Goal: Task Accomplishment & Management: Complete application form

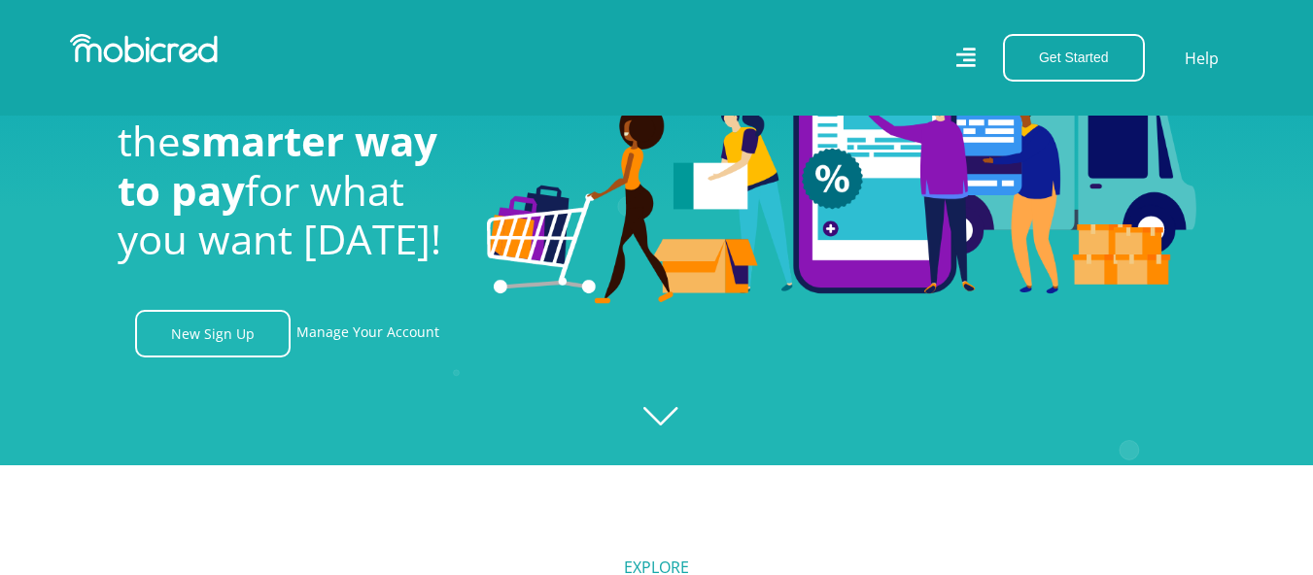
scroll to position [97, 0]
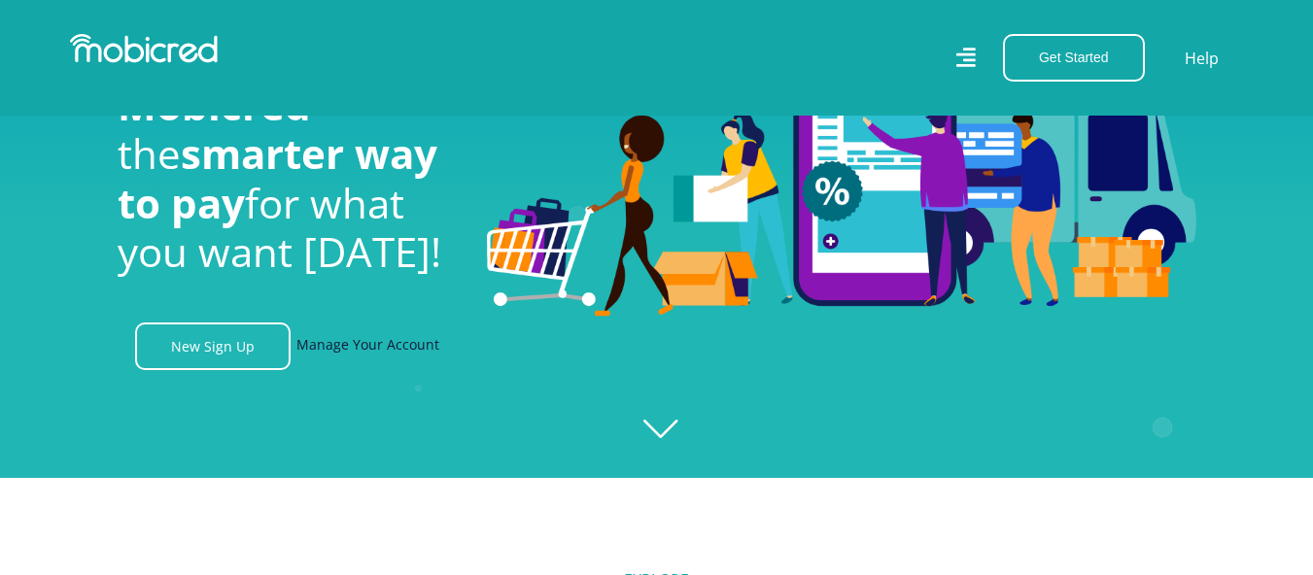
click at [366, 349] on link "Manage Your Account" at bounding box center [367, 347] width 143 height 48
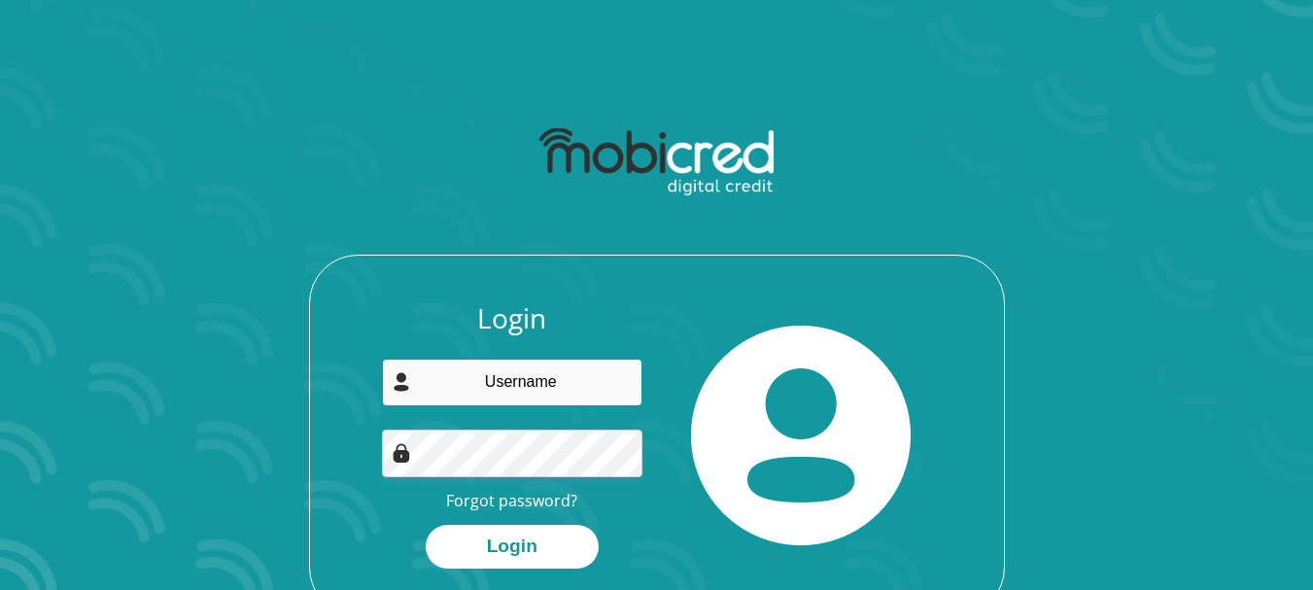
click at [486, 386] on input "email" at bounding box center [512, 382] width 260 height 48
click at [663, 368] on div at bounding box center [802, 435] width 290 height 266
click at [451, 391] on input "email" at bounding box center [512, 382] width 260 height 48
type input "nesihlongwana@sanlam4u.co.za"
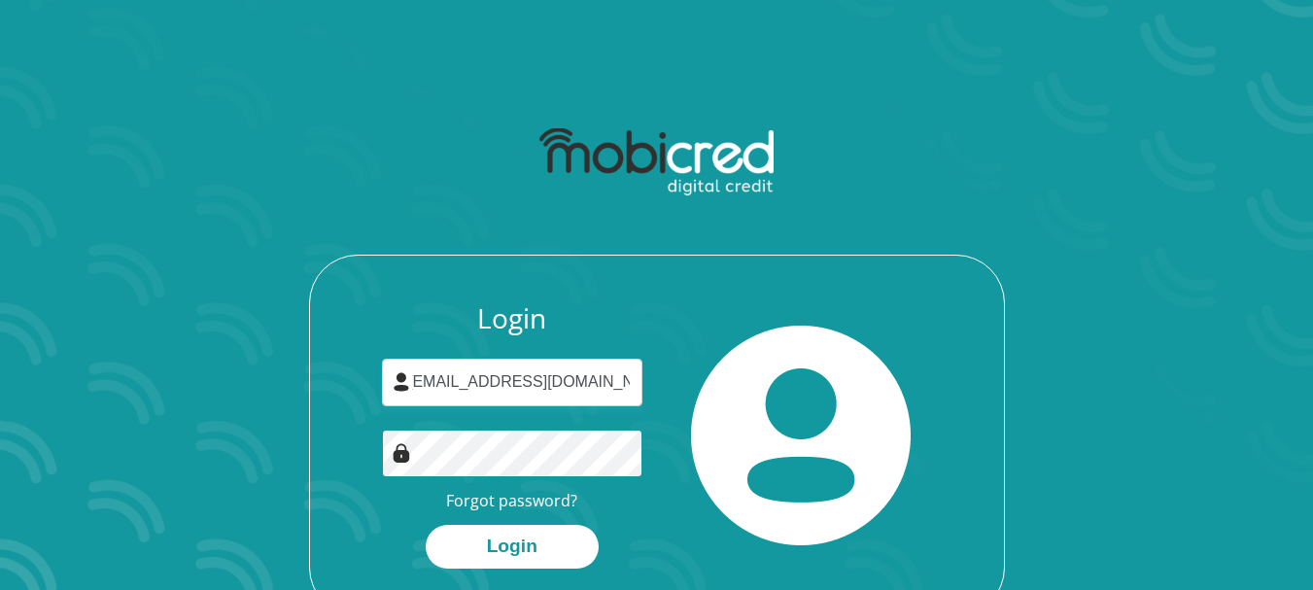
scroll to position [0, 0]
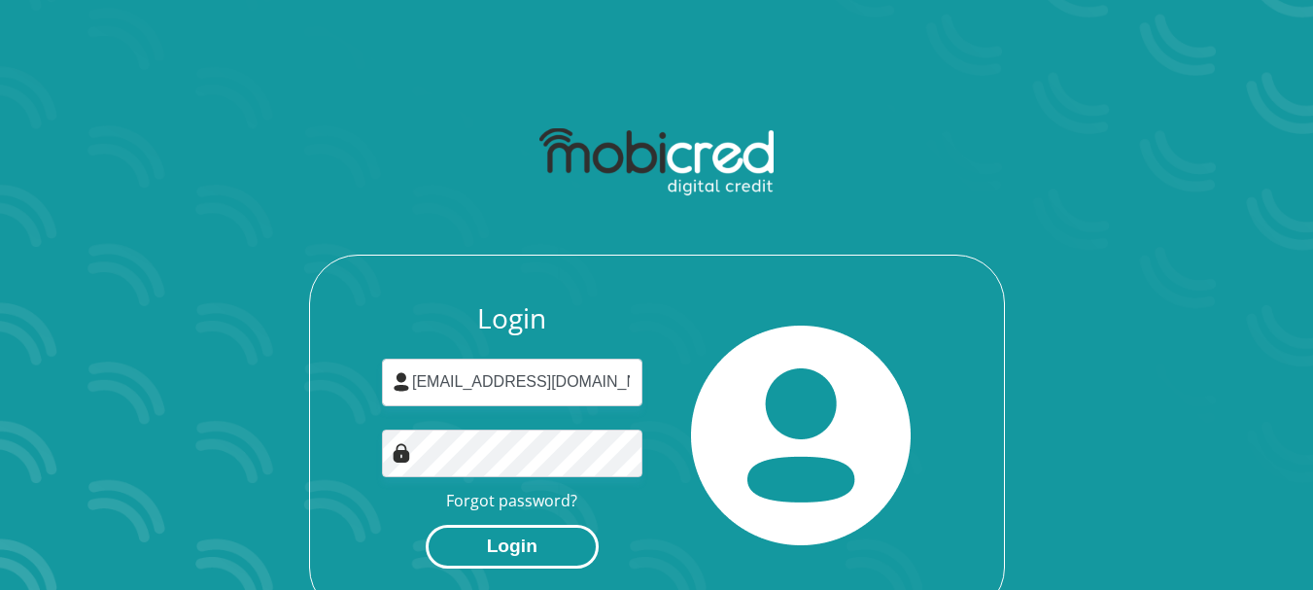
click at [518, 549] on button "Login" at bounding box center [512, 547] width 173 height 44
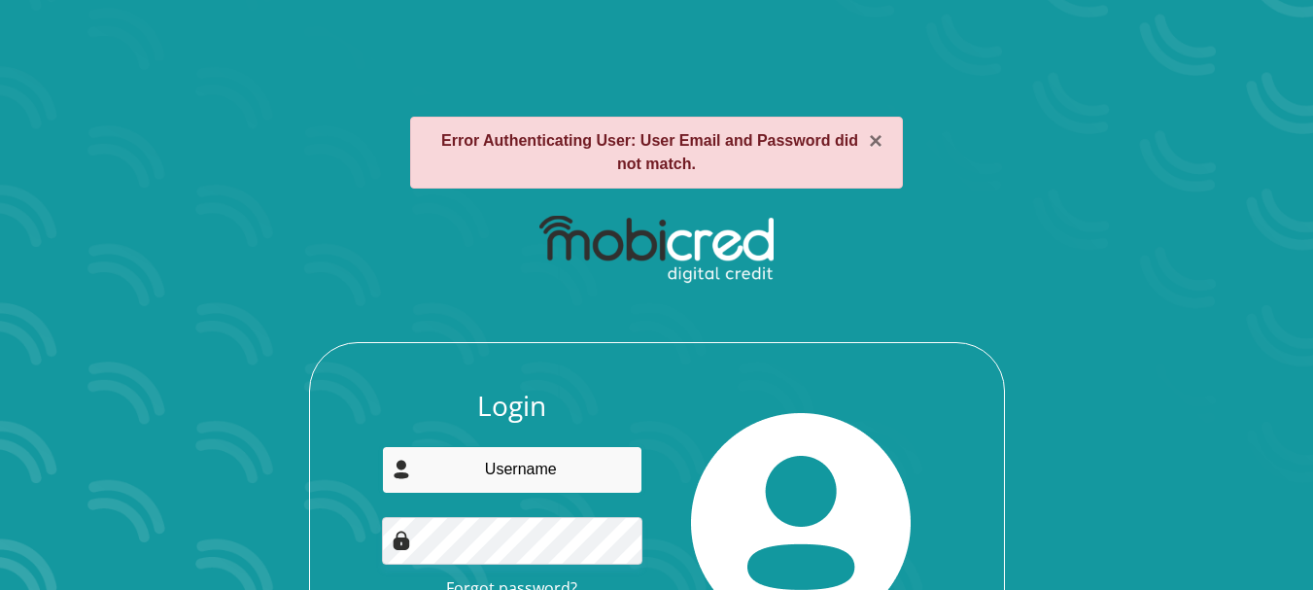
click at [501, 461] on input "email" at bounding box center [512, 470] width 260 height 48
type input "V"
type input "[EMAIL_ADDRESS][DOMAIN_NAME]"
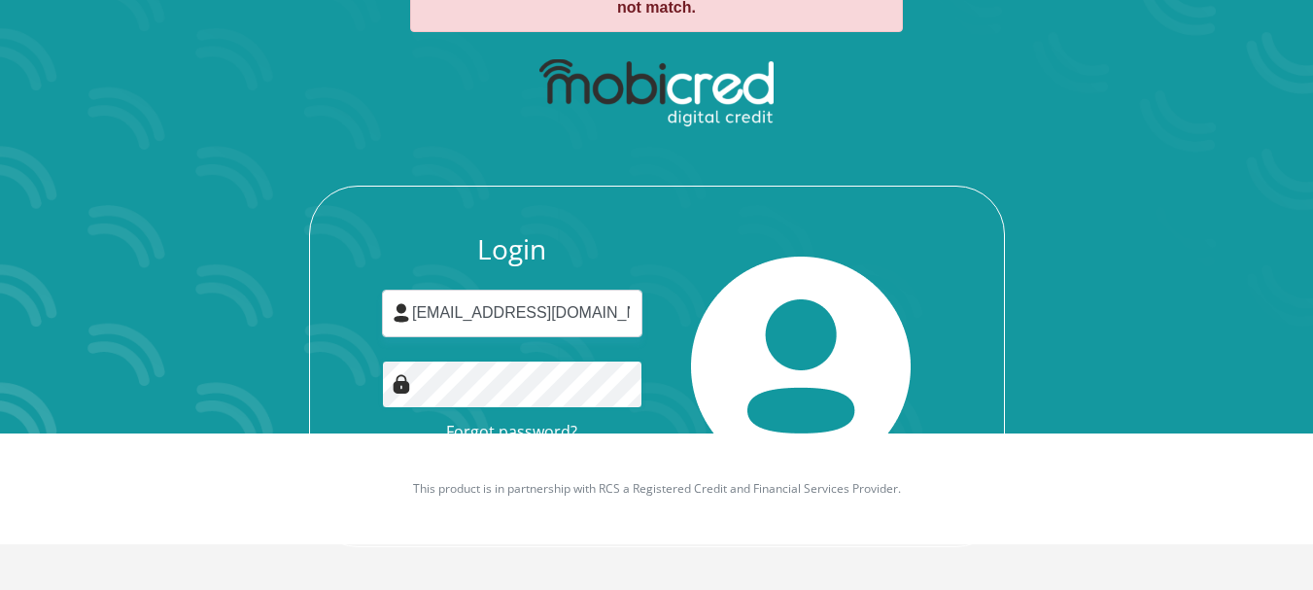
scroll to position [159, 0]
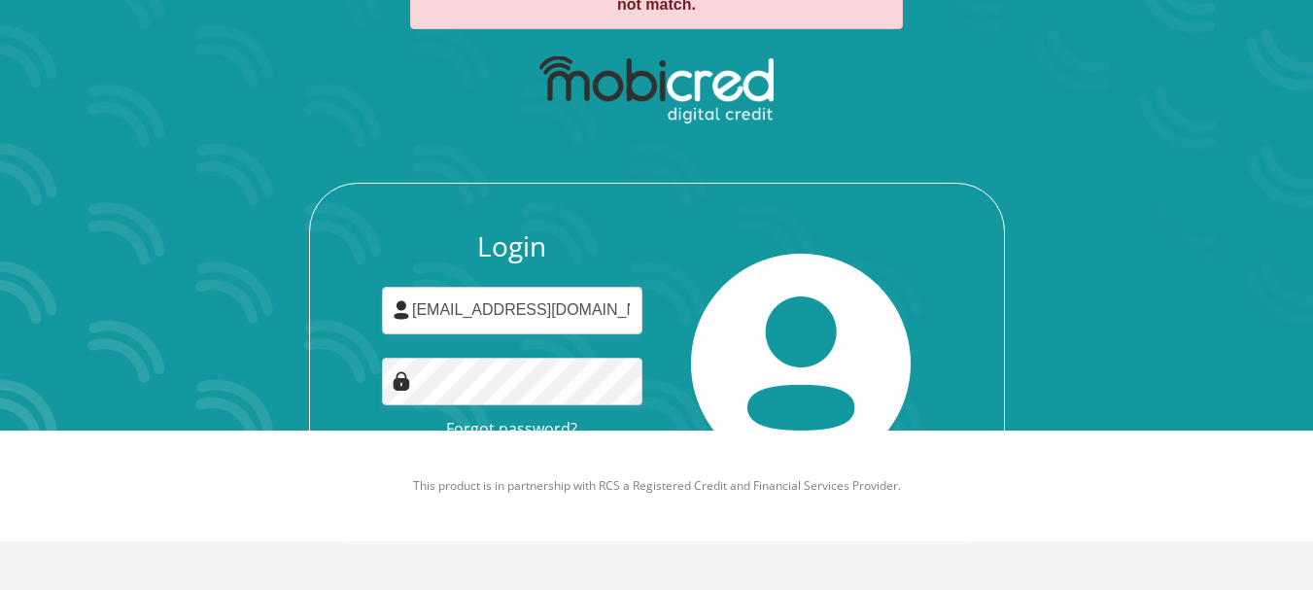
click at [1171, 377] on div "Login nesihlongwana@sanlam4u.co.za Forgot password? Login" at bounding box center [656, 294] width 1043 height 499
click at [934, 388] on div at bounding box center [802, 363] width 290 height 266
click at [17, 388] on section "× Error Authenticating User: User Email and Password did not match. Login nesih…" at bounding box center [656, 136] width 1313 height 590
click at [1156, 333] on div "Login nesihlongwana@sanlam4u.co.za Forgot password? Login" at bounding box center [656, 294] width 1043 height 499
click at [1306, 437] on footer "This product is in partnership with RCS a Registered Credit and Financial Servi…" at bounding box center [656, 485] width 1313 height 111
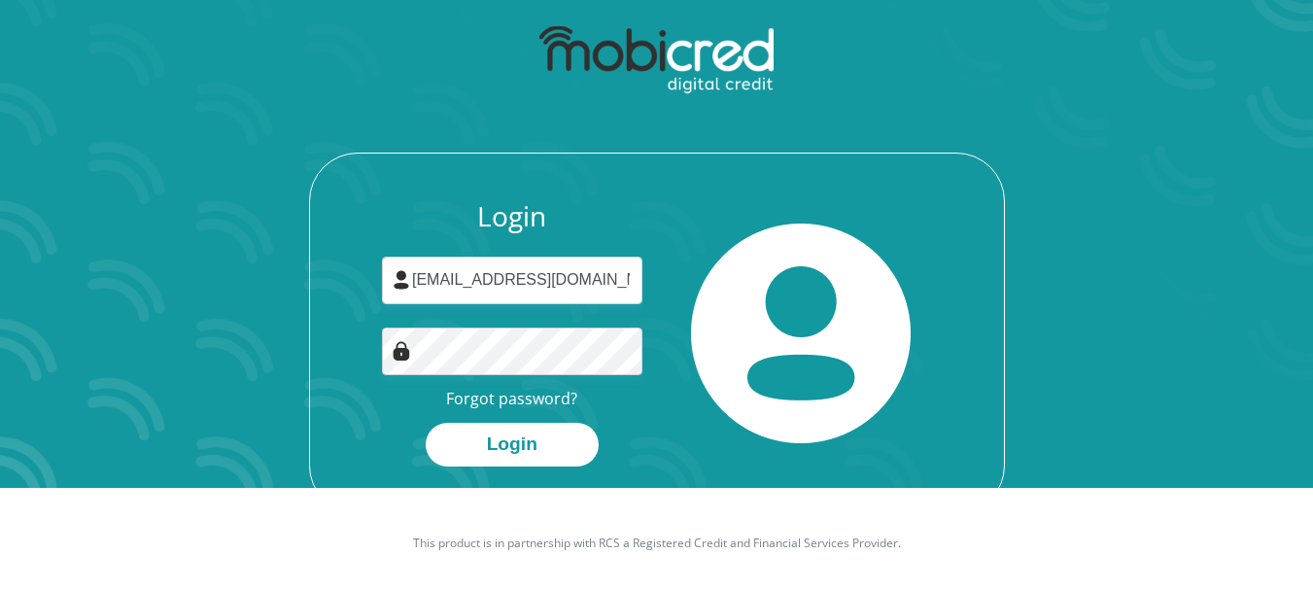
scroll to position [111, 0]
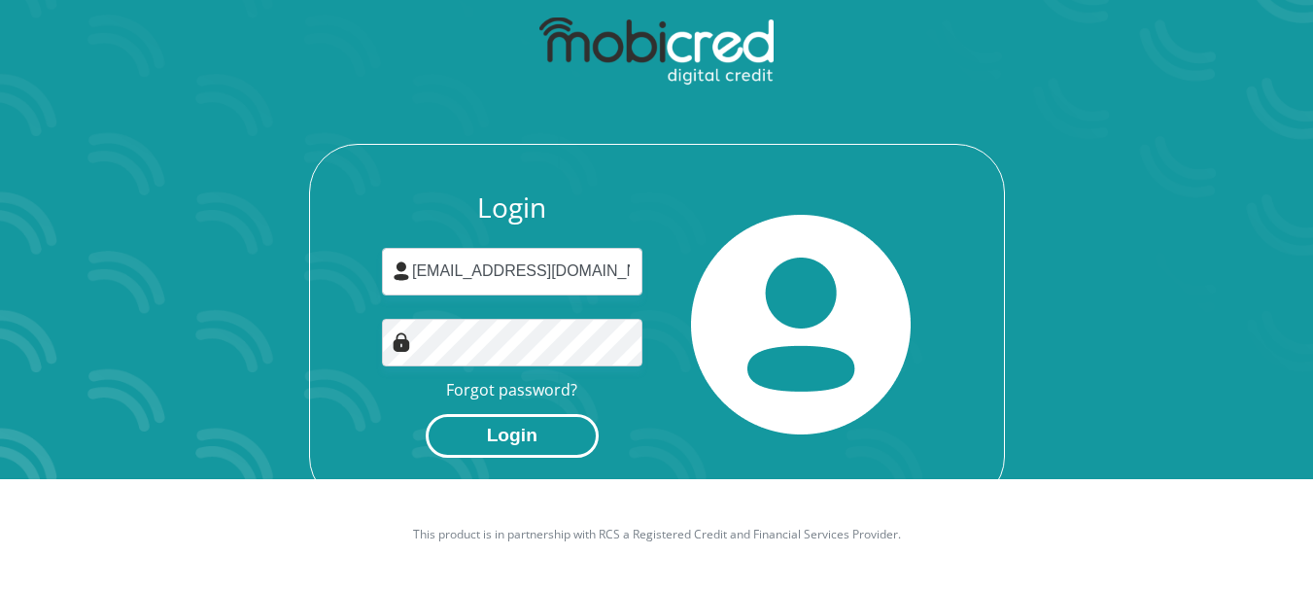
click at [546, 439] on button "Login" at bounding box center [512, 436] width 173 height 44
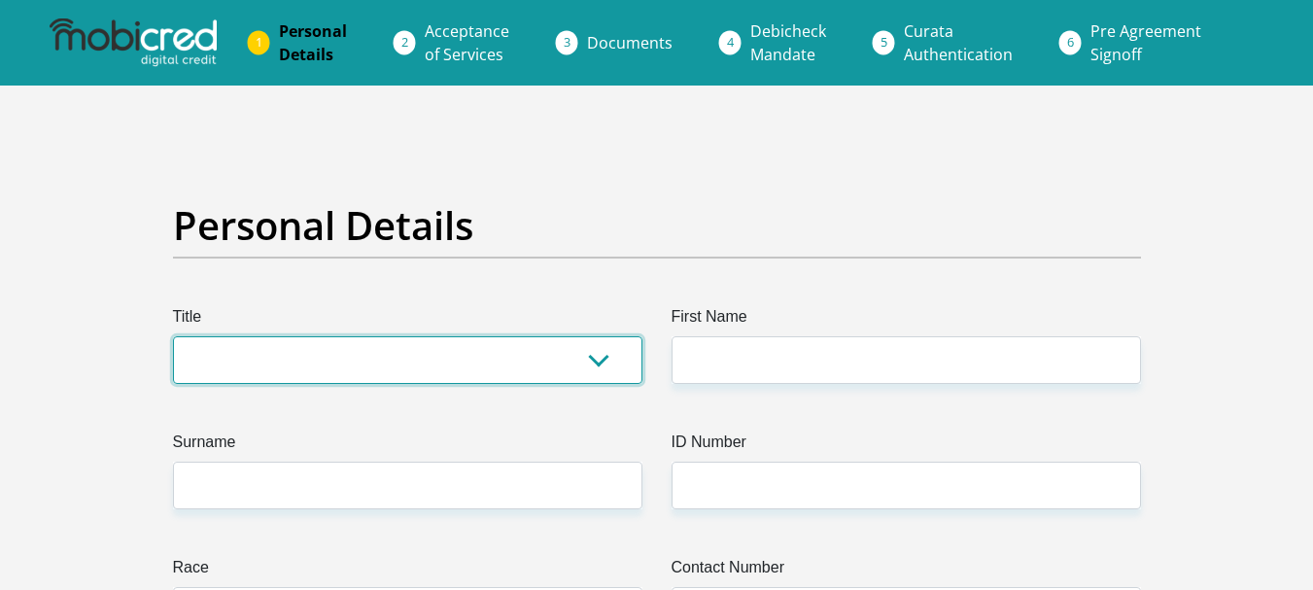
click at [279, 345] on select "Mr Ms Mrs Dr Other" at bounding box center [407, 360] width 469 height 48
select select "Ms"
click at [173, 336] on select "Mr Ms Mrs Dr Other" at bounding box center [407, 360] width 469 height 48
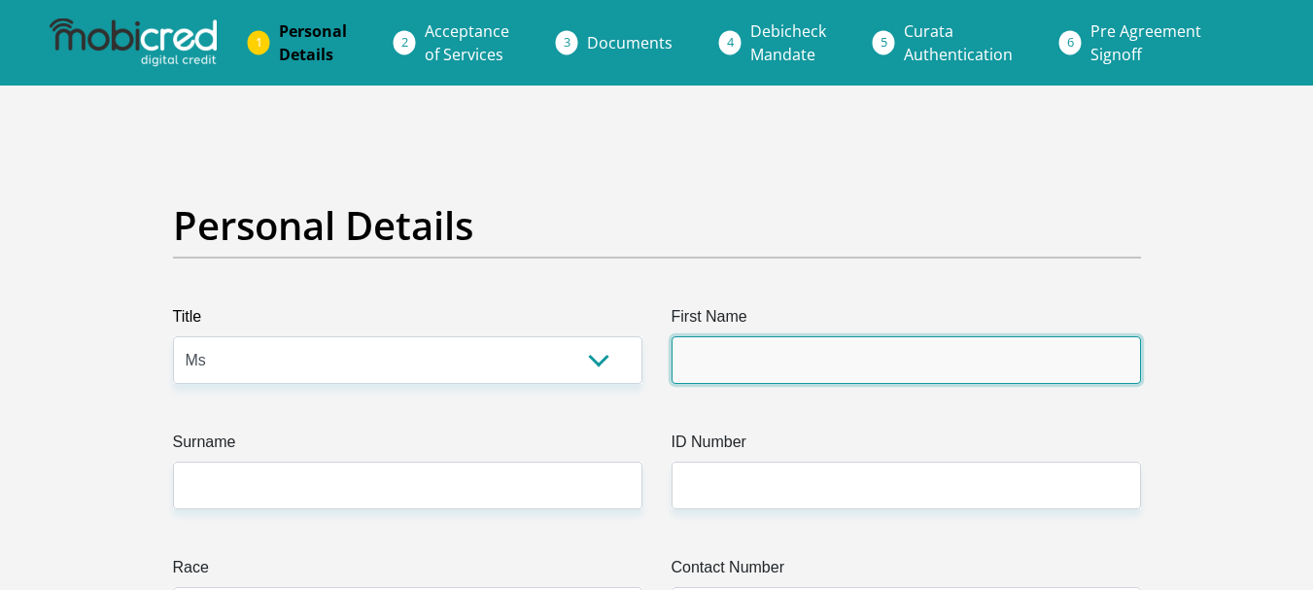
click at [732, 369] on input "First Name" at bounding box center [905, 360] width 469 height 48
type input "NomanesiVivian"
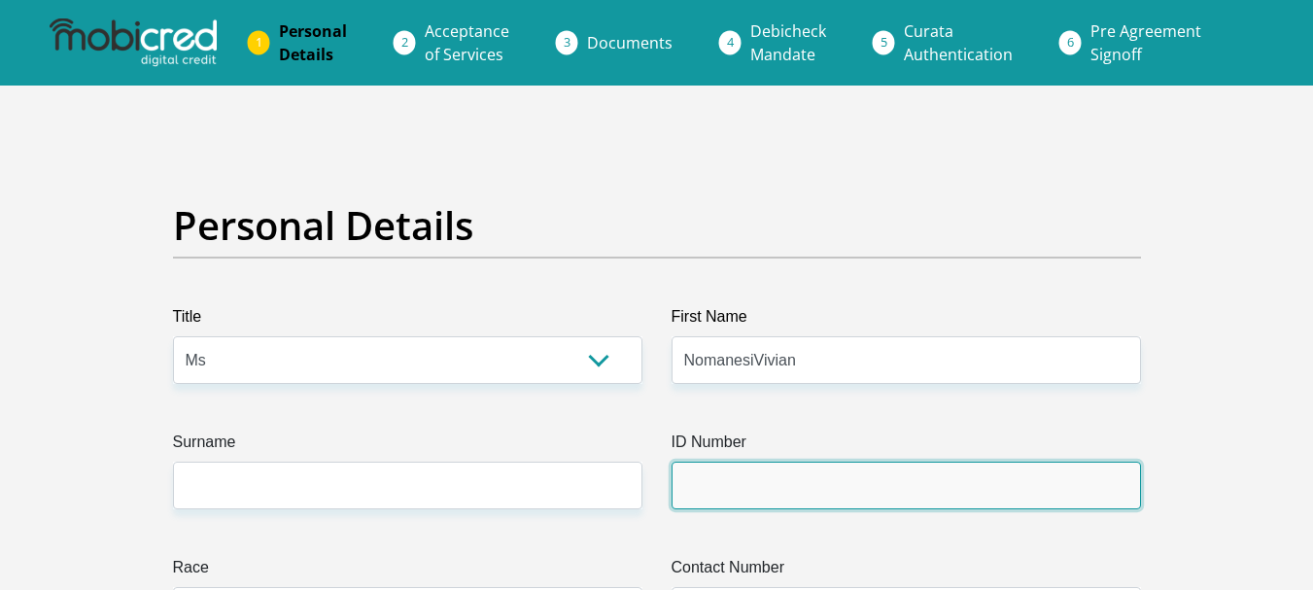
click at [707, 482] on input "ID Number" at bounding box center [905, 485] width 469 height 48
type input "7408101004081"
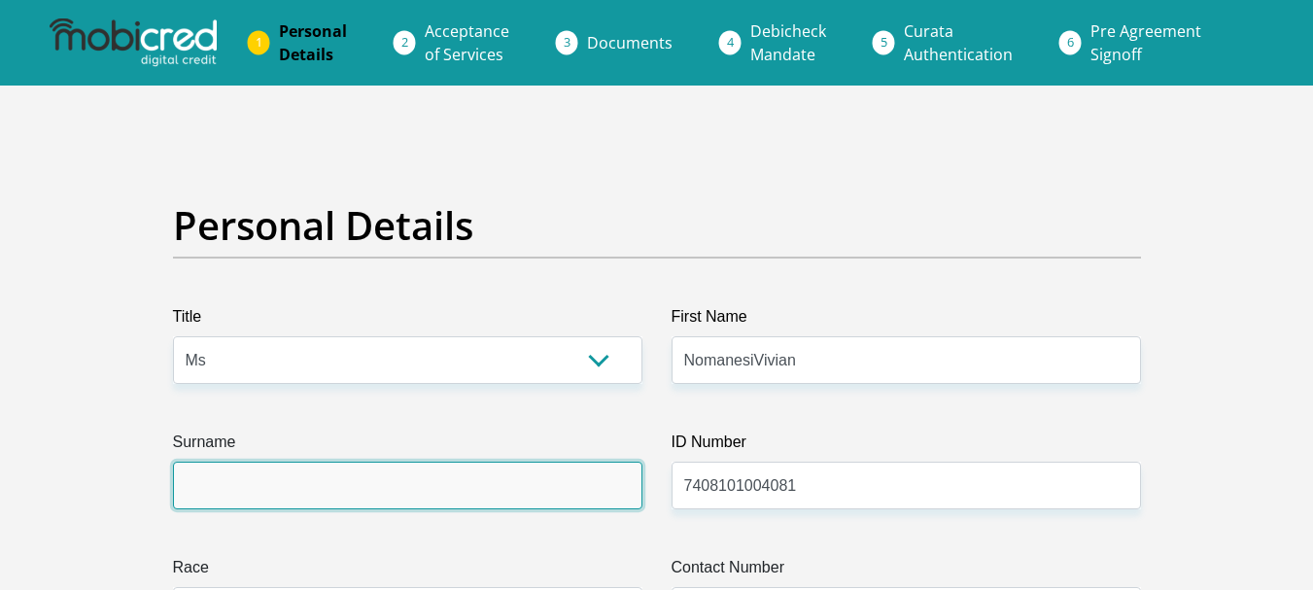
click at [331, 481] on input "Surname" at bounding box center [407, 485] width 469 height 48
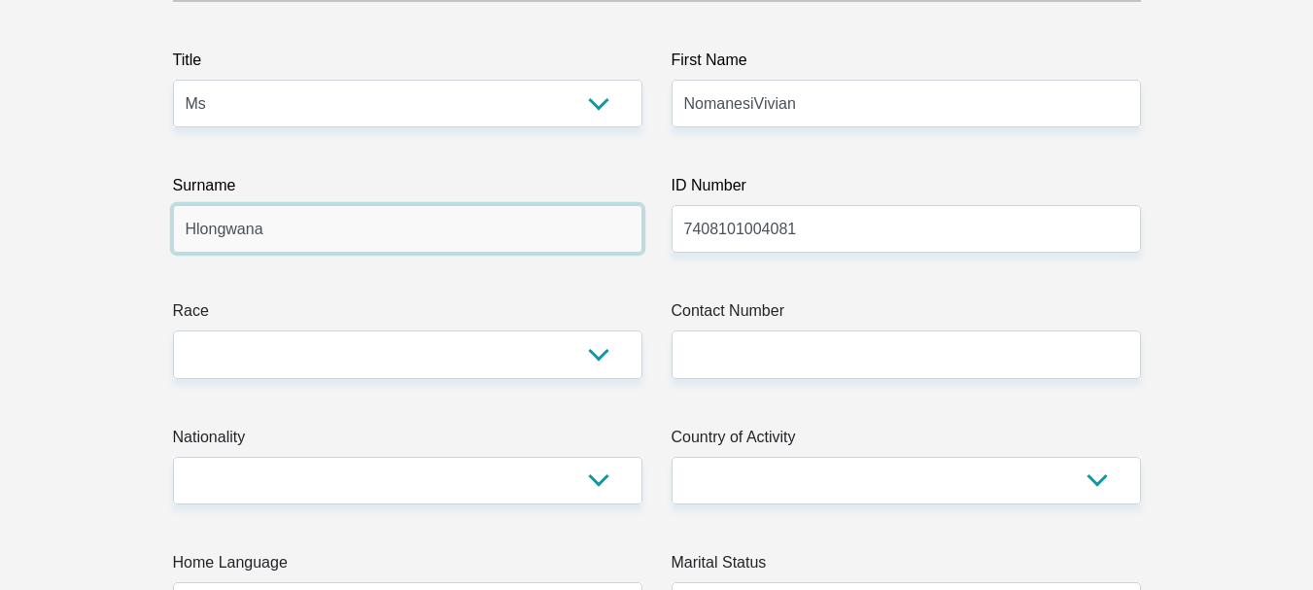
scroll to position [291, 0]
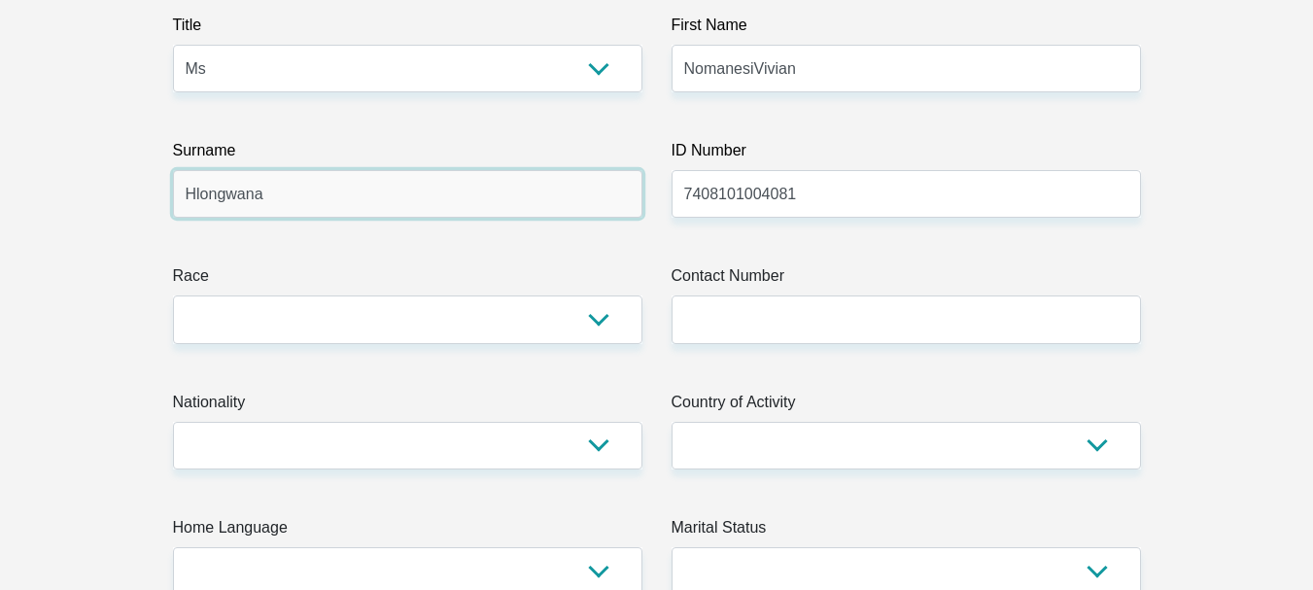
type input "Hlongwana"
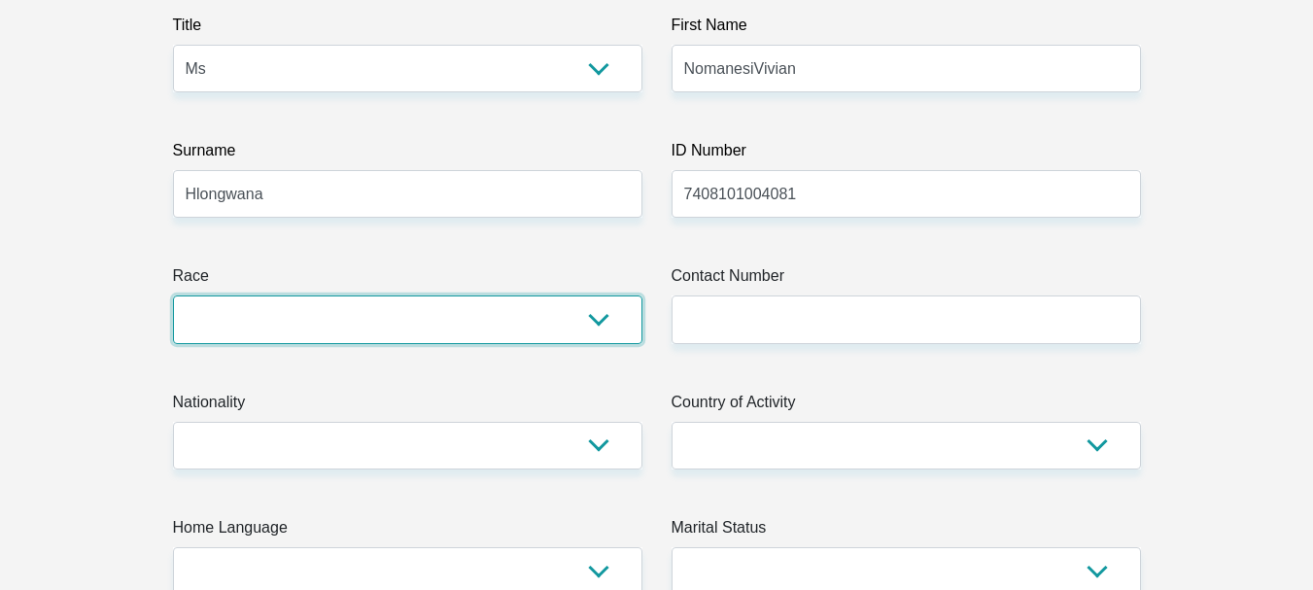
click at [216, 323] on select "Black Coloured Indian White Other" at bounding box center [407, 319] width 469 height 48
select select "1"
click at [173, 295] on select "Black Coloured Indian White Other" at bounding box center [407, 319] width 469 height 48
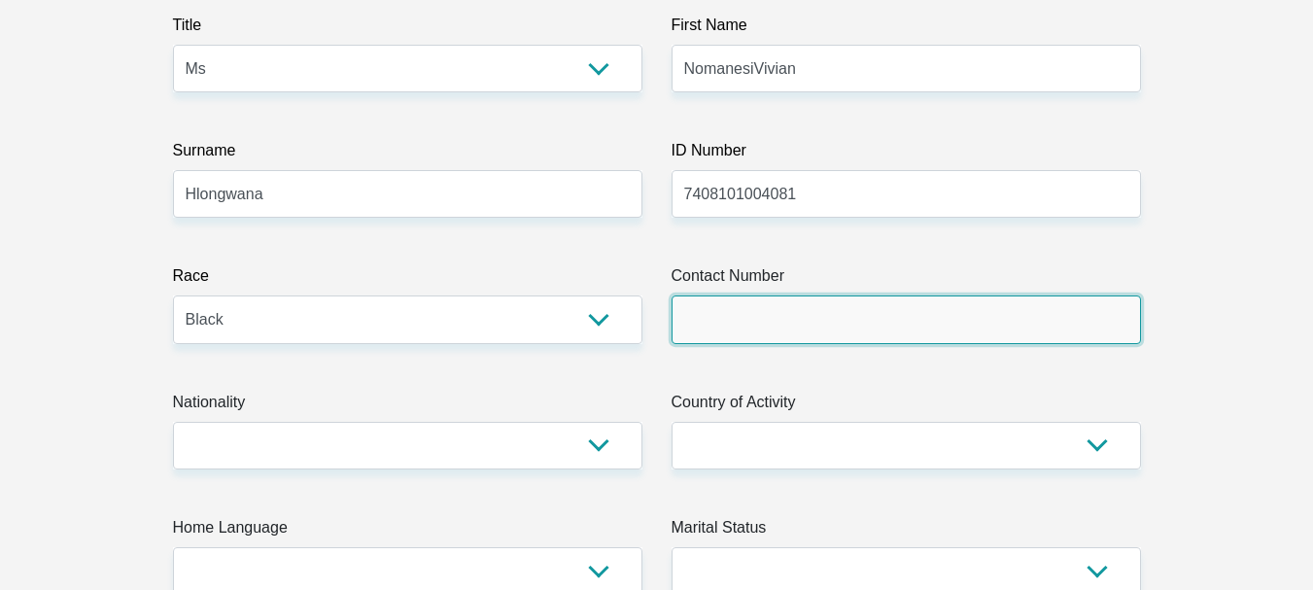
click at [719, 332] on input "Contact Number" at bounding box center [905, 319] width 469 height 48
type input "0769240100"
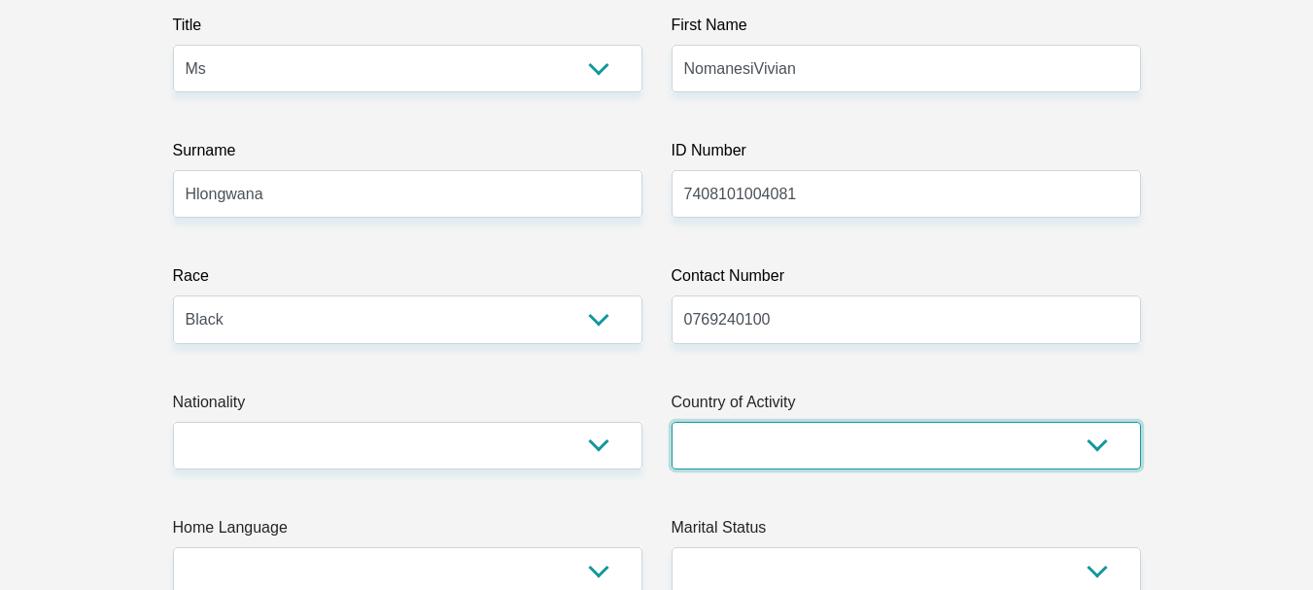
click at [709, 449] on select "South Africa Afghanistan Aland Islands Albania Algeria America Samoa American V…" at bounding box center [905, 446] width 469 height 48
click at [671, 422] on select "South Africa Afghanistan Aland Islands Albania Algeria America Samoa American V…" at bounding box center [905, 446] width 469 height 48
click at [698, 433] on select "South Africa Afghanistan Aland Islands Albania Algeria America Samoa American V…" at bounding box center [905, 446] width 469 height 48
select select "ZAF"
click at [671, 422] on select "South Africa Afghanistan Aland Islands Albania Algeria America Samoa American V…" at bounding box center [905, 446] width 469 height 48
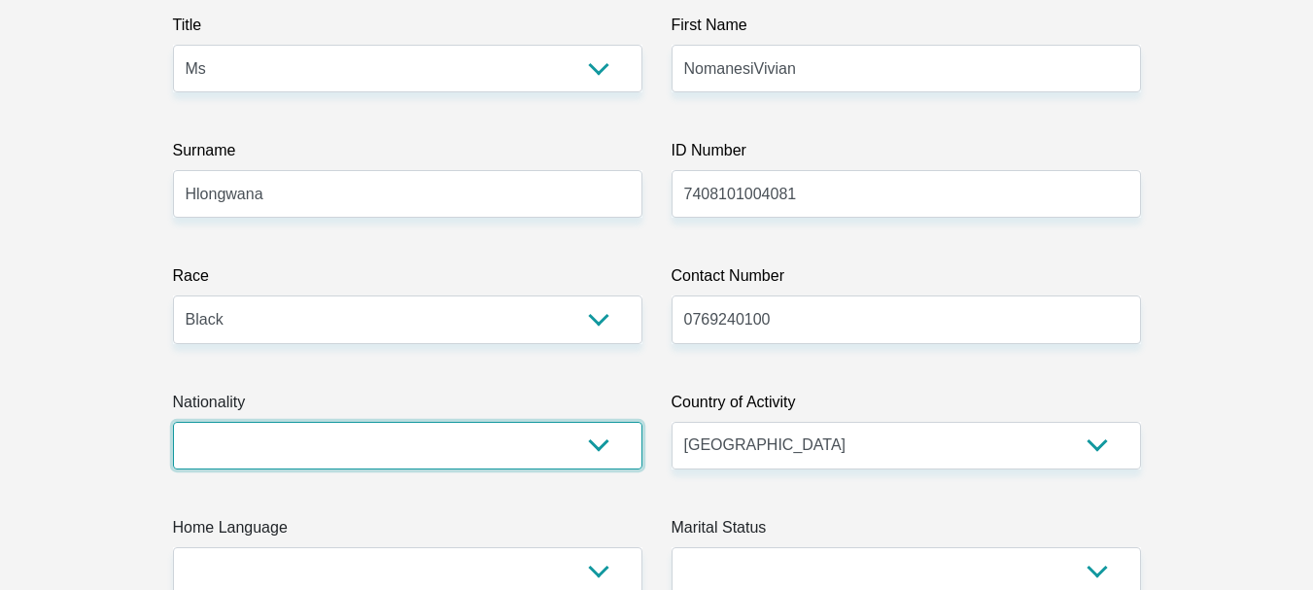
click at [267, 452] on select "South Africa Afghanistan Aland Islands Albania Algeria America Samoa American V…" at bounding box center [407, 446] width 469 height 48
select select "ZAF"
click at [173, 422] on select "South Africa Afghanistan Aland Islands Albania Algeria America Samoa American V…" at bounding box center [407, 446] width 469 height 48
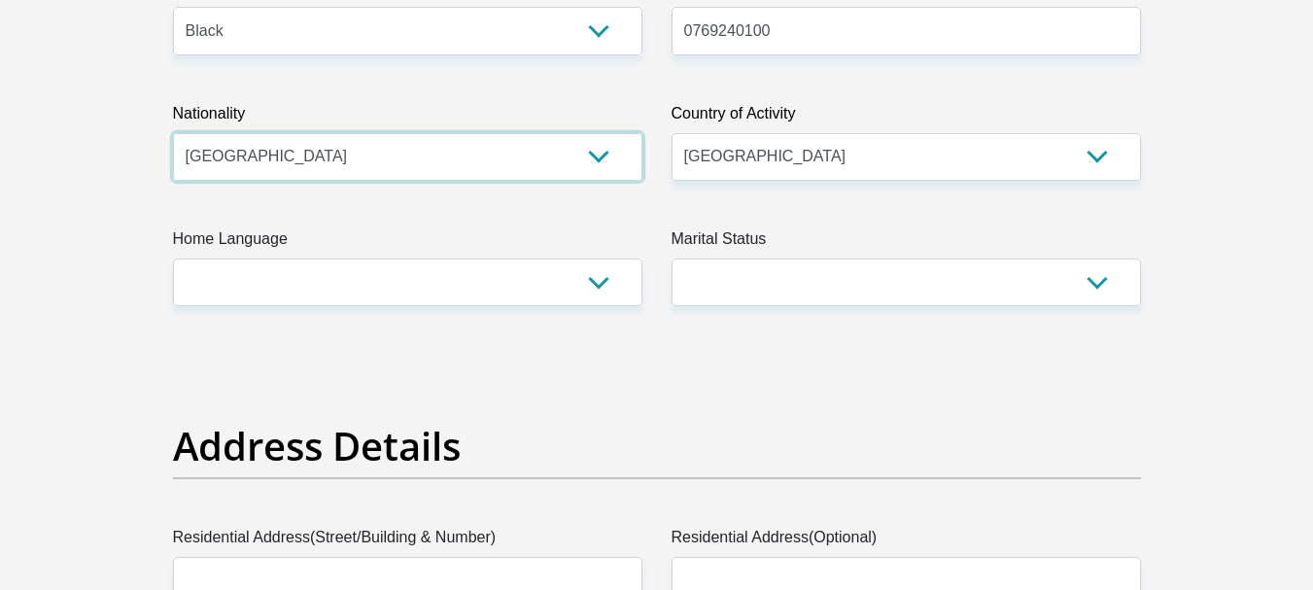
scroll to position [680, 0]
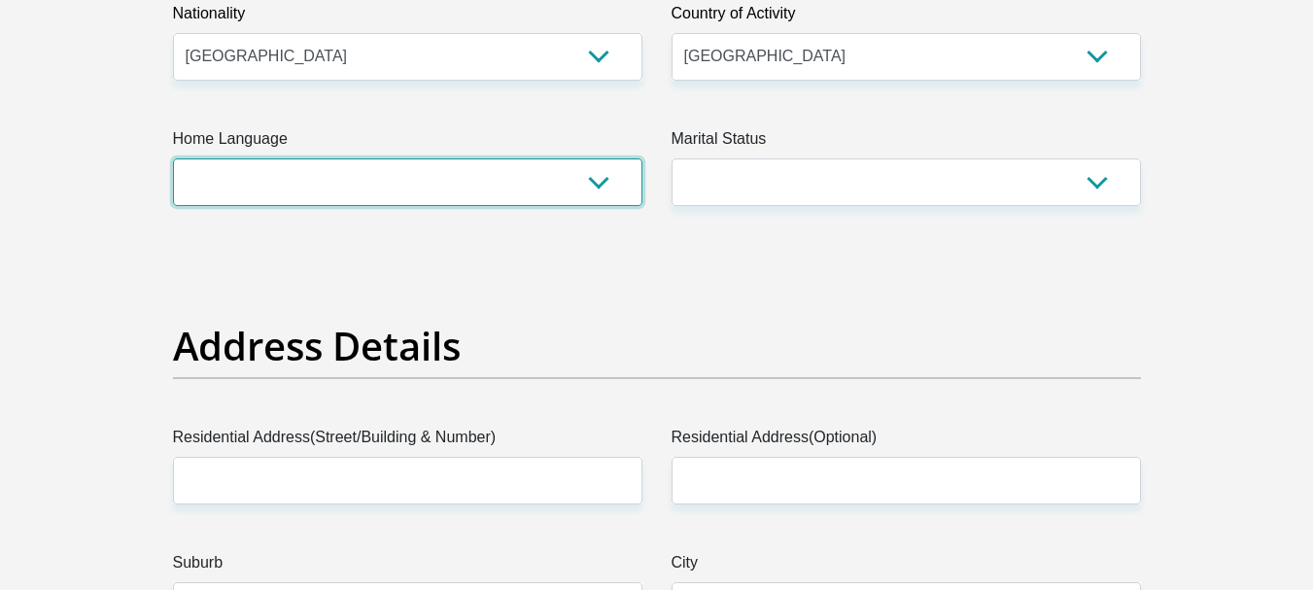
click at [256, 189] on select "Afrikaans English Sepedi South Ndebele Southern Sotho Swati Tsonga Tswana Venda…" at bounding box center [407, 182] width 469 height 48
click at [173, 158] on select "Afrikaans English Sepedi South Ndebele Southern Sotho Swati Tsonga Tswana Venda…" at bounding box center [407, 182] width 469 height 48
click at [580, 171] on select "Afrikaans English Sepedi South Ndebele Southern Sotho Swati Tsonga Tswana Venda…" at bounding box center [407, 182] width 469 height 48
select select "zul"
click at [173, 158] on select "Afrikaans English Sepedi South Ndebele Southern Sotho Swati Tsonga Tswana Venda…" at bounding box center [407, 182] width 469 height 48
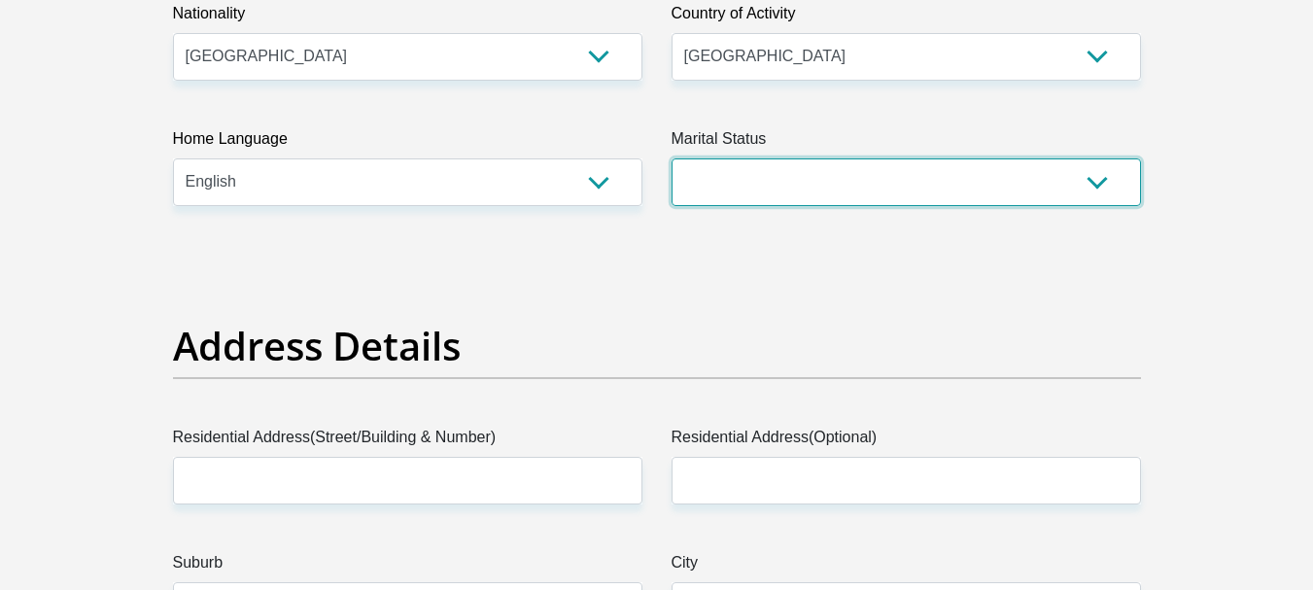
click at [829, 174] on select "Married ANC Single Divorced Widowed Married COP or Customary Law" at bounding box center [905, 182] width 469 height 48
select select "2"
click at [671, 158] on select "Married ANC Single Divorced Widowed Married COP or Customary Law" at bounding box center [905, 182] width 469 height 48
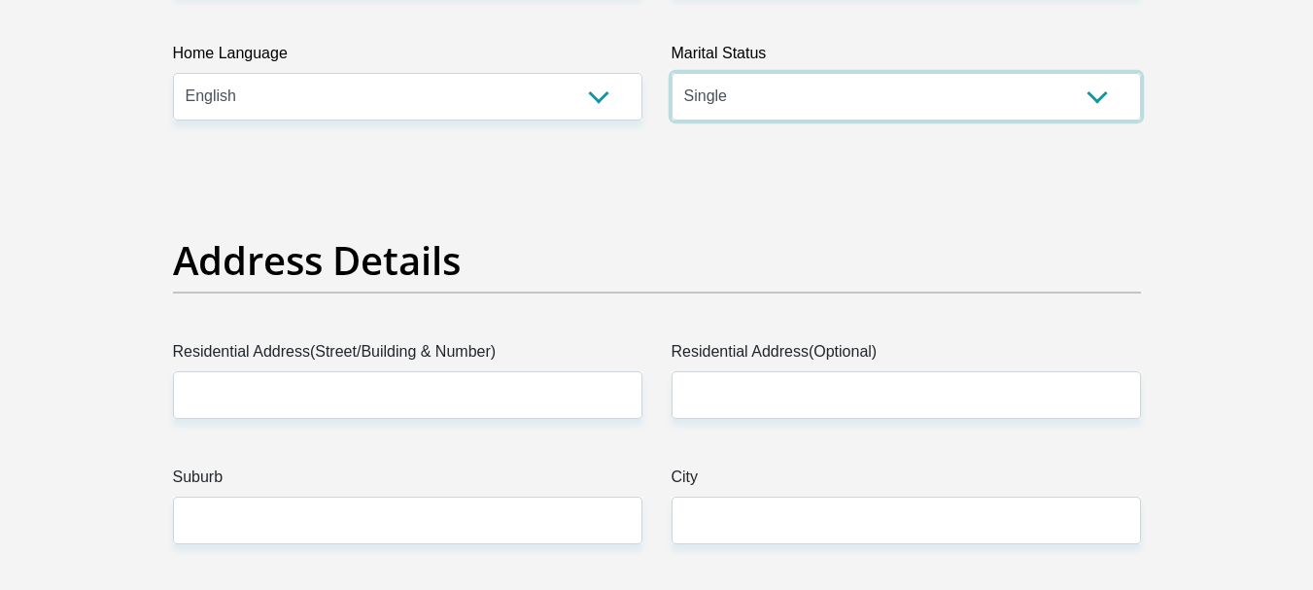
scroll to position [874, 0]
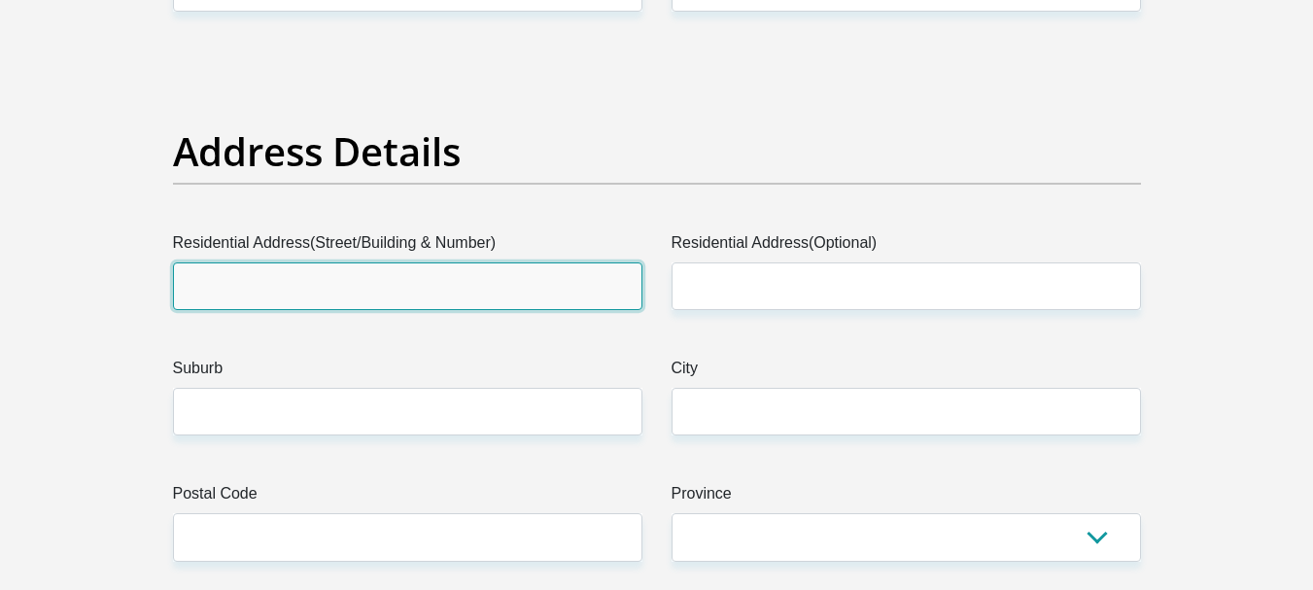
click at [215, 279] on input "Residential Address(Street/Building & Number)" at bounding box center [407, 286] width 469 height 48
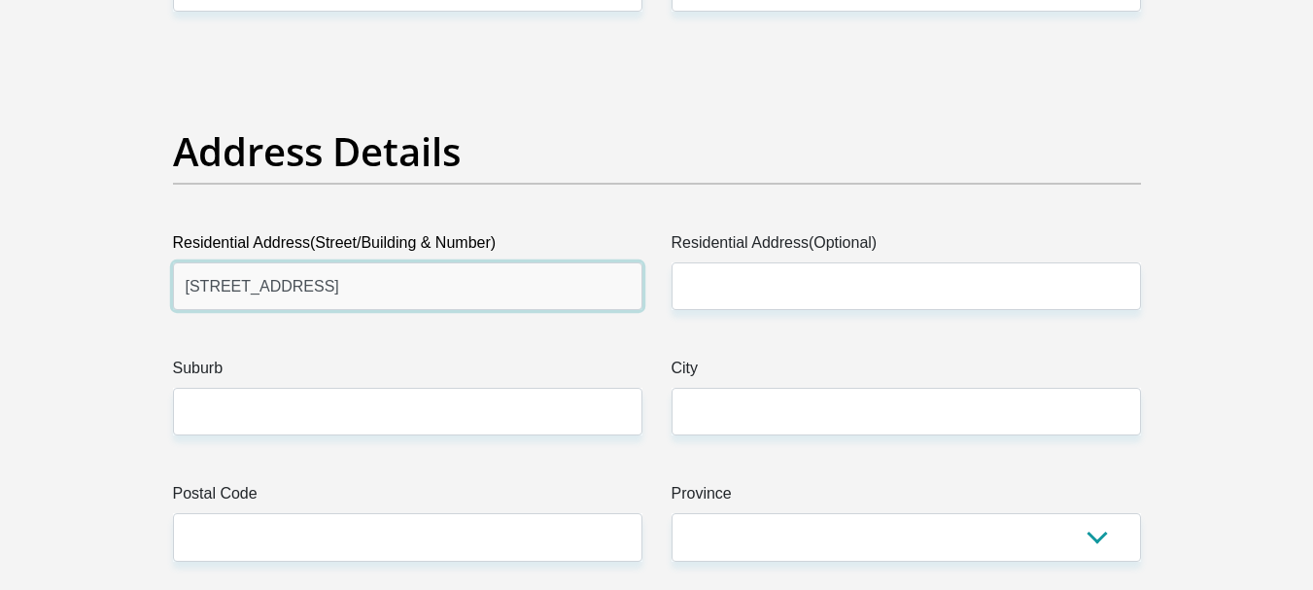
type input "111 Commissioner Street"
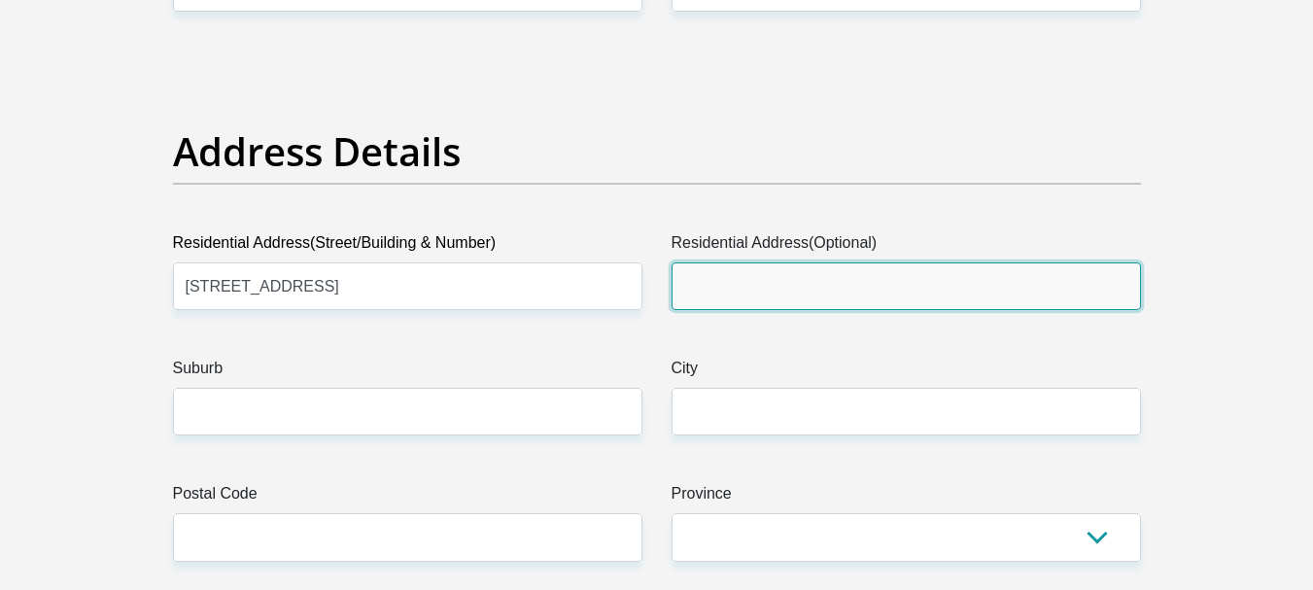
click at [700, 283] on input "Residential Address(Optional)" at bounding box center [905, 286] width 469 height 48
type input "Unit 1014"
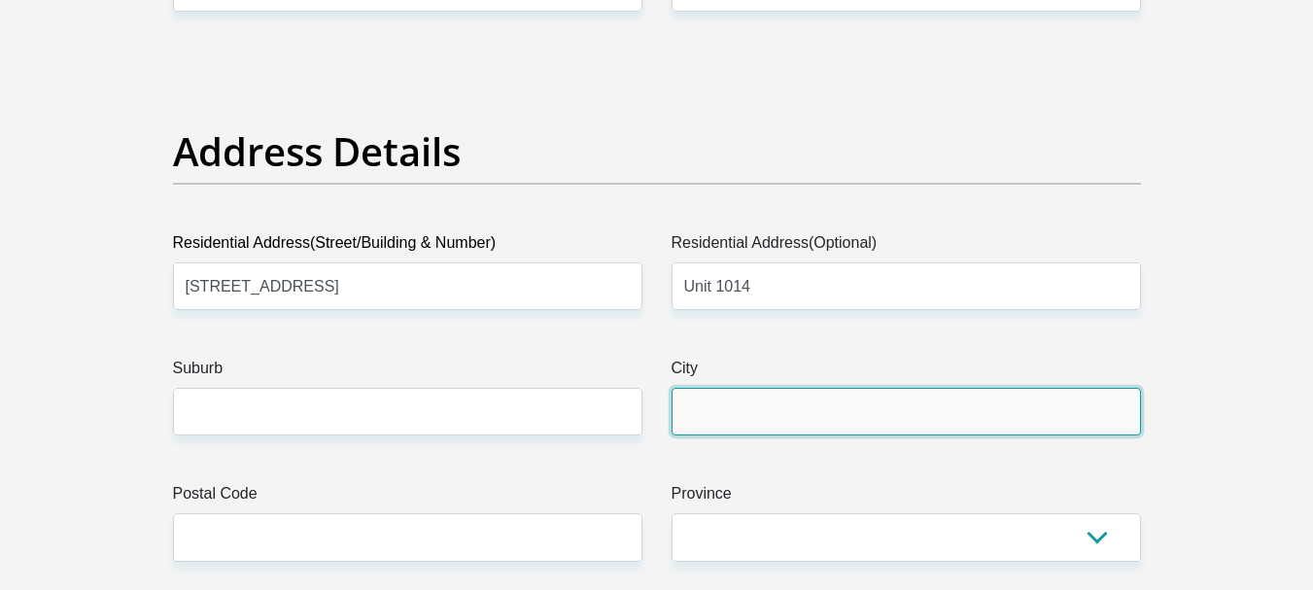
click at [764, 414] on input "City" at bounding box center [905, 412] width 469 height 48
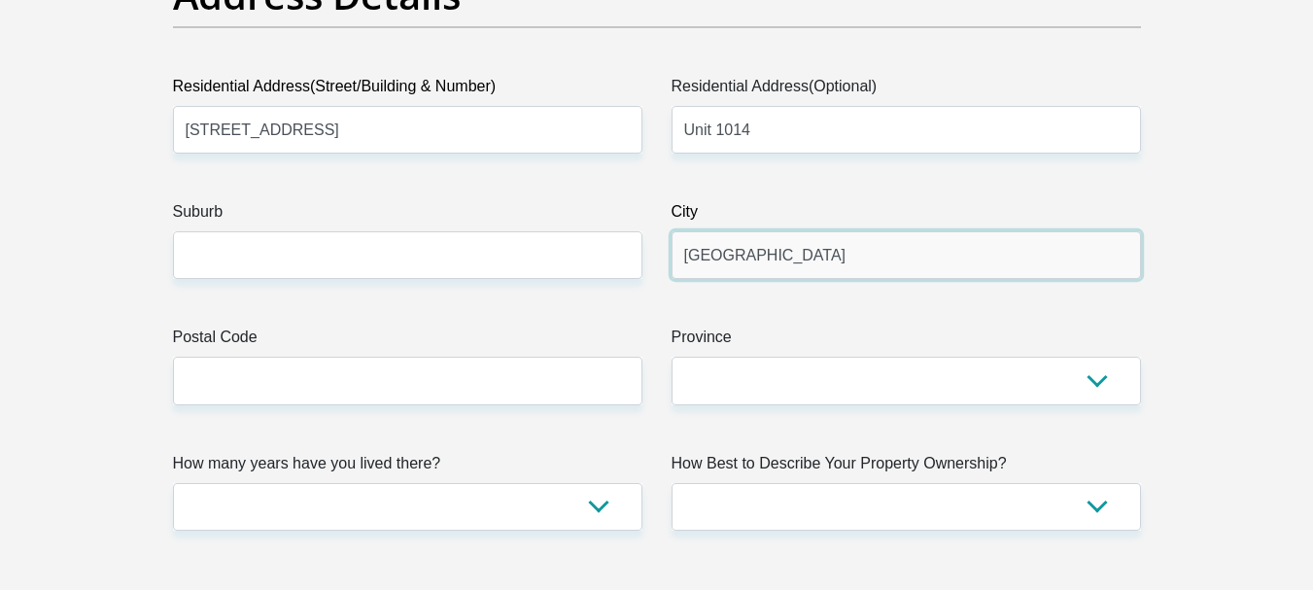
scroll to position [1069, 0]
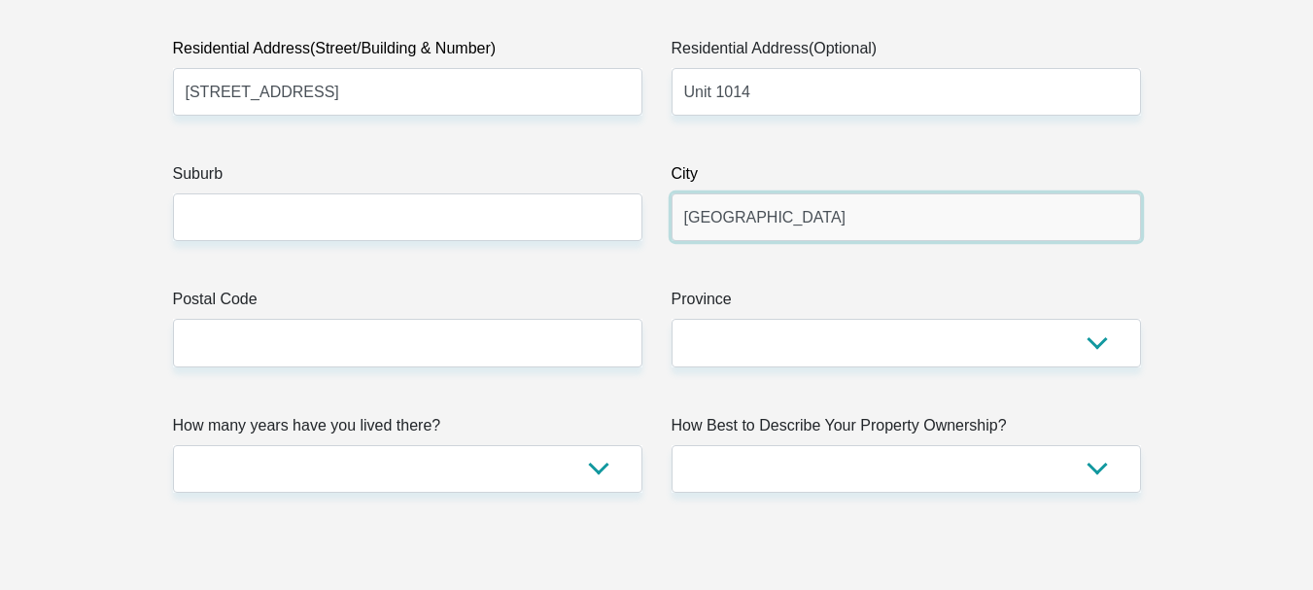
type input "Johannesburg"
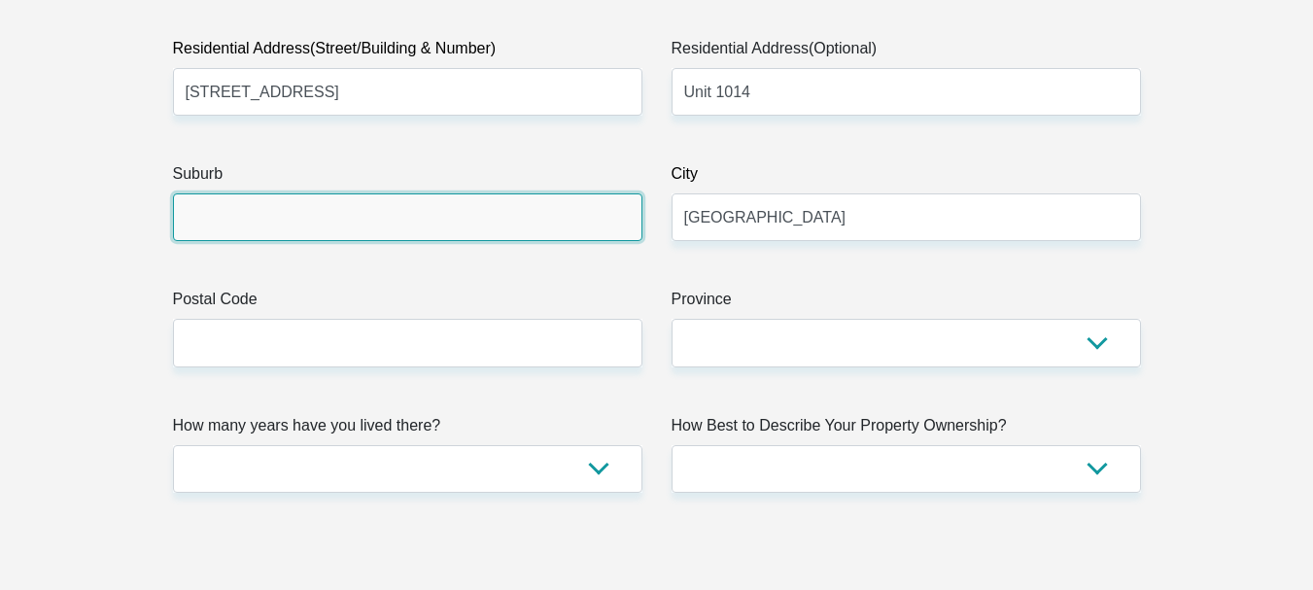
click at [281, 232] on input "Suburb" at bounding box center [407, 217] width 469 height 48
type input "Marshal Town"
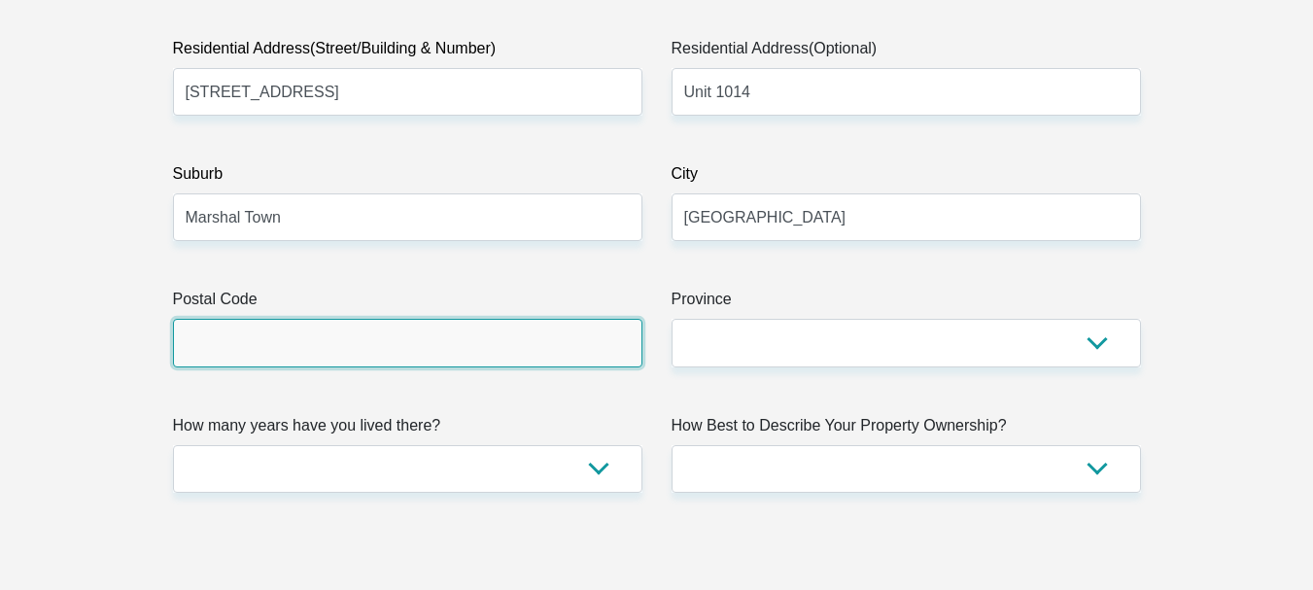
click at [392, 344] on input "Postal Code" at bounding box center [407, 343] width 469 height 48
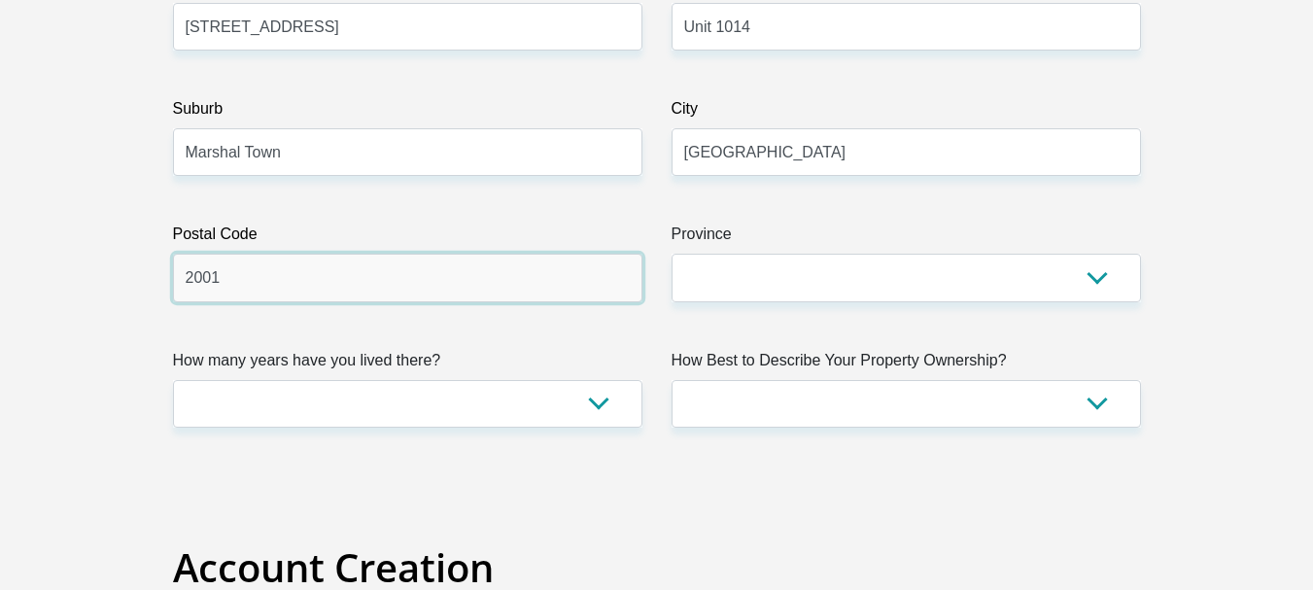
scroll to position [1263, 0]
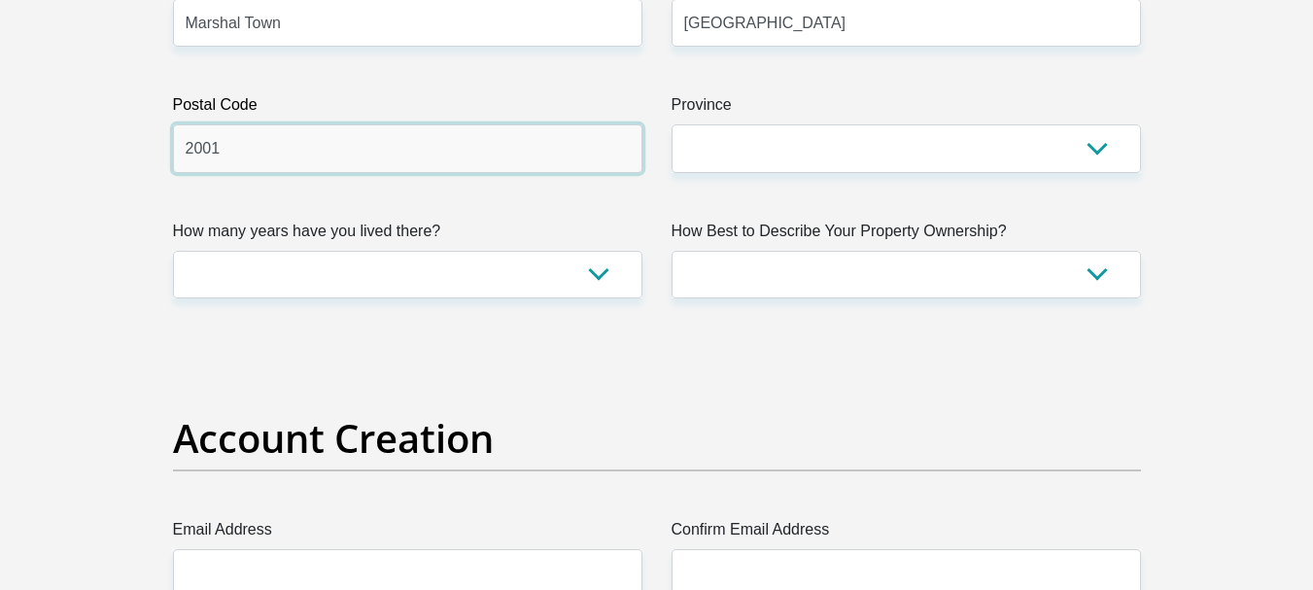
type input "2001"
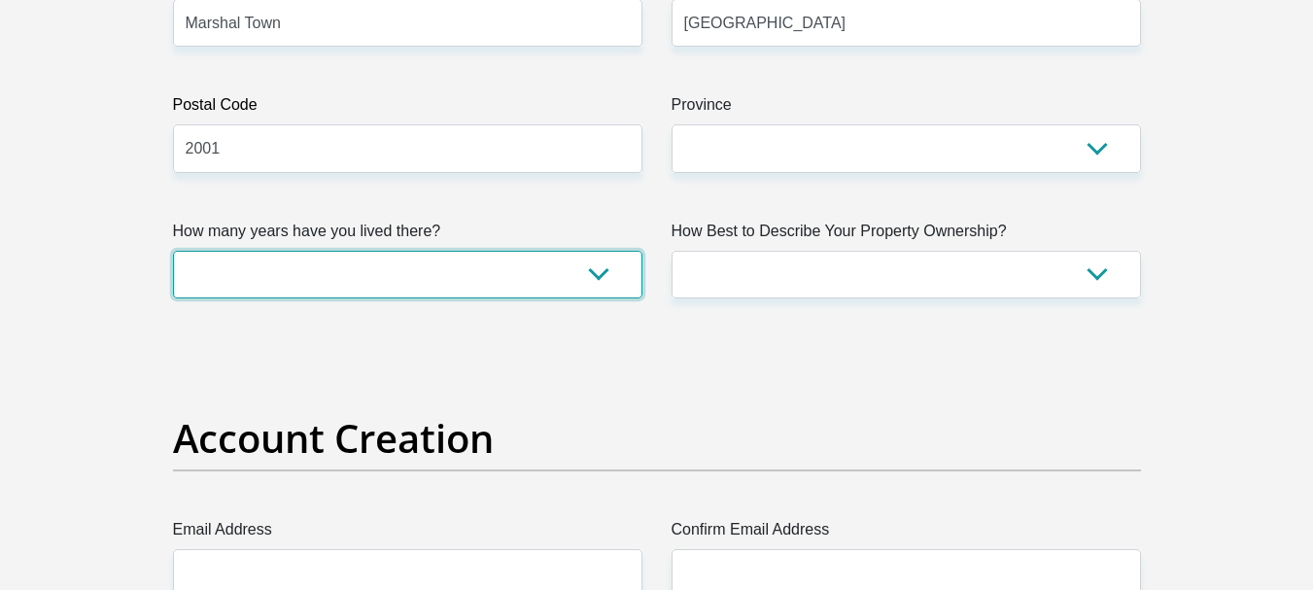
click at [358, 271] on select "less than 1 year 1-3 years 3-5 years 5+ years" at bounding box center [407, 275] width 469 height 48
select select "5"
click at [173, 251] on select "less than 1 year 1-3 years 3-5 years 5+ years" at bounding box center [407, 275] width 469 height 48
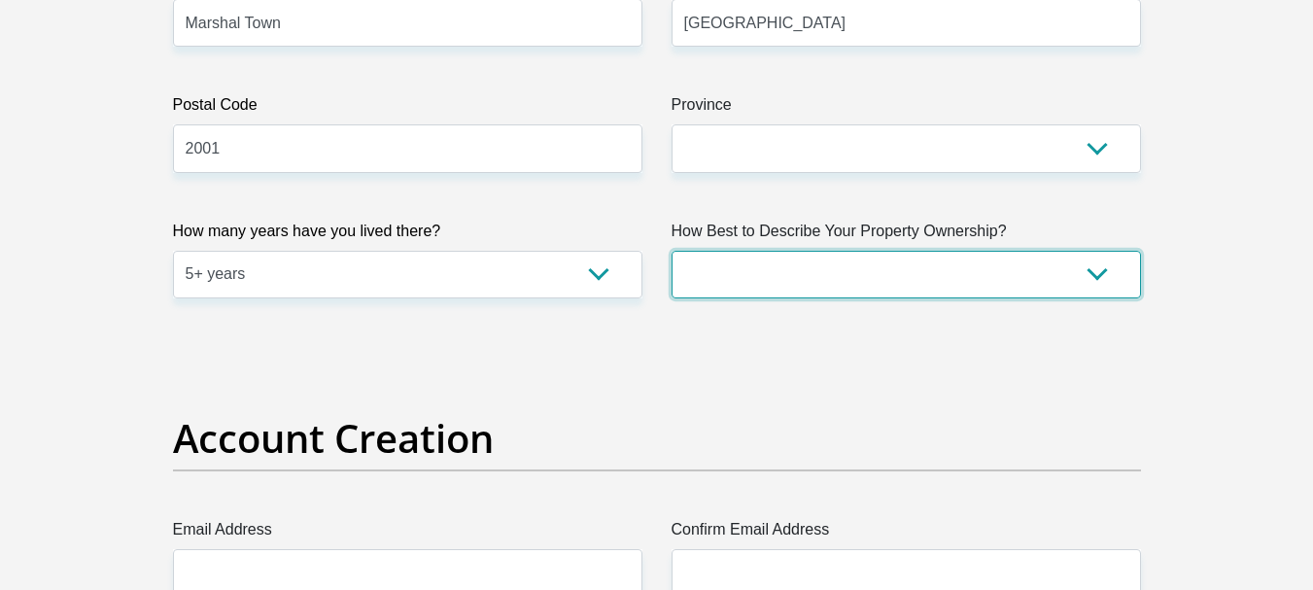
click at [708, 267] on select "Owned Rented Family Owned Company Dwelling" at bounding box center [905, 275] width 469 height 48
select select "Rented"
click at [671, 251] on select "Owned Rented Family Owned Company Dwelling" at bounding box center [905, 275] width 469 height 48
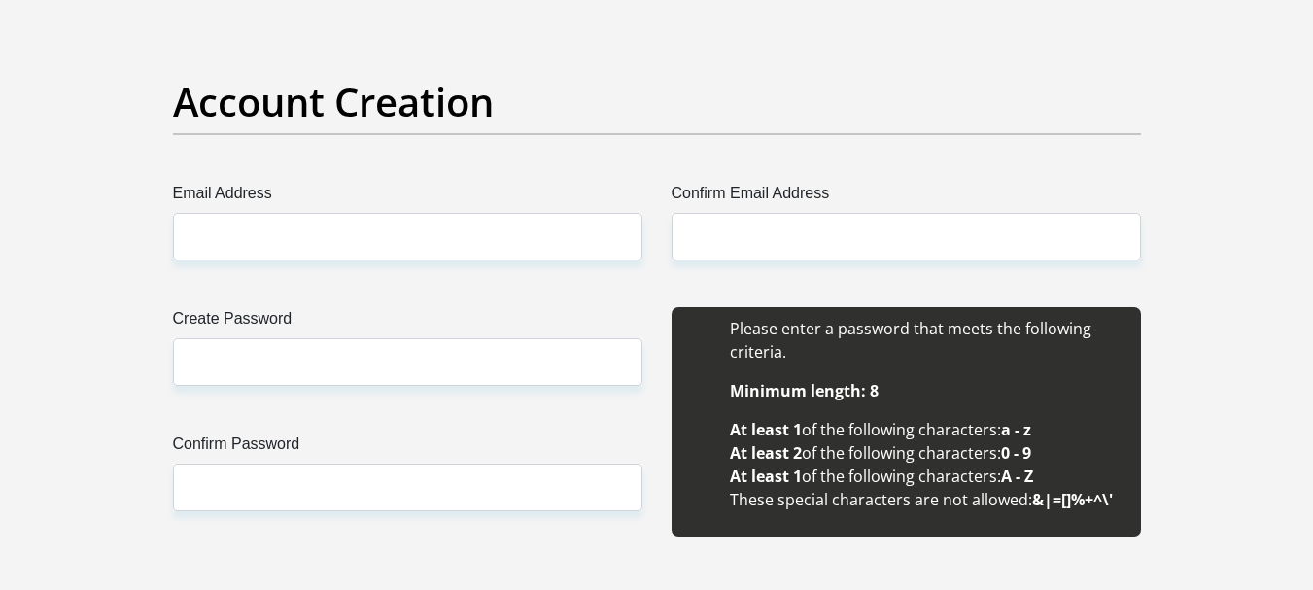
scroll to position [1652, 0]
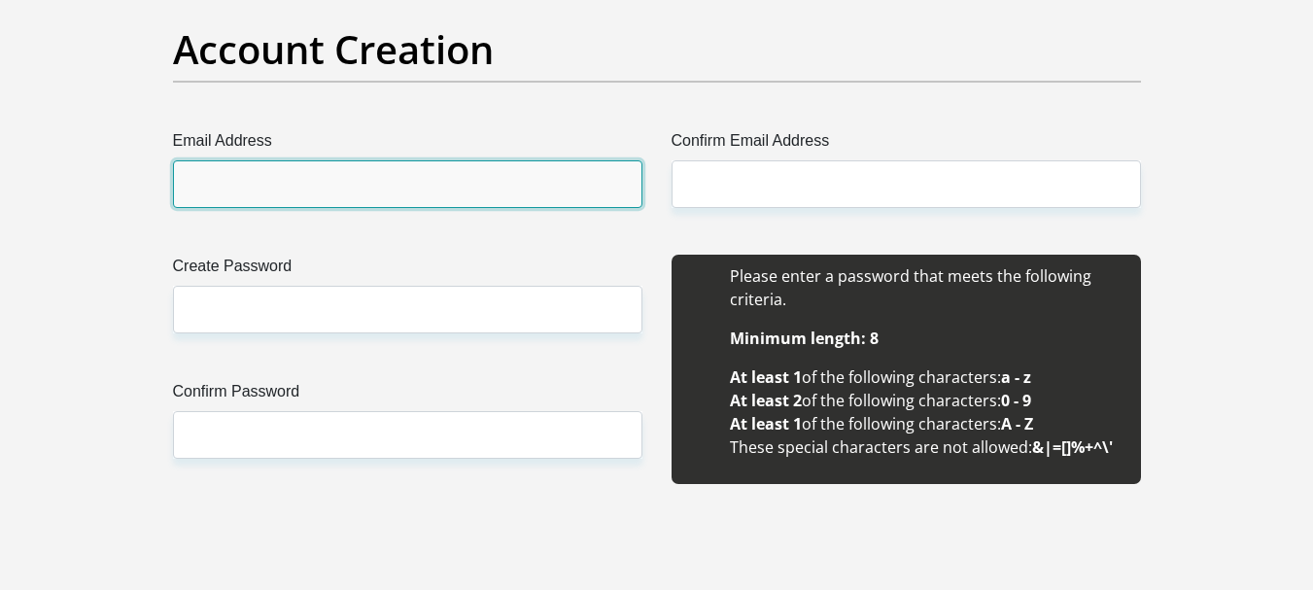
click at [230, 179] on input "Email Address" at bounding box center [407, 184] width 469 height 48
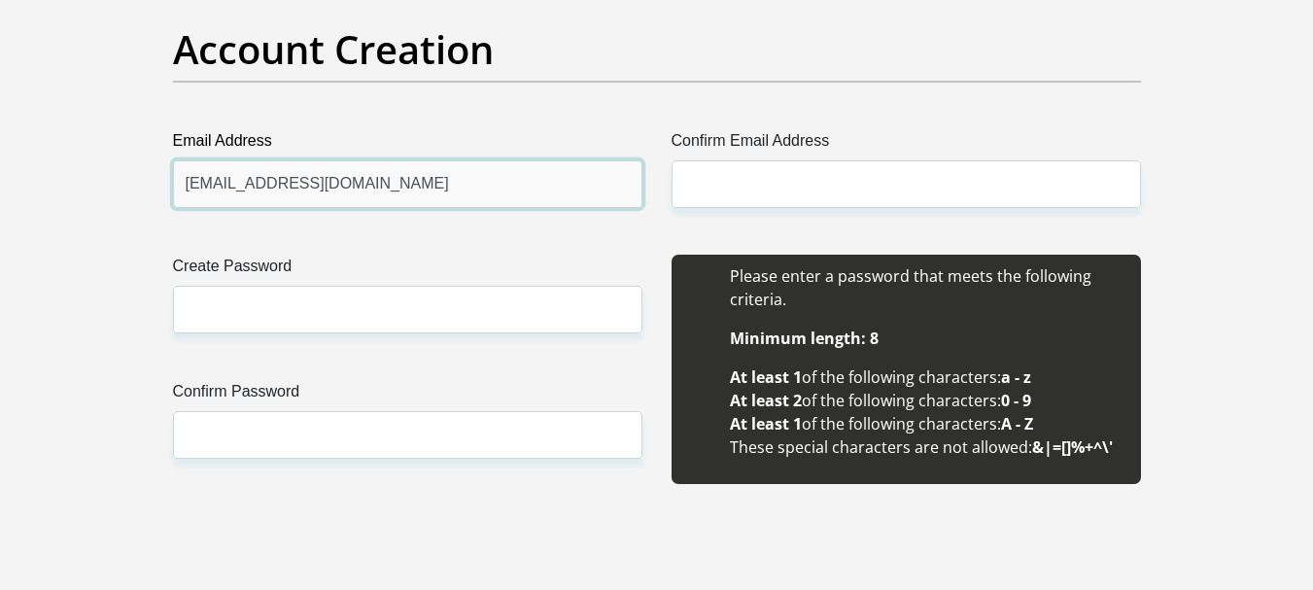
type input "nesihlongwana@sanlam4u.co.za"
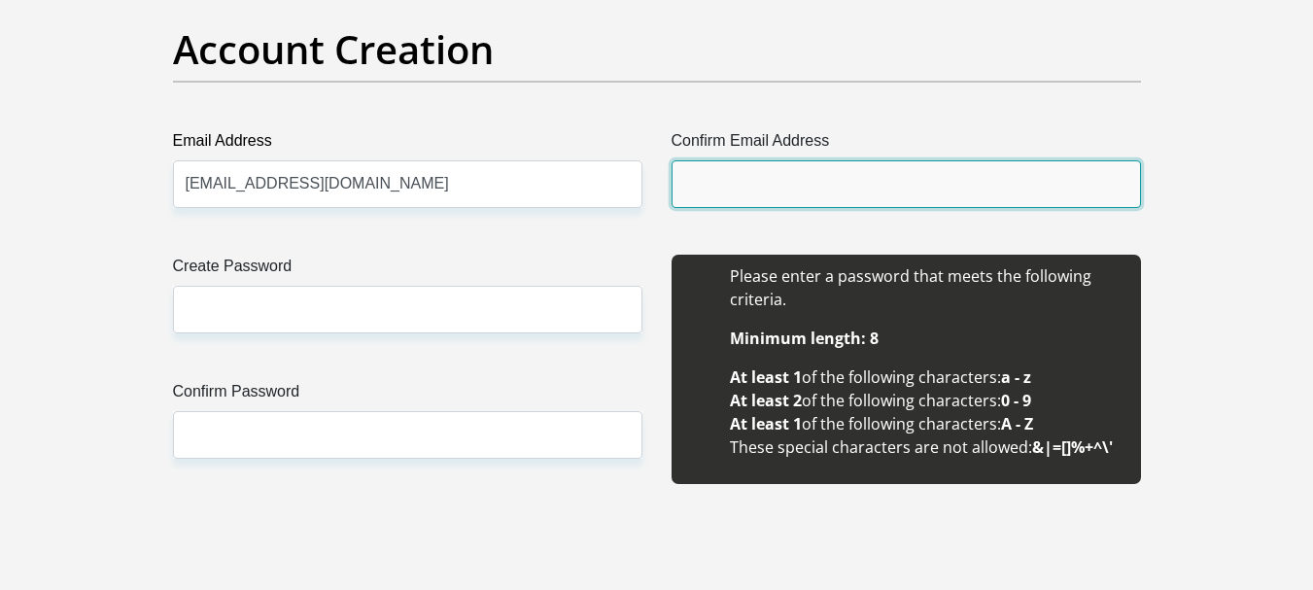
click at [743, 184] on input "Confirm Email Address" at bounding box center [905, 184] width 469 height 48
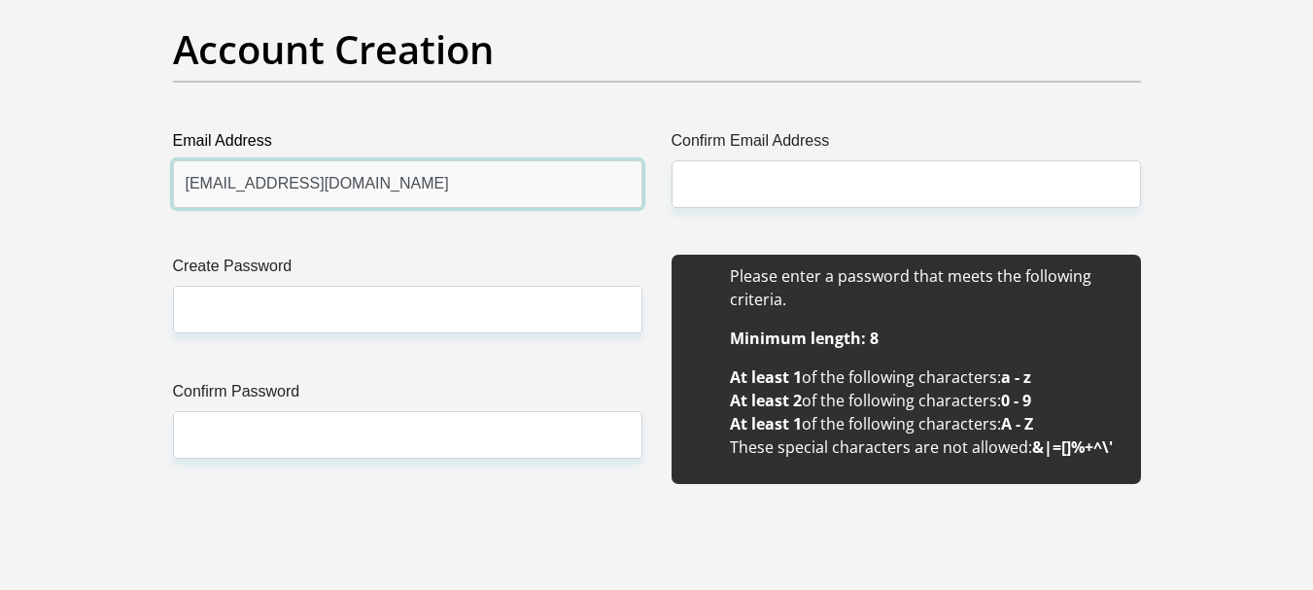
drag, startPoint x: 406, startPoint y: 192, endPoint x: 187, endPoint y: 183, distance: 219.8
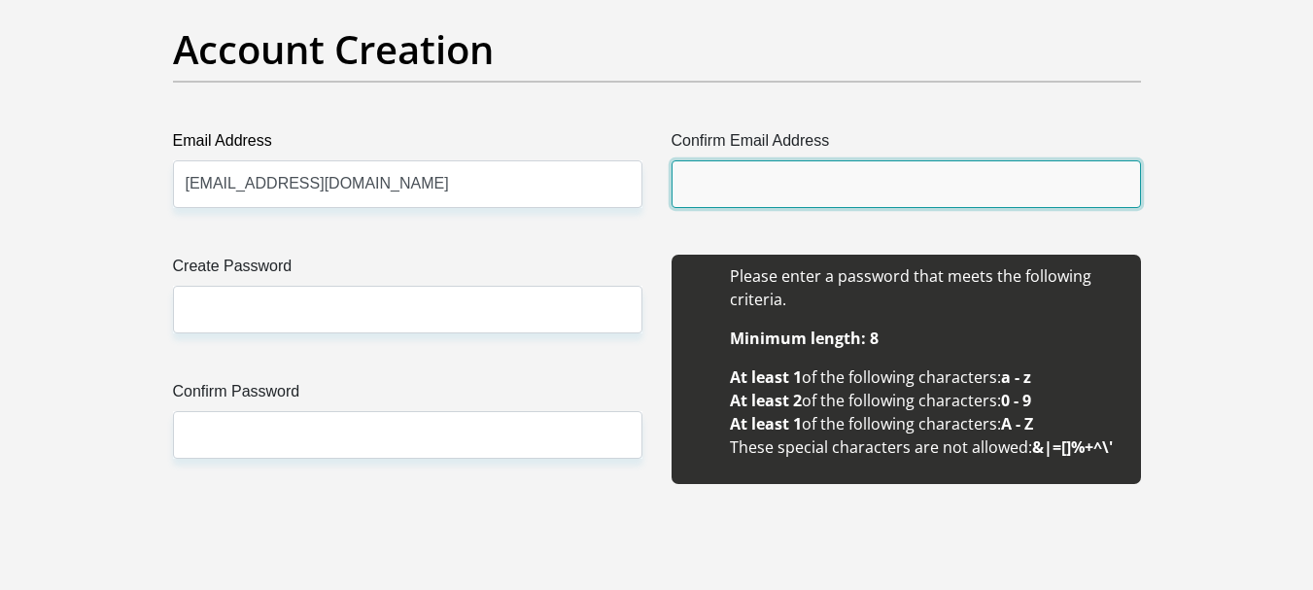
paste input "nesihlongwana@sanlam4u.co.za"
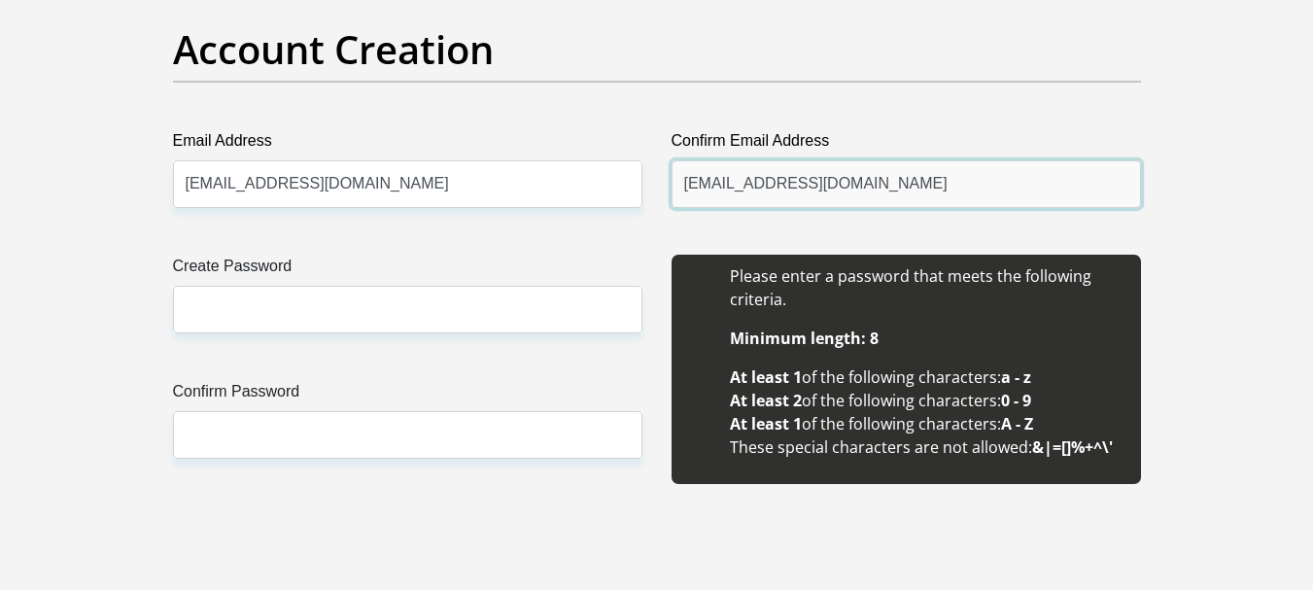
type input "nesihlongwana@sanlam4u.co.za"
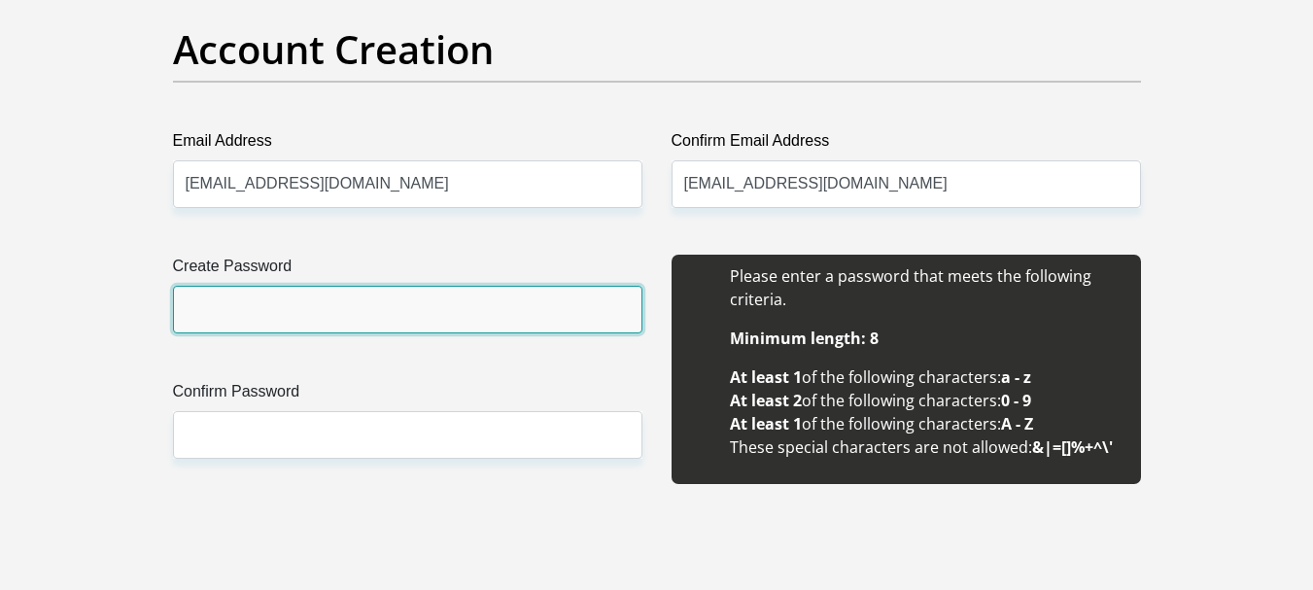
click at [230, 307] on input "Create Password" at bounding box center [407, 310] width 469 height 48
type input "Nesi123Hlo"
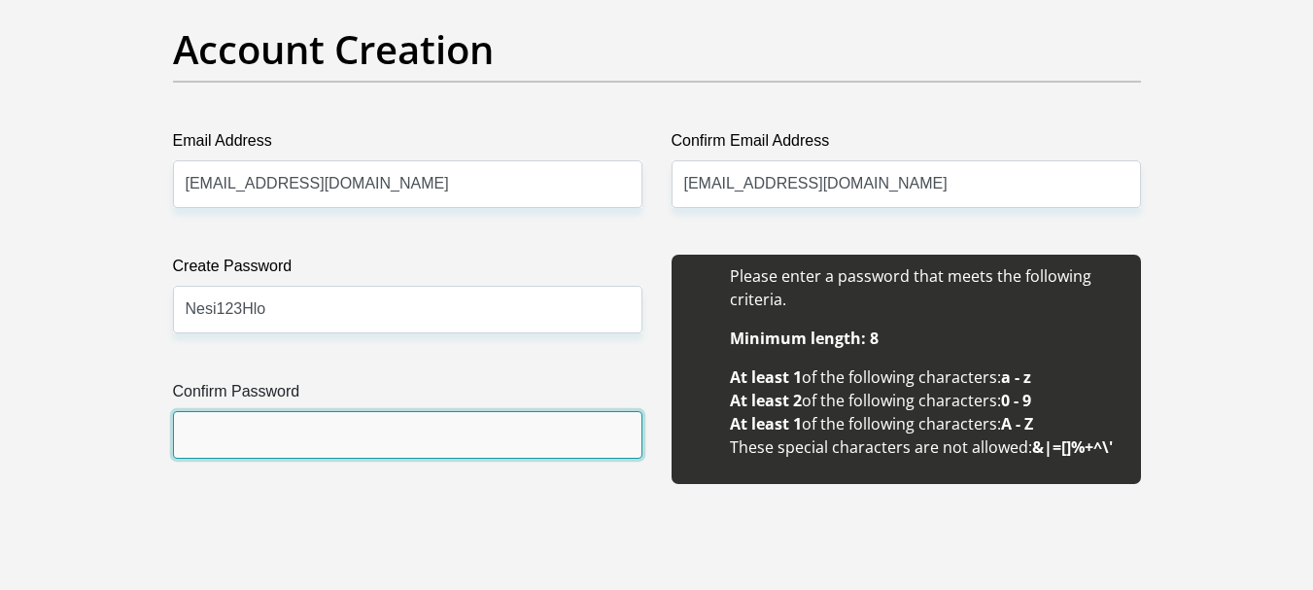
click at [242, 444] on input "Confirm Password" at bounding box center [407, 435] width 469 height 48
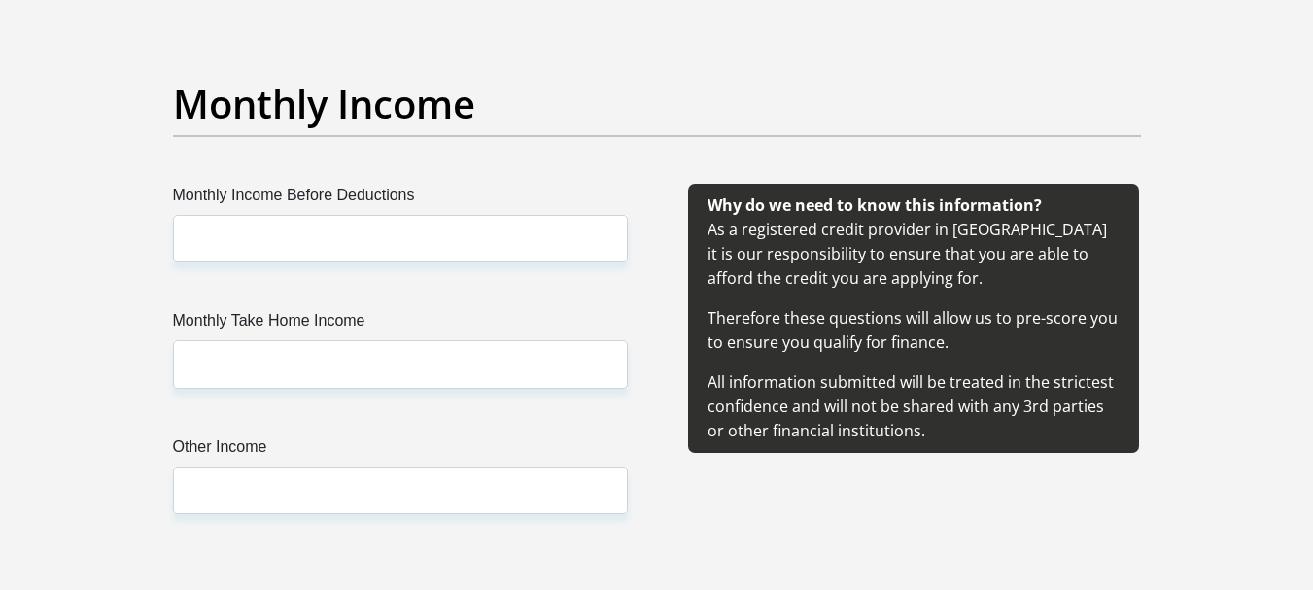
scroll to position [2235, 0]
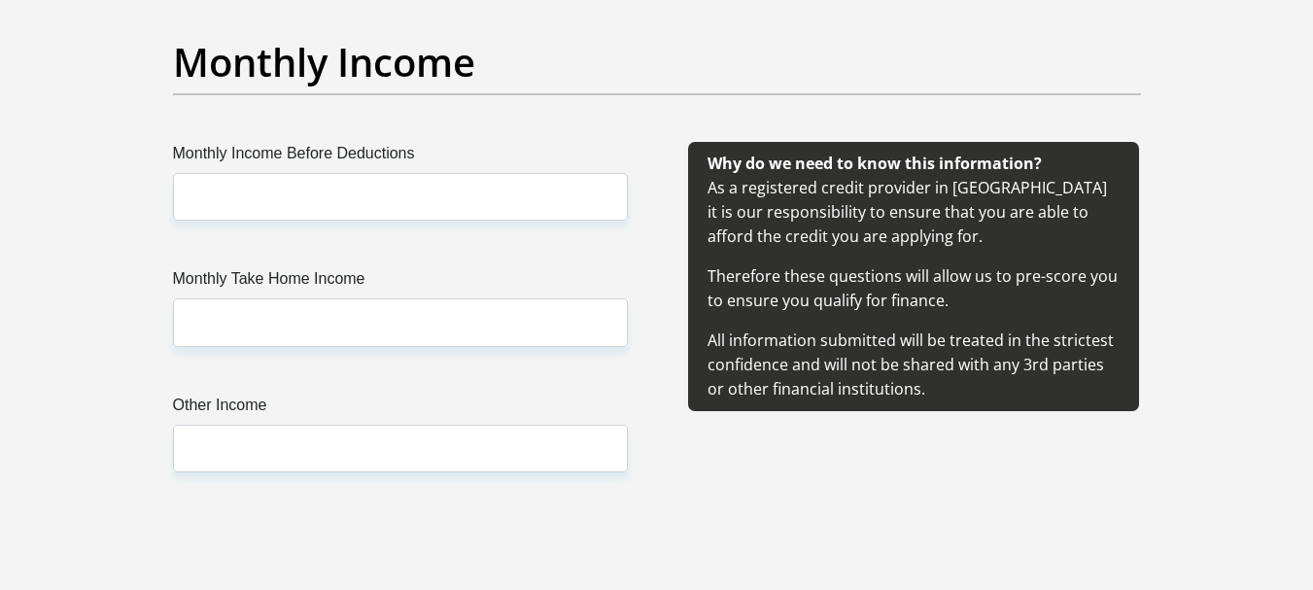
type input "Nesi123Hlo"
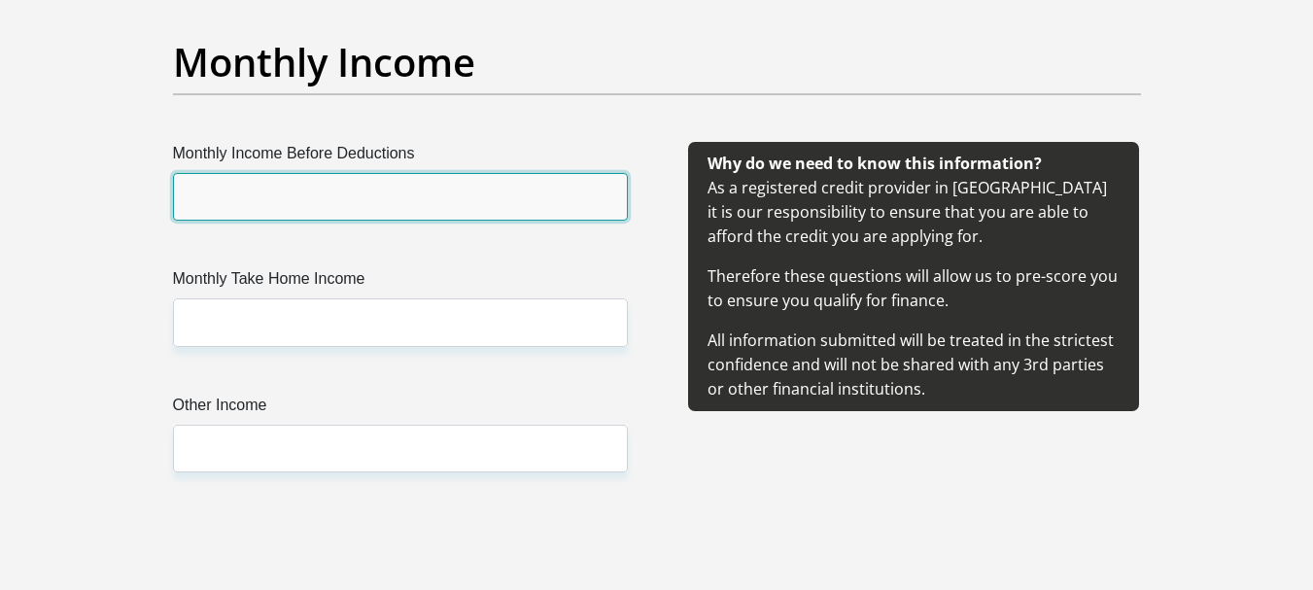
click at [262, 191] on input "Monthly Income Before Deductions" at bounding box center [400, 197] width 455 height 48
type input "44000"
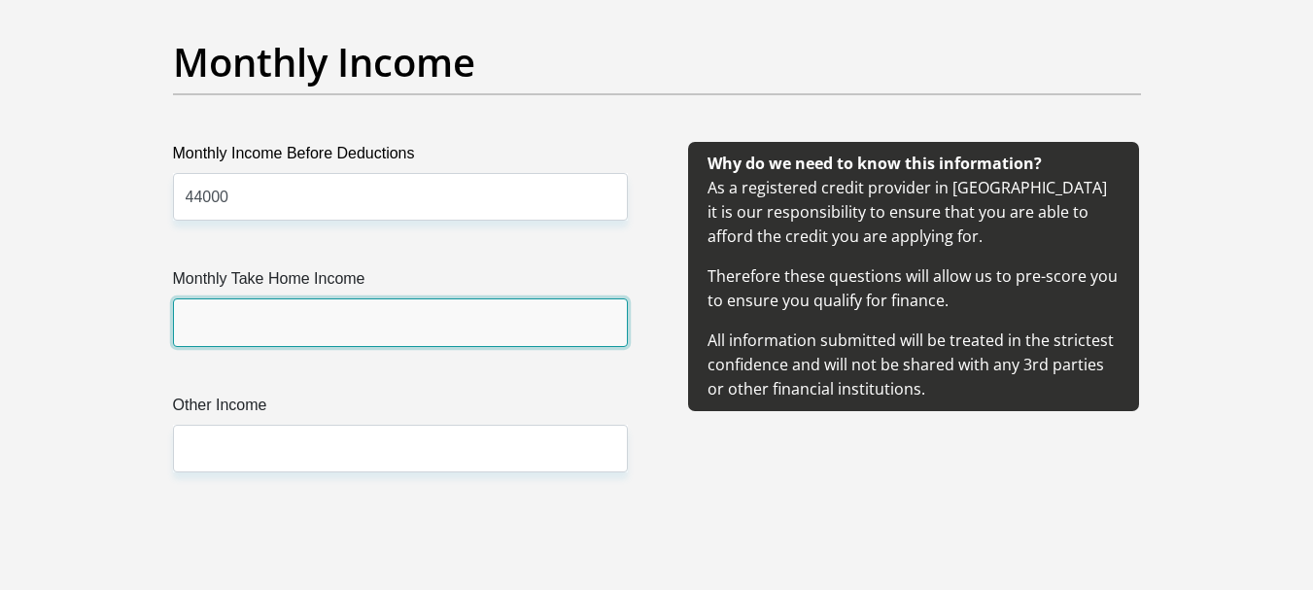
click at [224, 317] on input "Monthly Take Home Income" at bounding box center [400, 322] width 455 height 48
type input "27900"
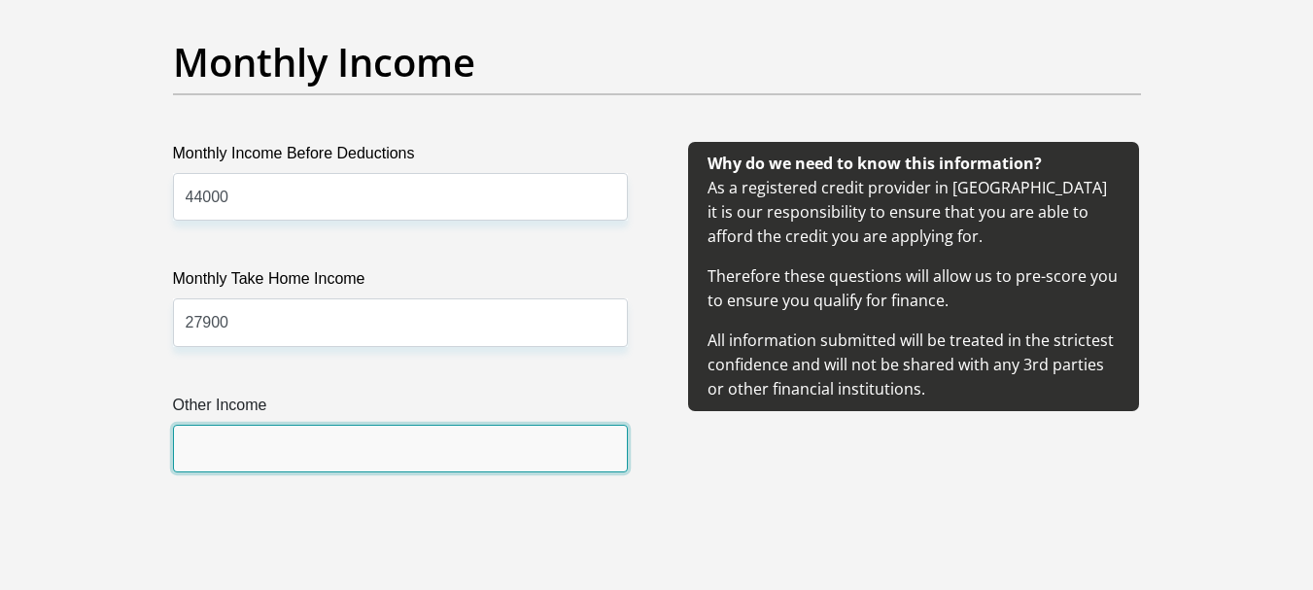
click at [247, 440] on input "Other Income" at bounding box center [400, 449] width 455 height 48
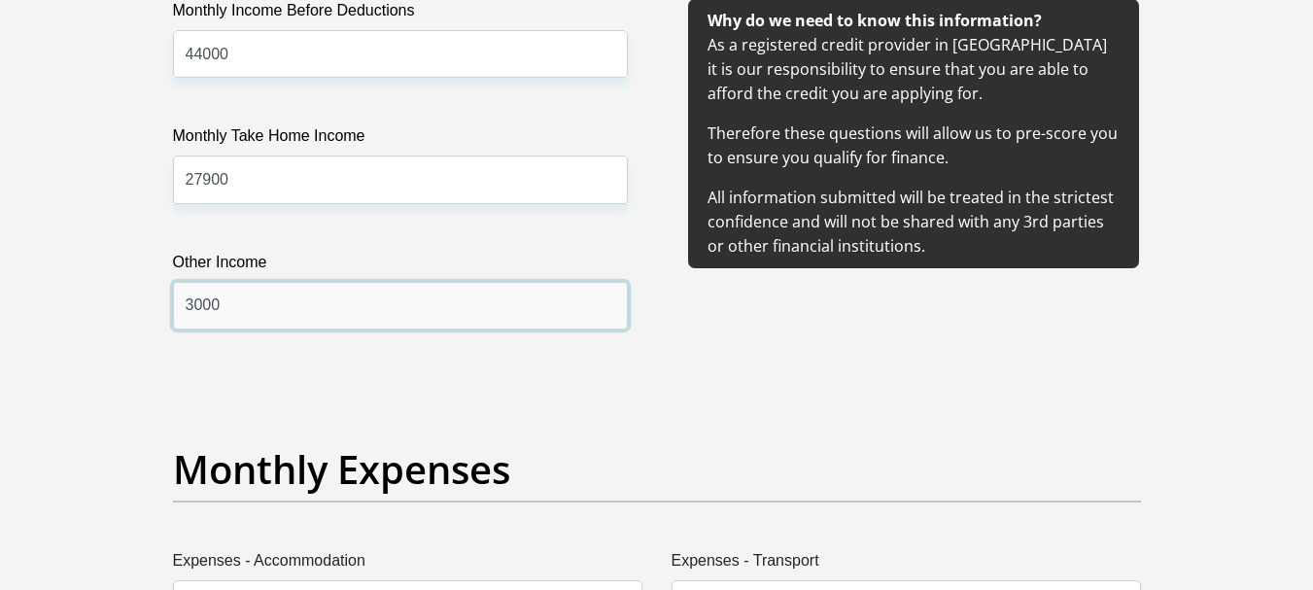
scroll to position [2623, 0]
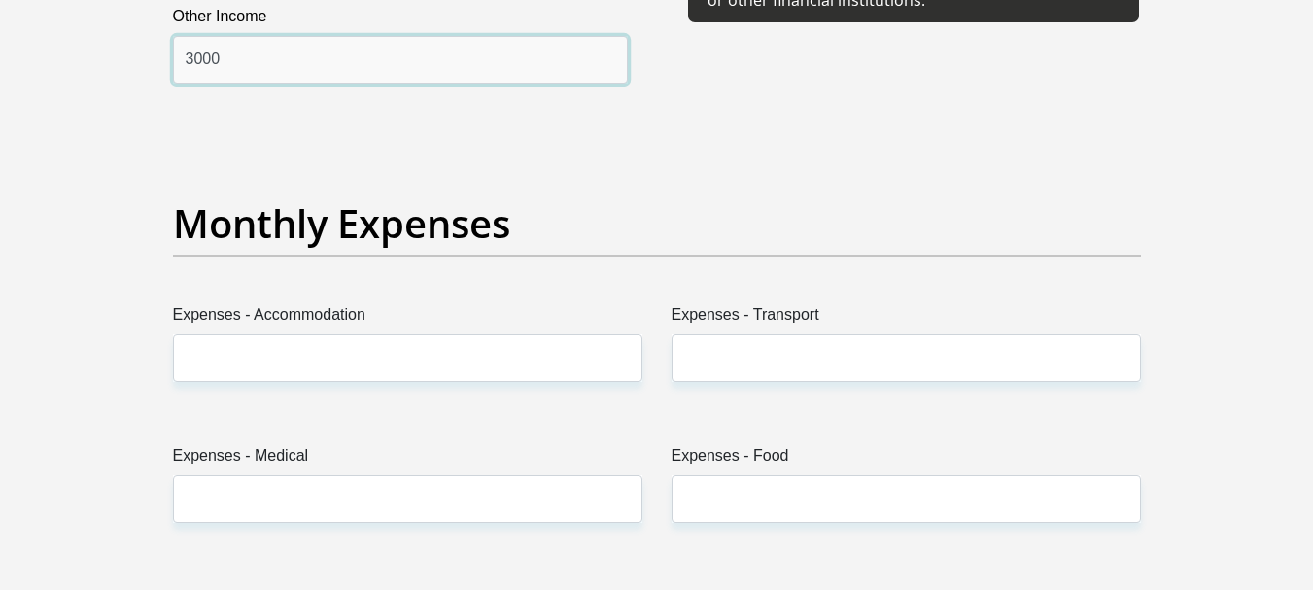
type input "3000"
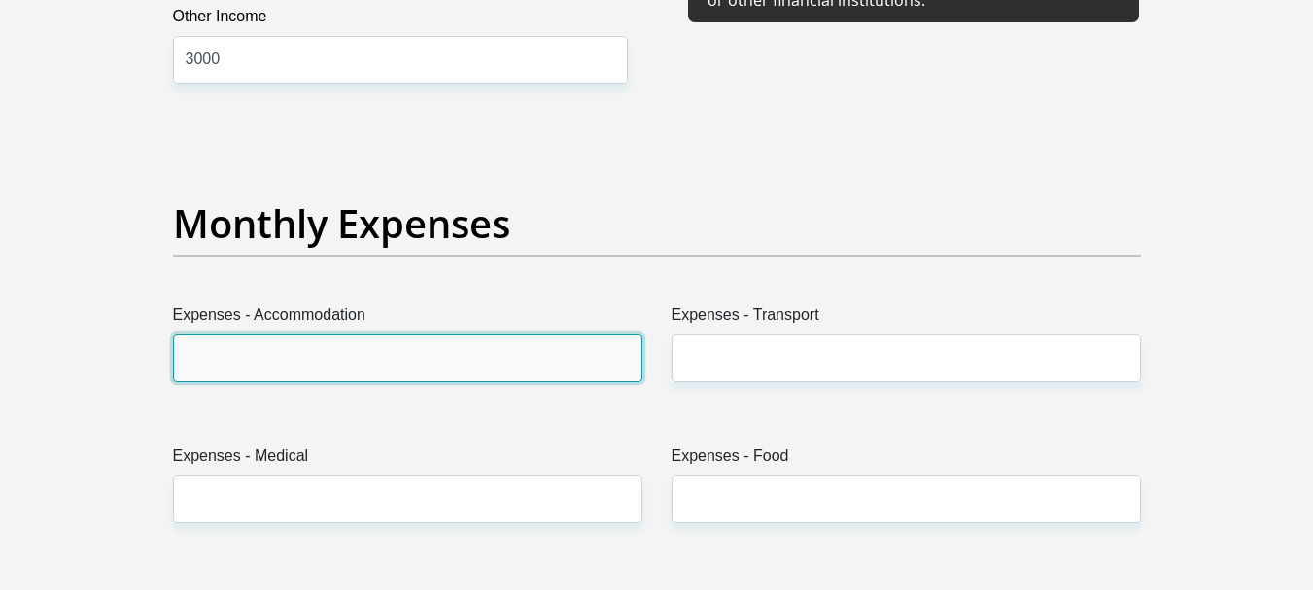
click at [323, 373] on input "Expenses - Accommodation" at bounding box center [407, 358] width 469 height 48
type input "3500"
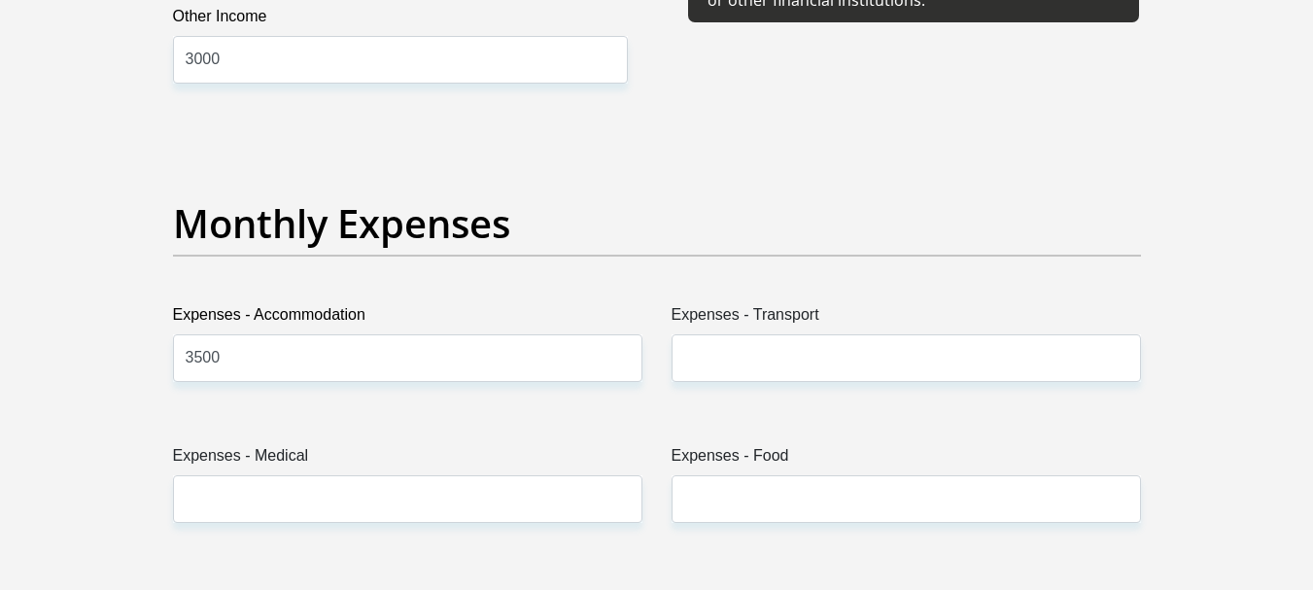
drag, startPoint x: 722, startPoint y: 329, endPoint x: 721, endPoint y: 340, distance: 10.7
click at [722, 333] on div "Expenses - Transport" at bounding box center [905, 342] width 469 height 79
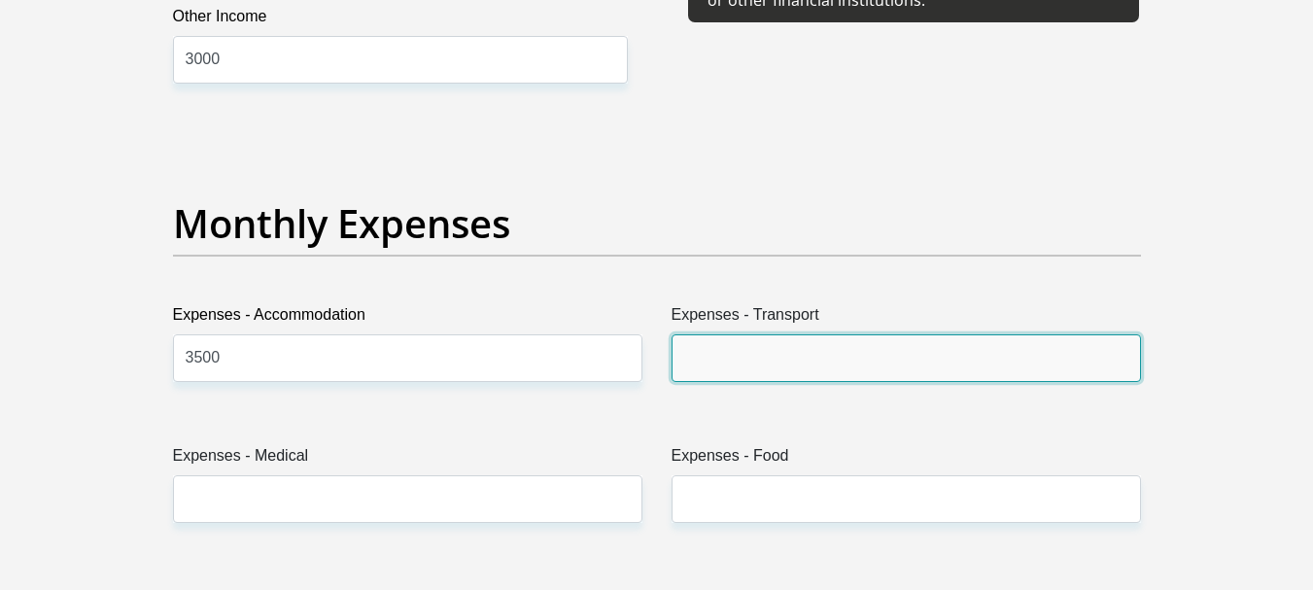
click at [715, 355] on input "Expenses - Transport" at bounding box center [905, 358] width 469 height 48
type input "200"
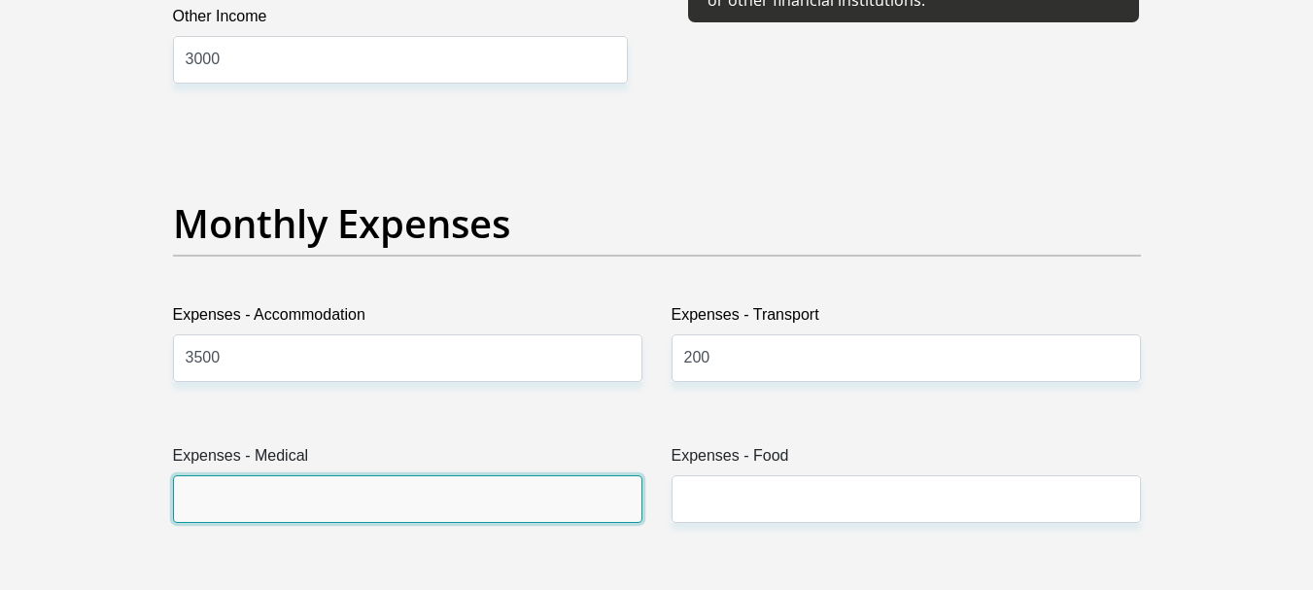
click at [423, 509] on input "Expenses - Medical" at bounding box center [407, 499] width 469 height 48
type input "0"
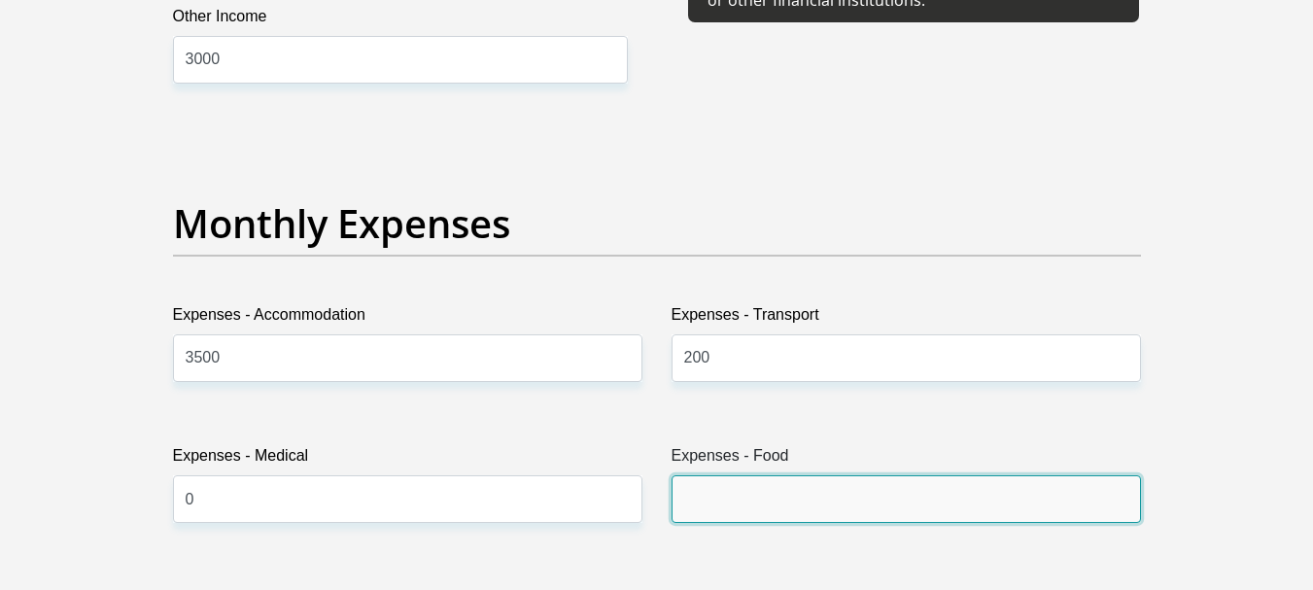
click at [680, 497] on input "Expenses - Food" at bounding box center [905, 499] width 469 height 48
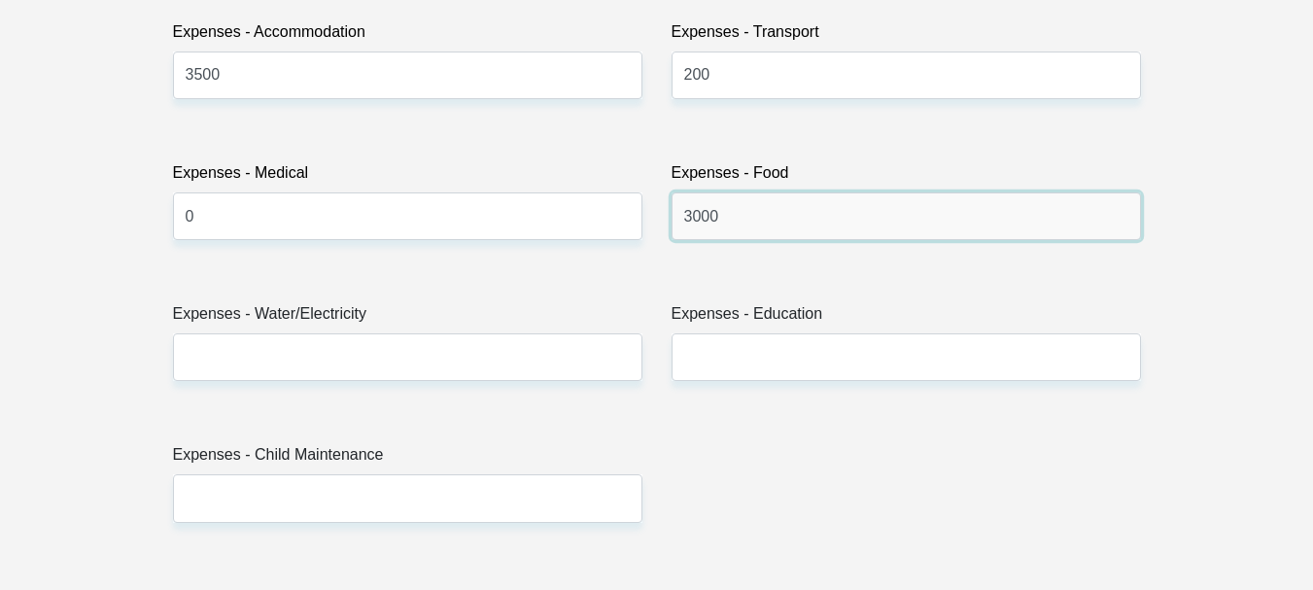
scroll to position [2915, 0]
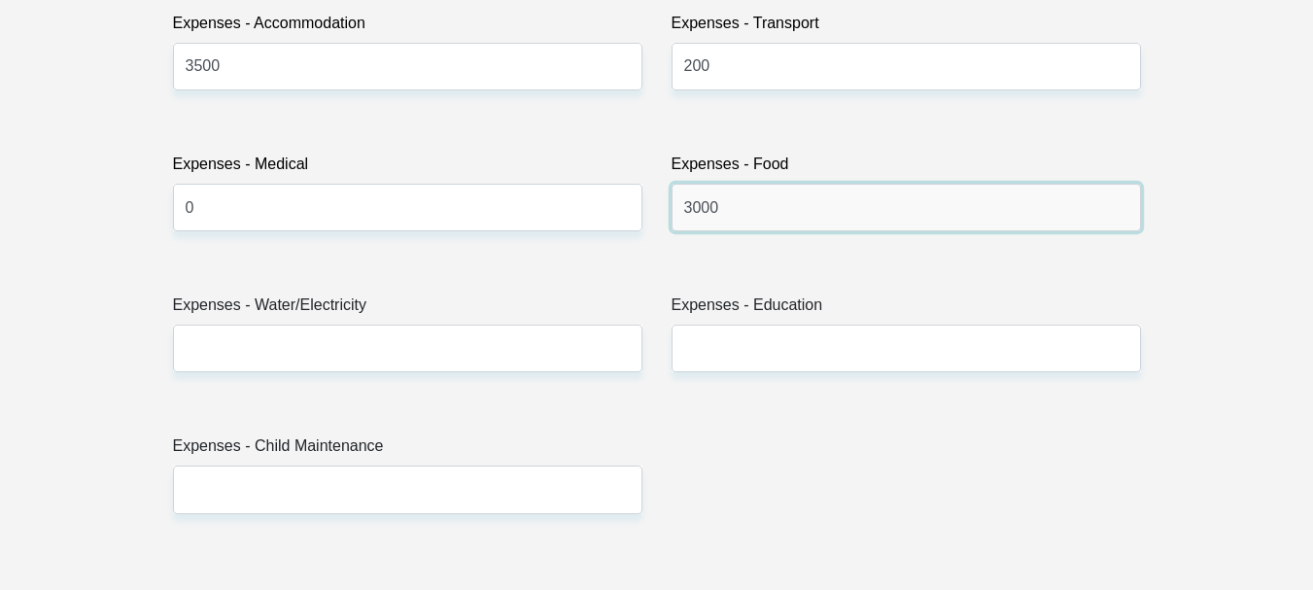
type input "3000"
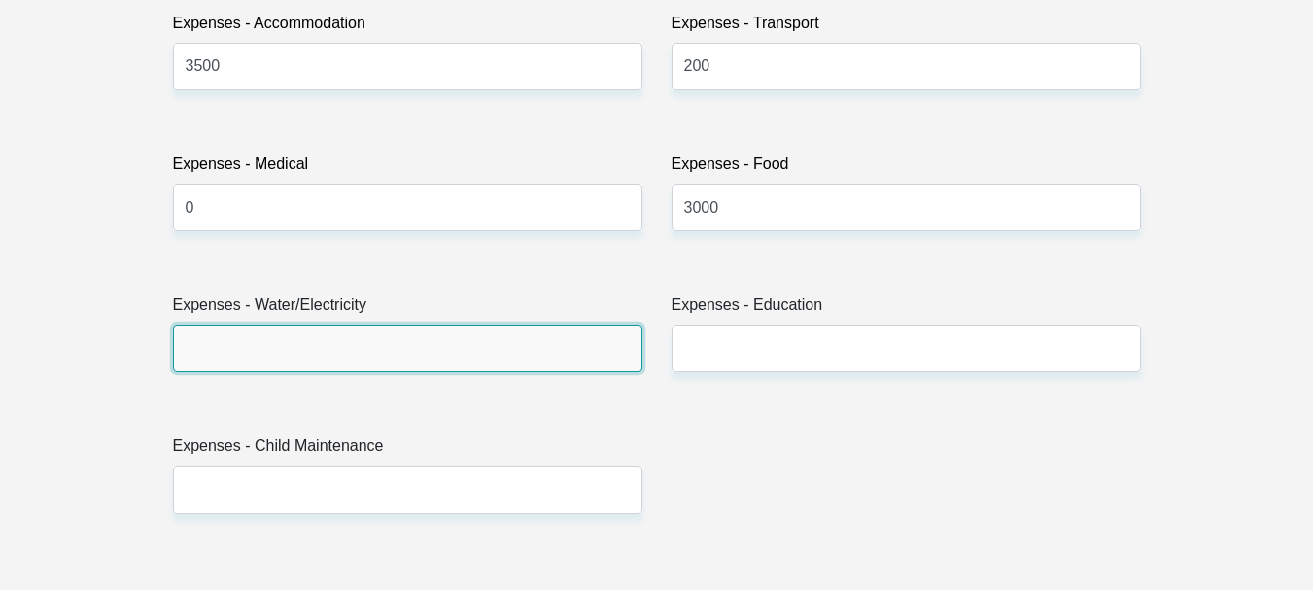
click at [307, 352] on input "Expenses - Water/Electricity" at bounding box center [407, 348] width 469 height 48
type input "400"
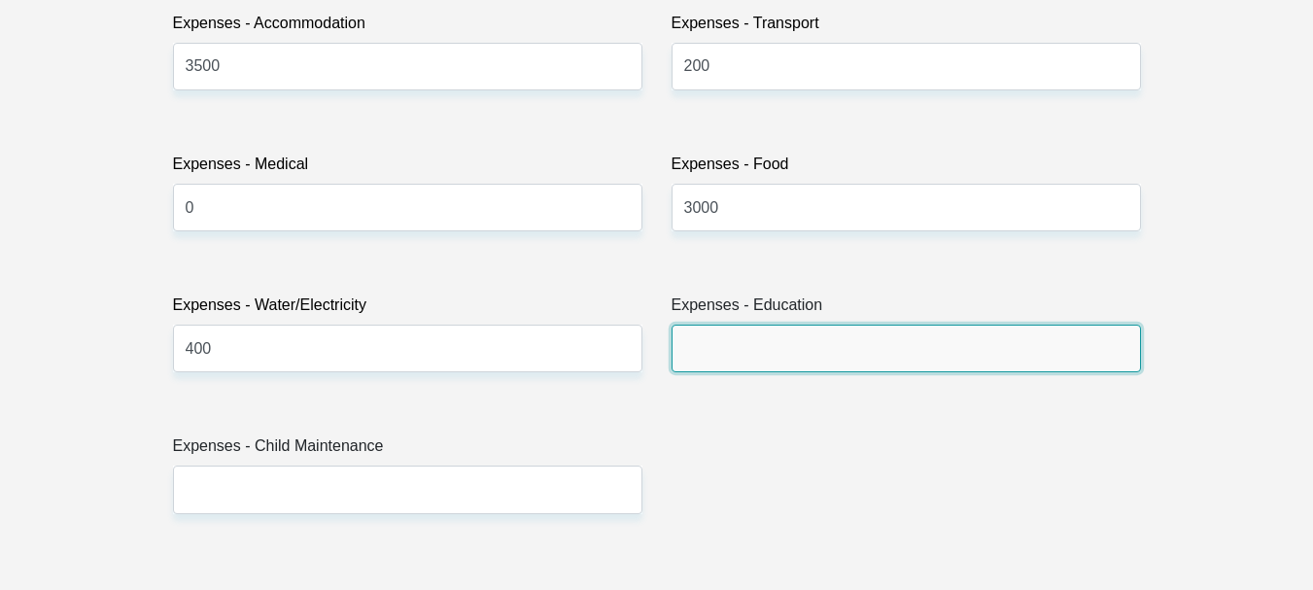
click at [763, 347] on input "Expenses - Education" at bounding box center [905, 348] width 469 height 48
type input "0"
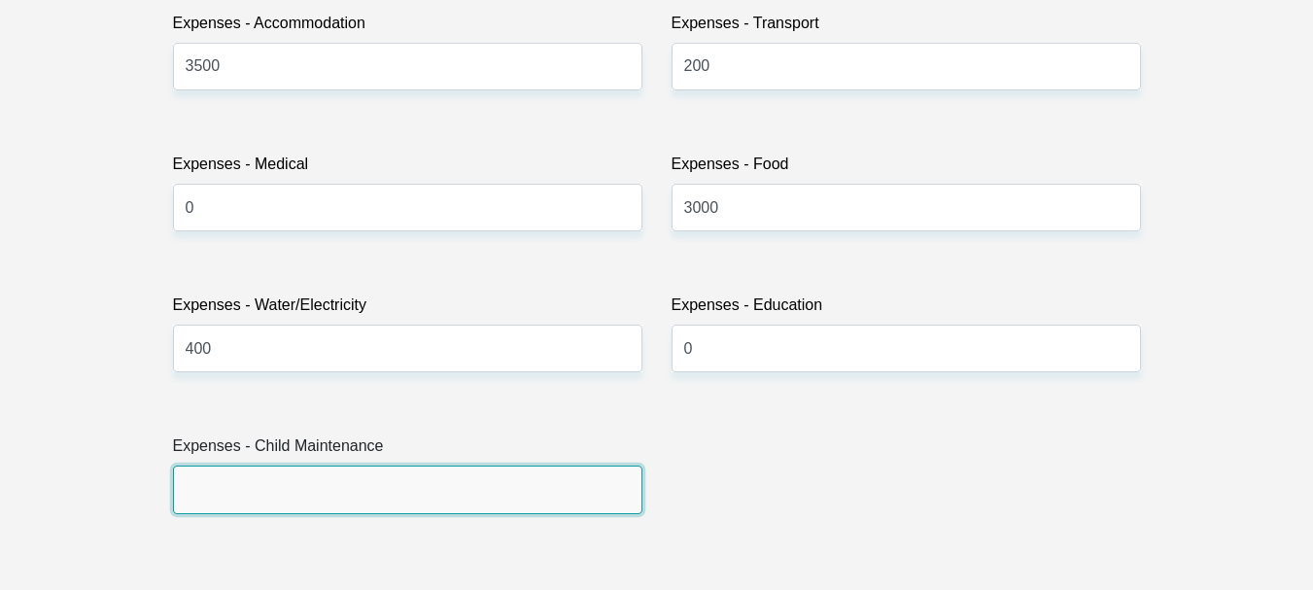
click at [368, 503] on input "Expenses - Child Maintenance" at bounding box center [407, 489] width 469 height 48
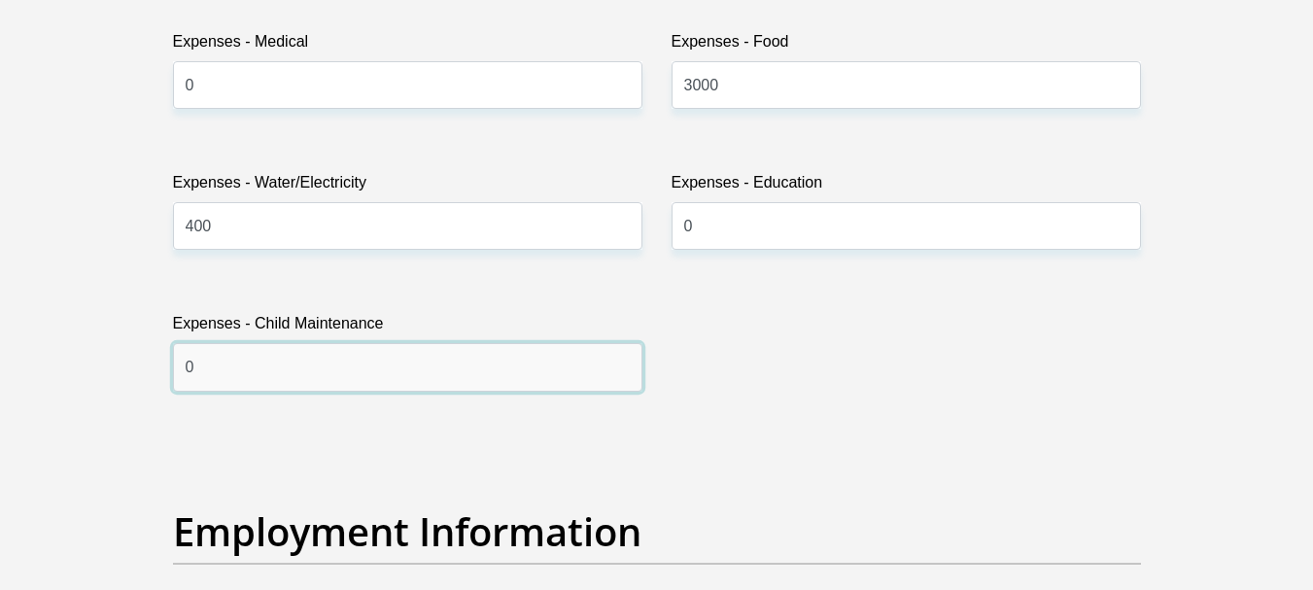
scroll to position [3400, 0]
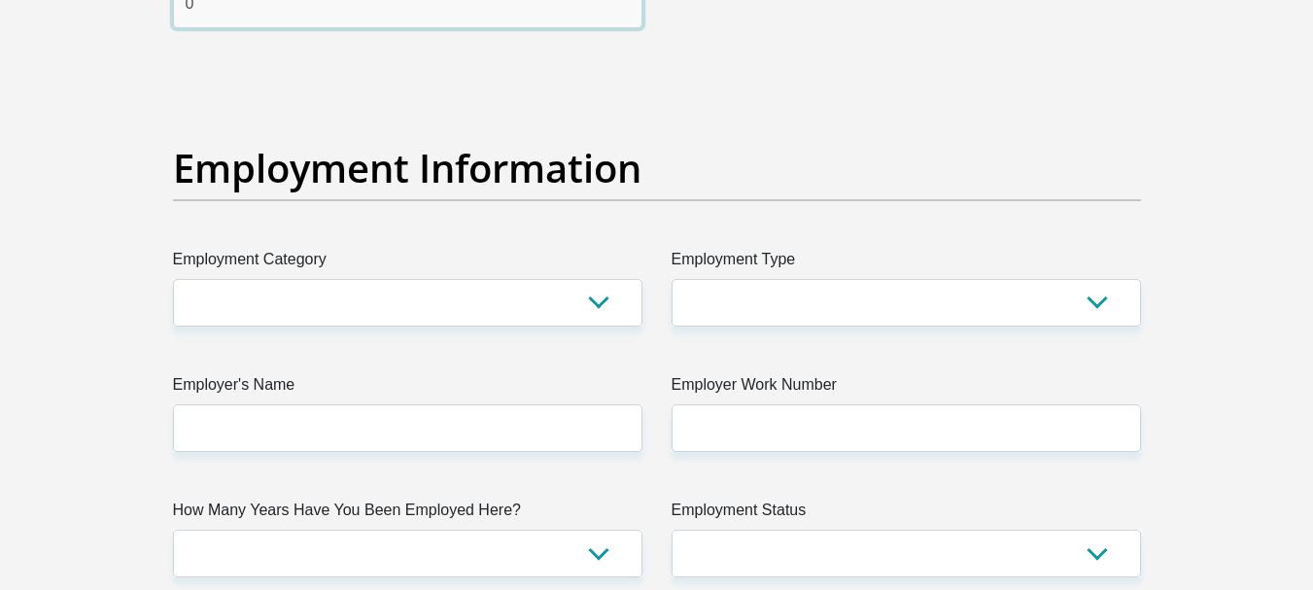
type input "0"
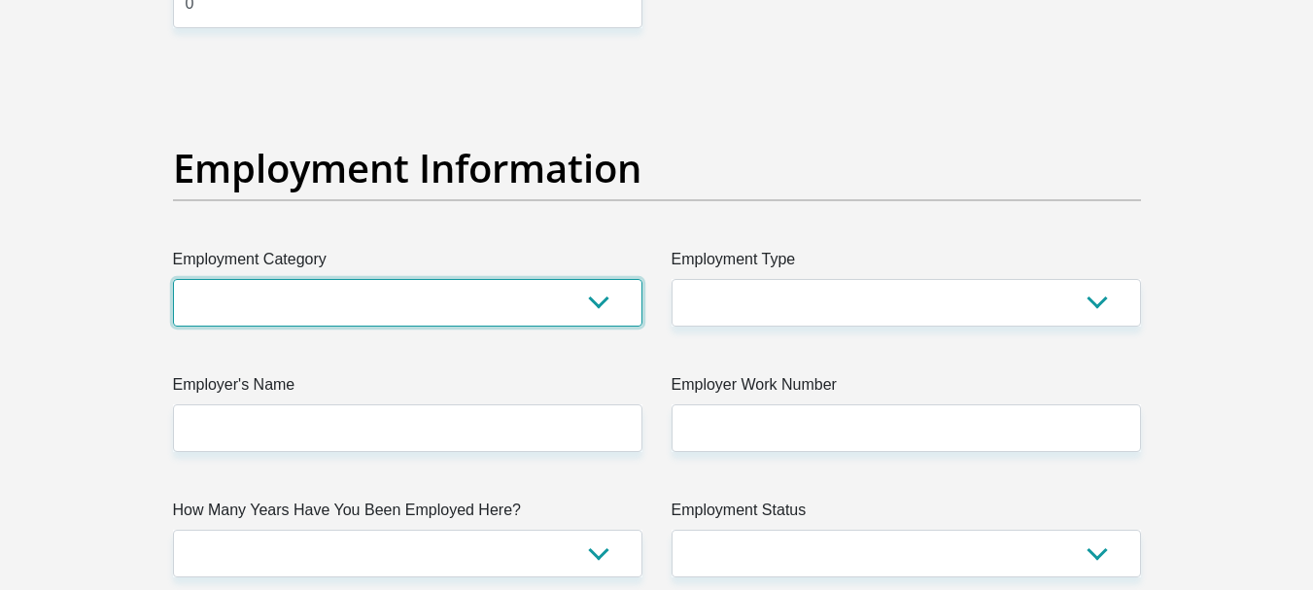
click at [309, 290] on select "AGRICULTURE ALCOHOL & TOBACCO CONSTRUCTION MATERIALS METALLURGY EQUIPMENT FOR R…" at bounding box center [407, 303] width 469 height 48
select select "17"
click at [173, 279] on select "AGRICULTURE ALCOHOL & TOBACCO CONSTRUCTION MATERIALS METALLURGY EQUIPMENT FOR R…" at bounding box center [407, 303] width 469 height 48
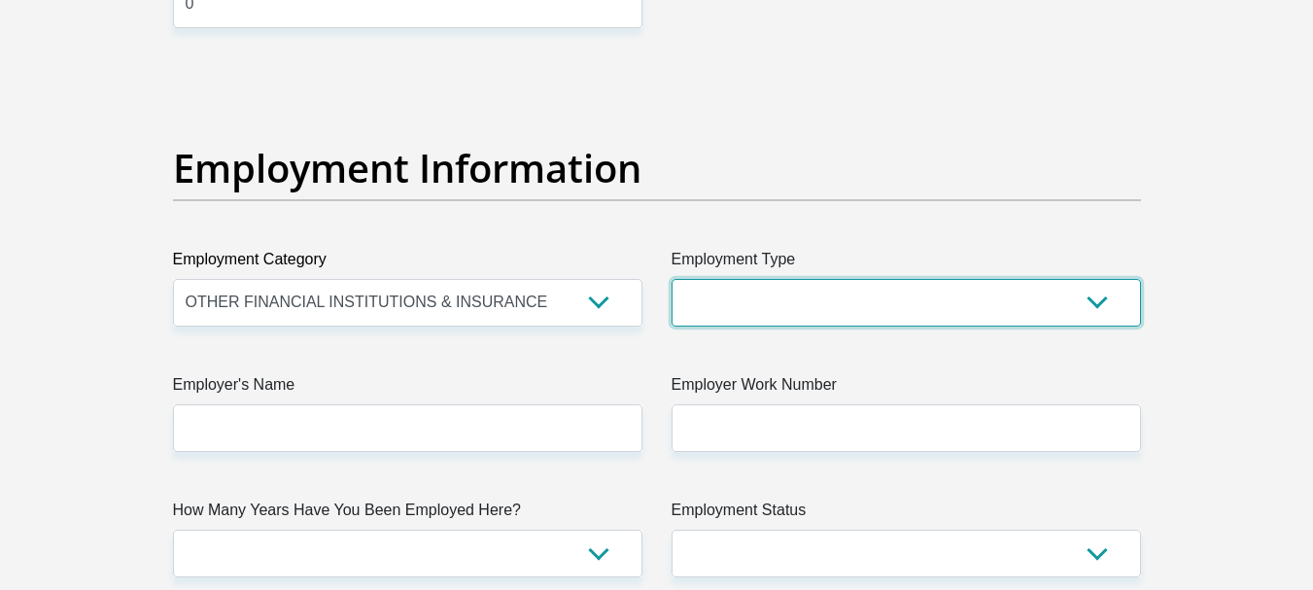
click at [805, 306] on select "College/Lecturer Craft Seller Creative Driver Executive Farmer Forces - Non Com…" at bounding box center [905, 303] width 469 height 48
select select "Sales"
click at [671, 279] on select "College/Lecturer Craft Seller Creative Driver Executive Farmer Forces - Non Com…" at bounding box center [905, 303] width 469 height 48
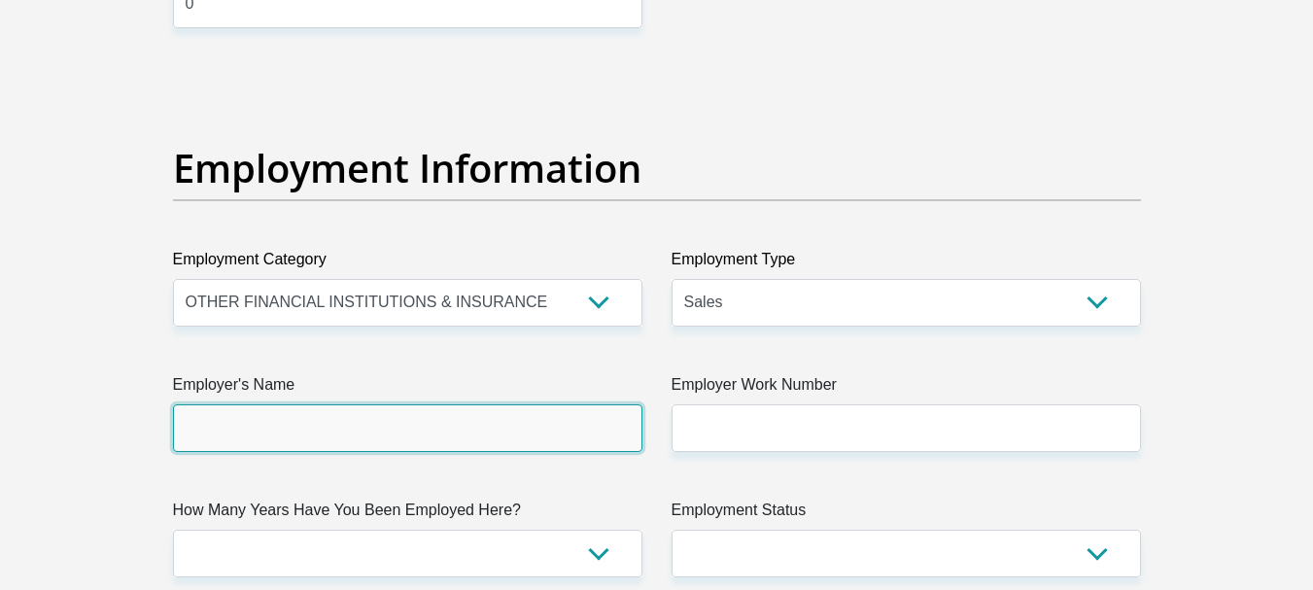
click at [305, 432] on input "Employer's Name" at bounding box center [407, 428] width 469 height 48
type input "Sanlam"
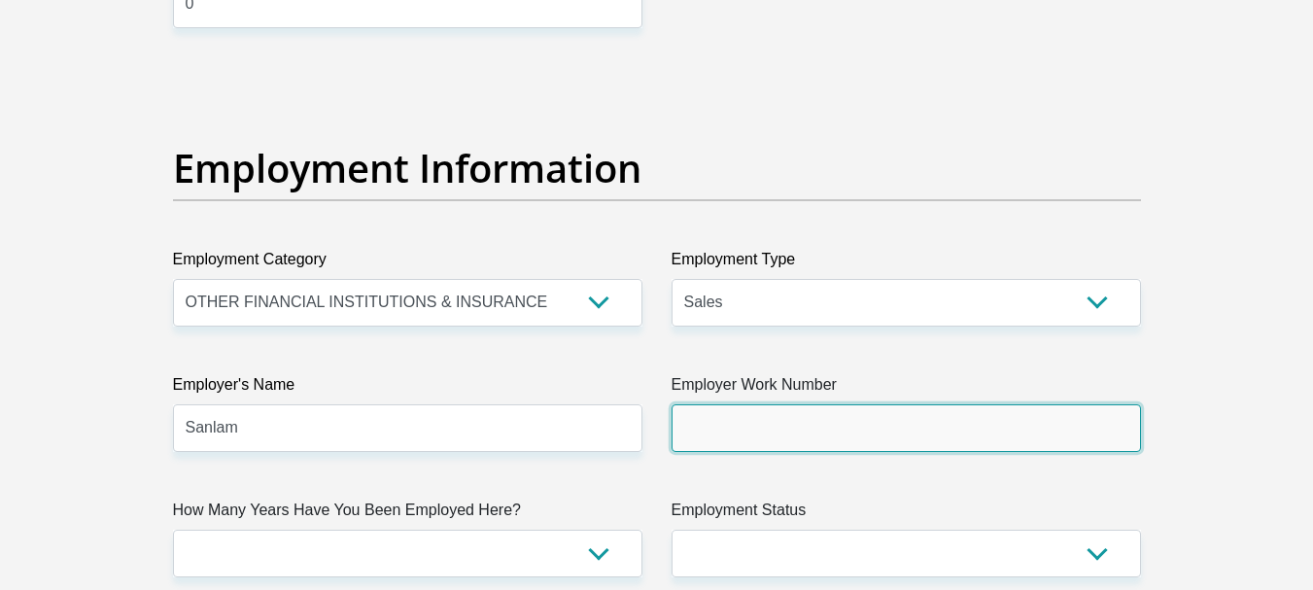
click at [782, 435] on input "Employer Work Number" at bounding box center [905, 428] width 469 height 48
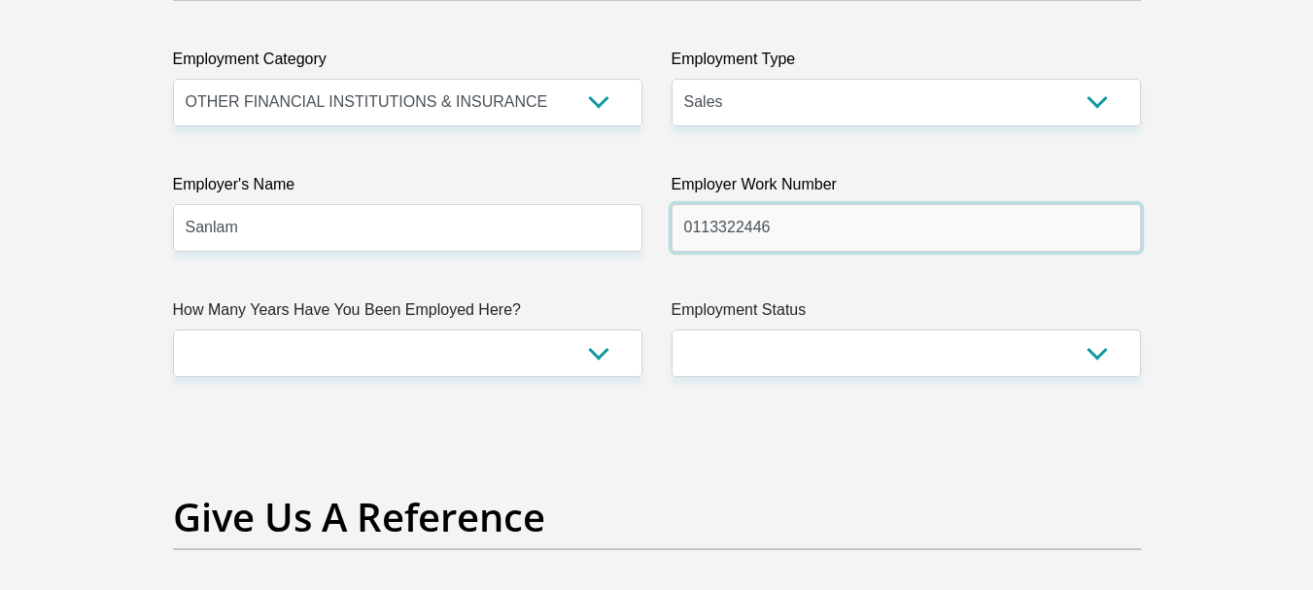
scroll to position [3692, 0]
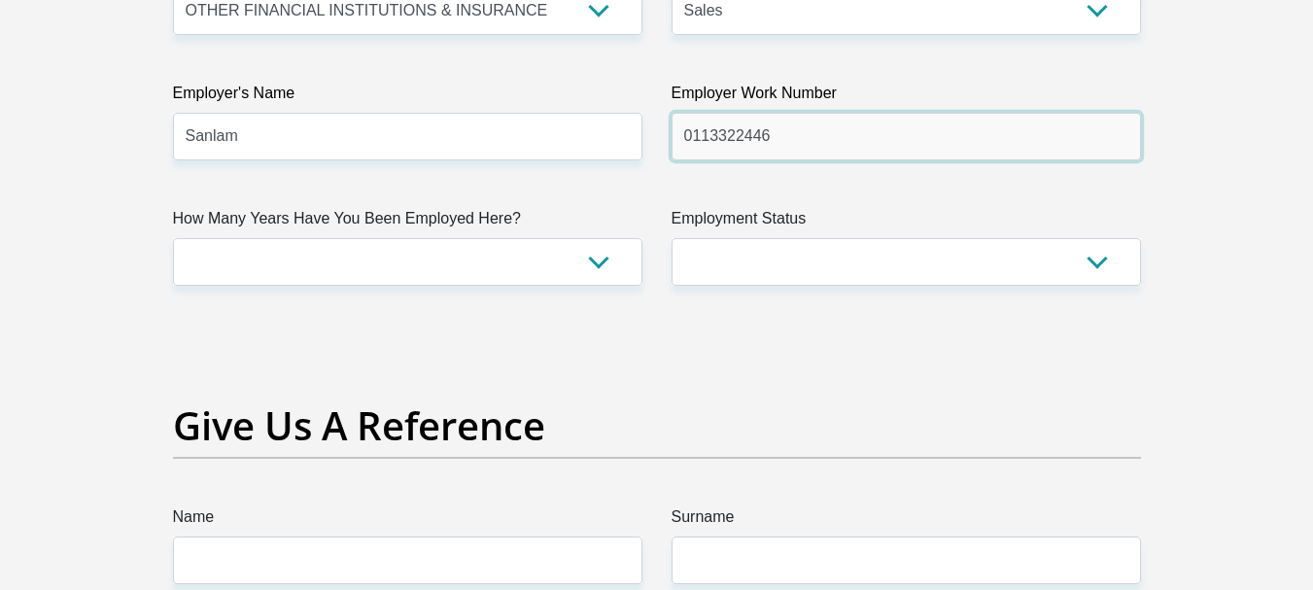
type input "0113322446"
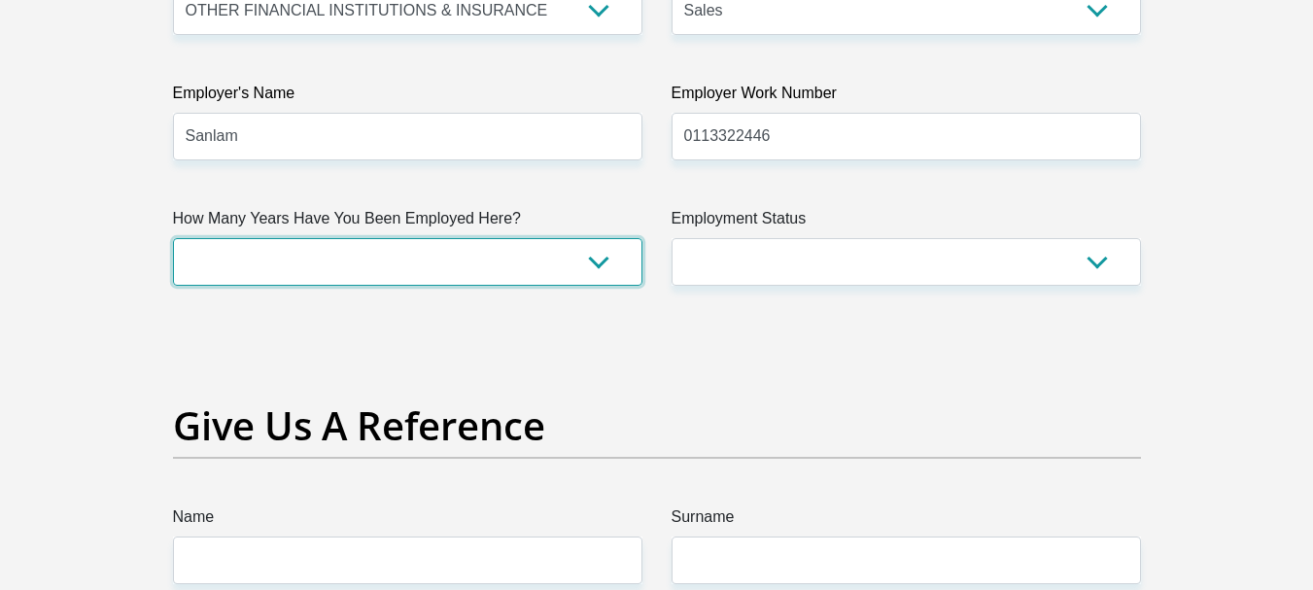
click at [305, 250] on select "less than 1 year 1-3 years 3-5 years 5+ years" at bounding box center [407, 262] width 469 height 48
select select "60"
click at [173, 238] on select "less than 1 year 1-3 years 3-5 years 5+ years" at bounding box center [407, 262] width 469 height 48
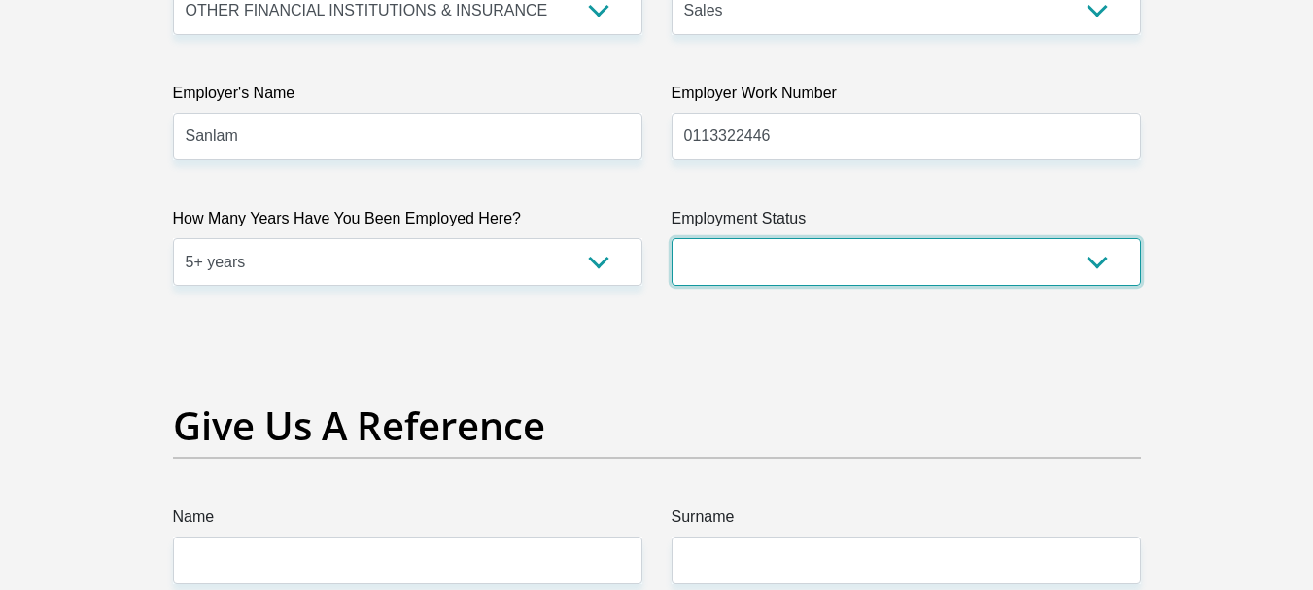
click at [813, 258] on select "Permanent/Full-time Part-time/Casual Contract Worker Self-Employed Housewife Re…" at bounding box center [905, 262] width 469 height 48
select select "1"
click at [671, 238] on select "Permanent/Full-time Part-time/Casual Contract Worker Self-Employed Housewife Re…" at bounding box center [905, 262] width 469 height 48
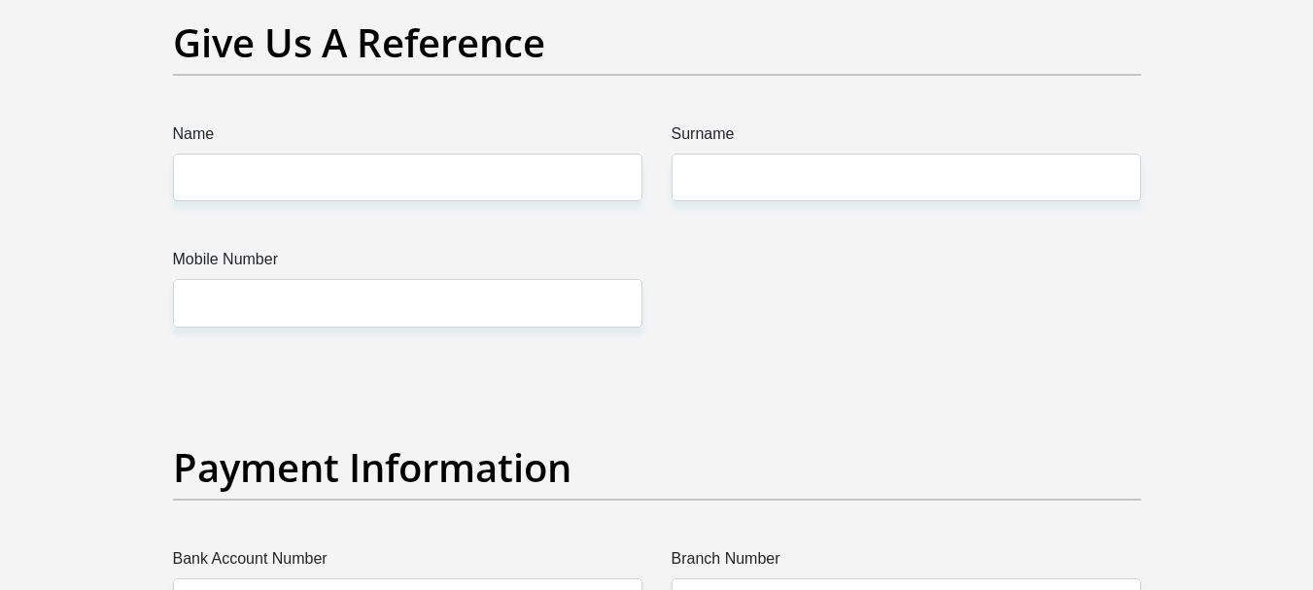
scroll to position [4080, 0]
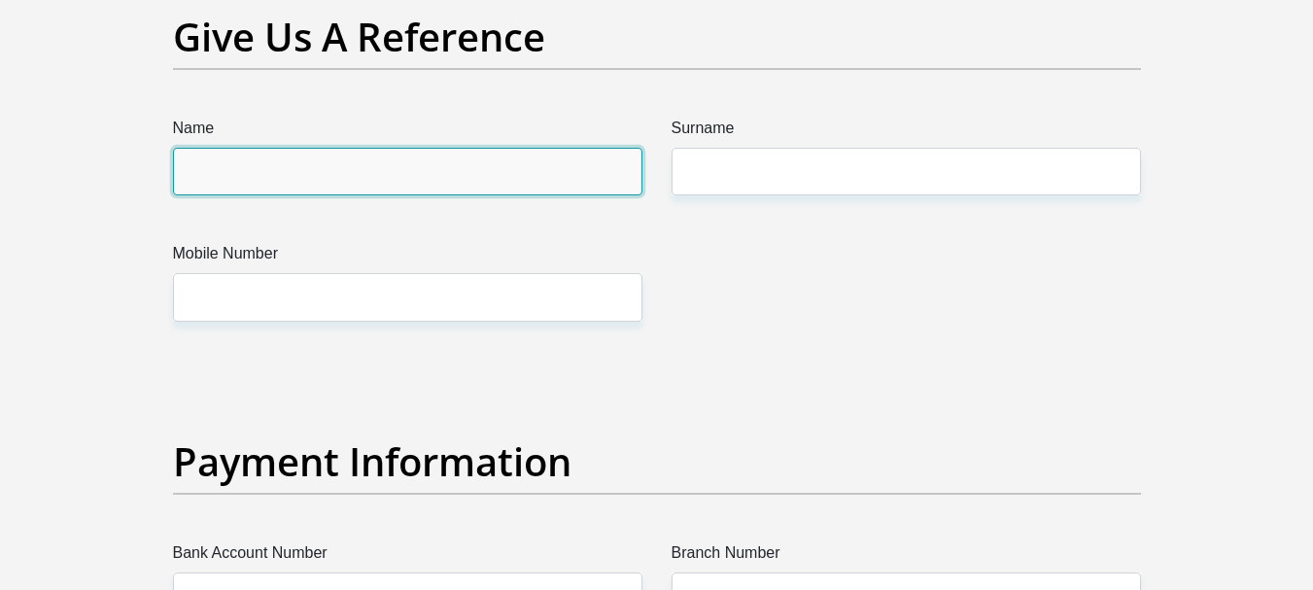
click at [215, 157] on input "Name" at bounding box center [407, 172] width 469 height 48
drag, startPoint x: 256, startPoint y: 167, endPoint x: 139, endPoint y: 165, distance: 117.6
type input "Buhlebenkosi"
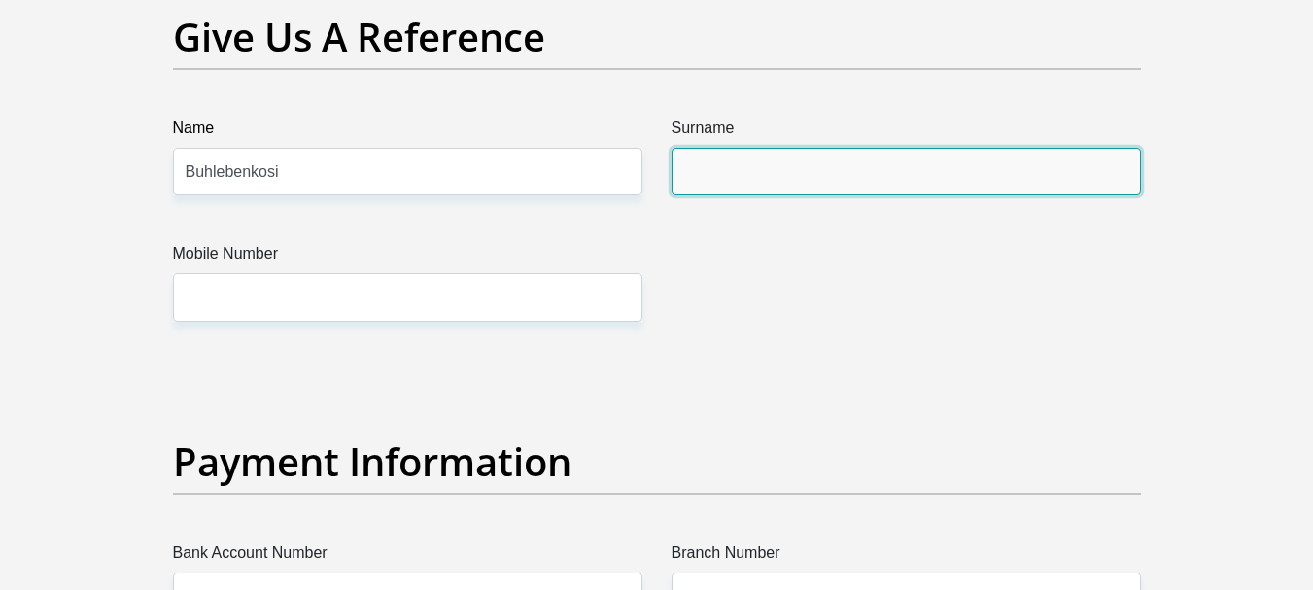
click at [698, 172] on input "Surname" at bounding box center [905, 172] width 469 height 48
type input "Hlongwana"
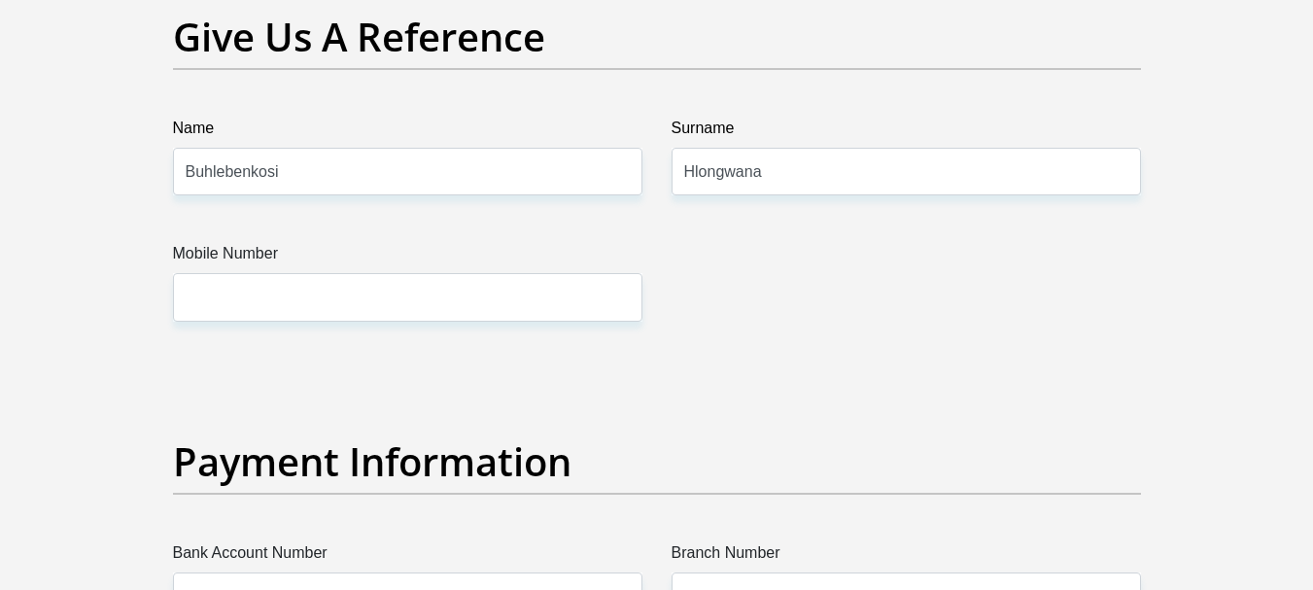
click at [272, 272] on label "Mobile Number" at bounding box center [407, 257] width 469 height 31
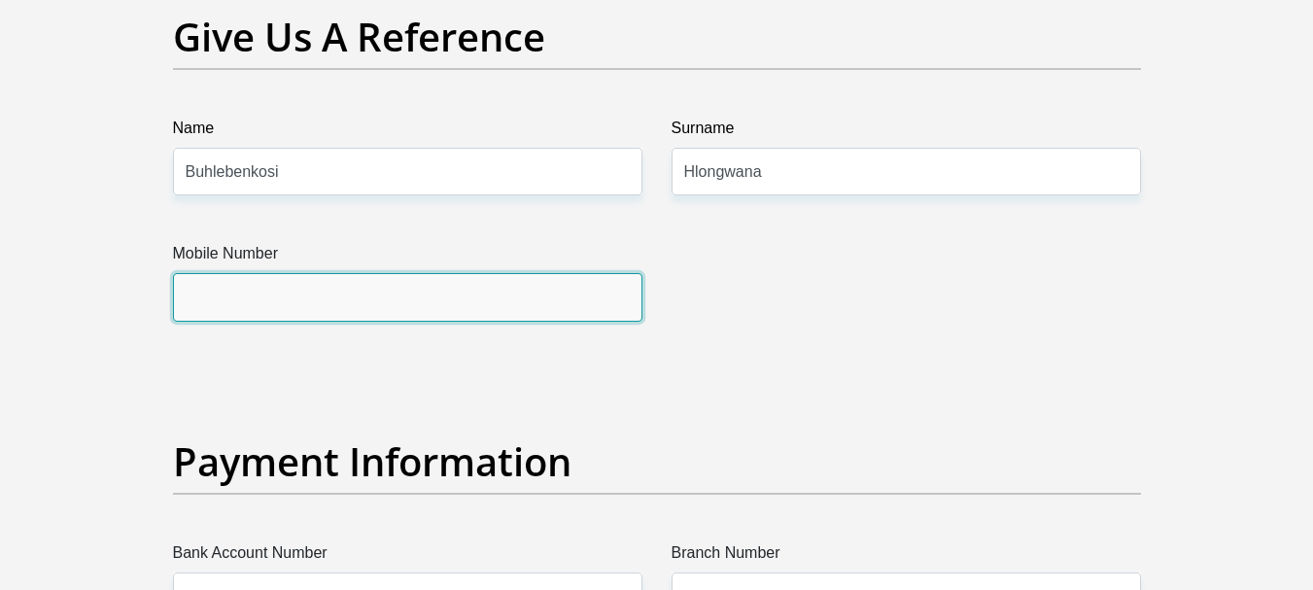
click at [272, 273] on input "Mobile Number" at bounding box center [407, 297] width 469 height 48
click at [261, 292] on input "Mobile Number" at bounding box center [407, 297] width 469 height 48
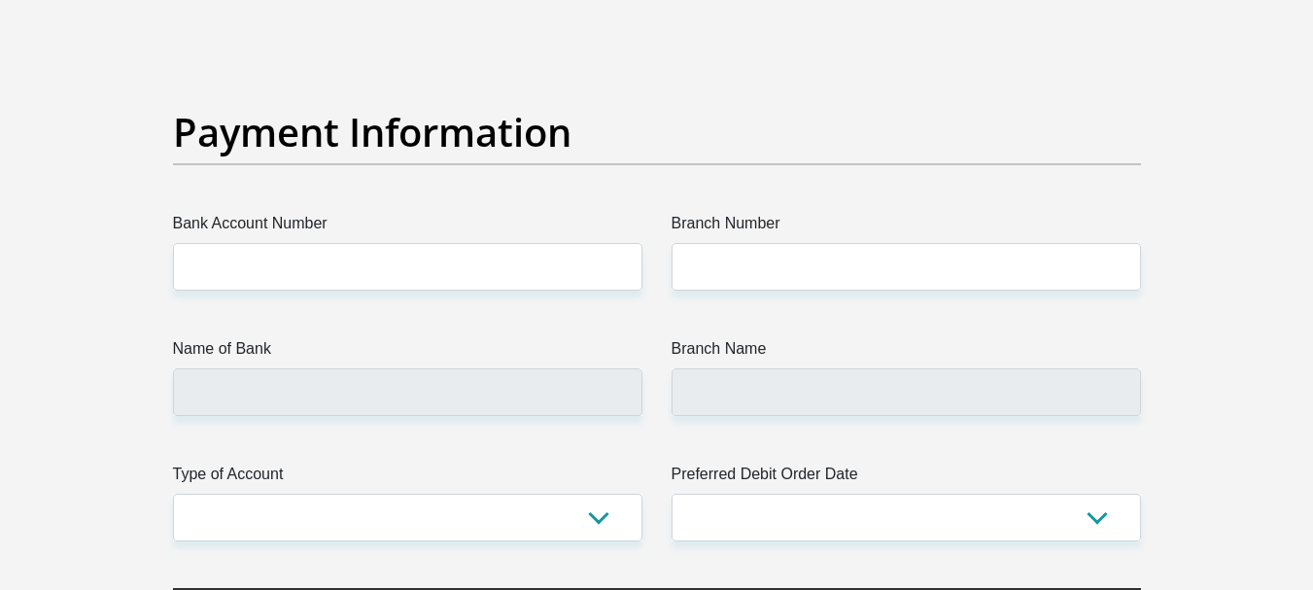
scroll to position [4469, 0]
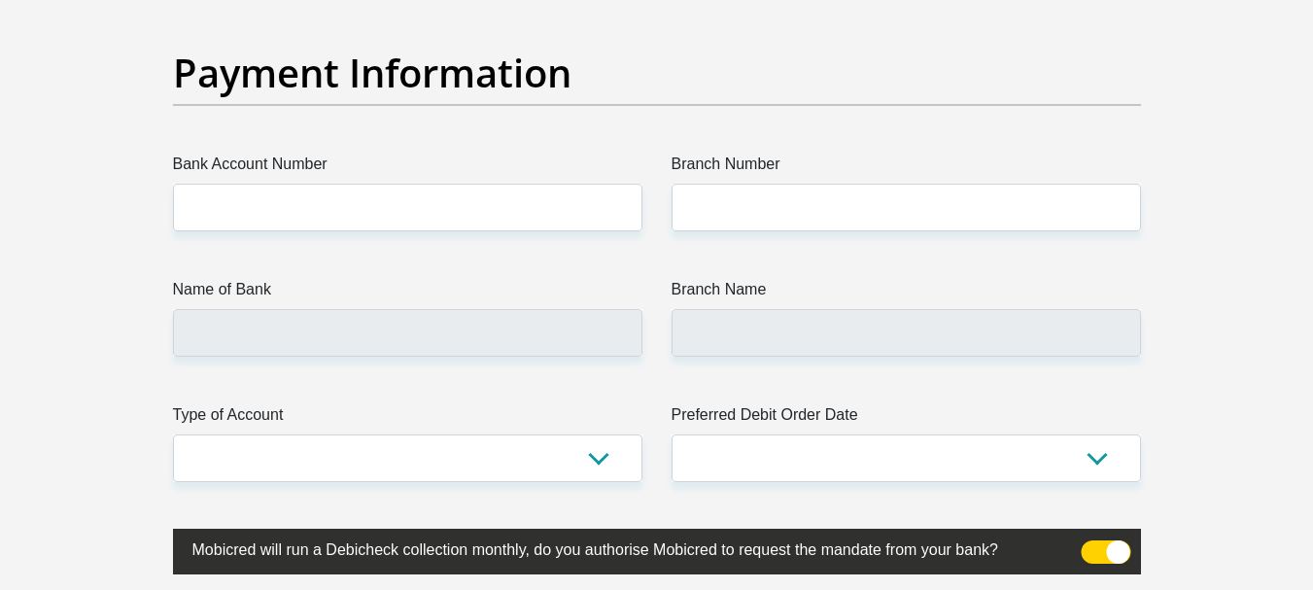
type input "0813491900"
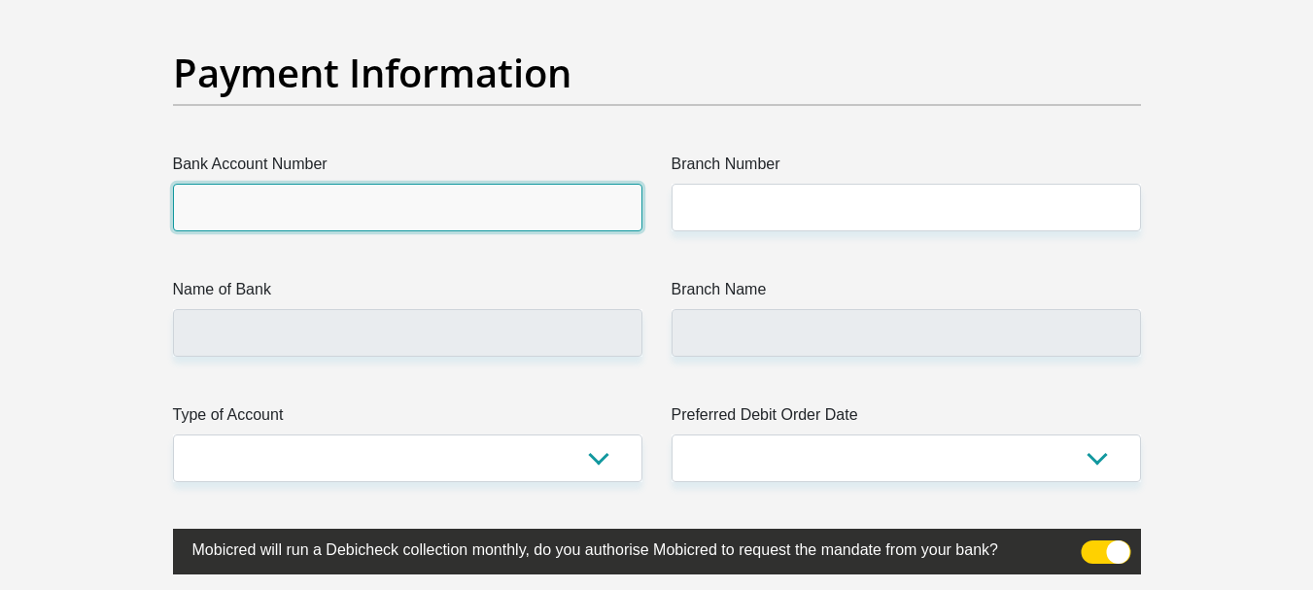
click at [259, 209] on input "Bank Account Number" at bounding box center [407, 208] width 469 height 48
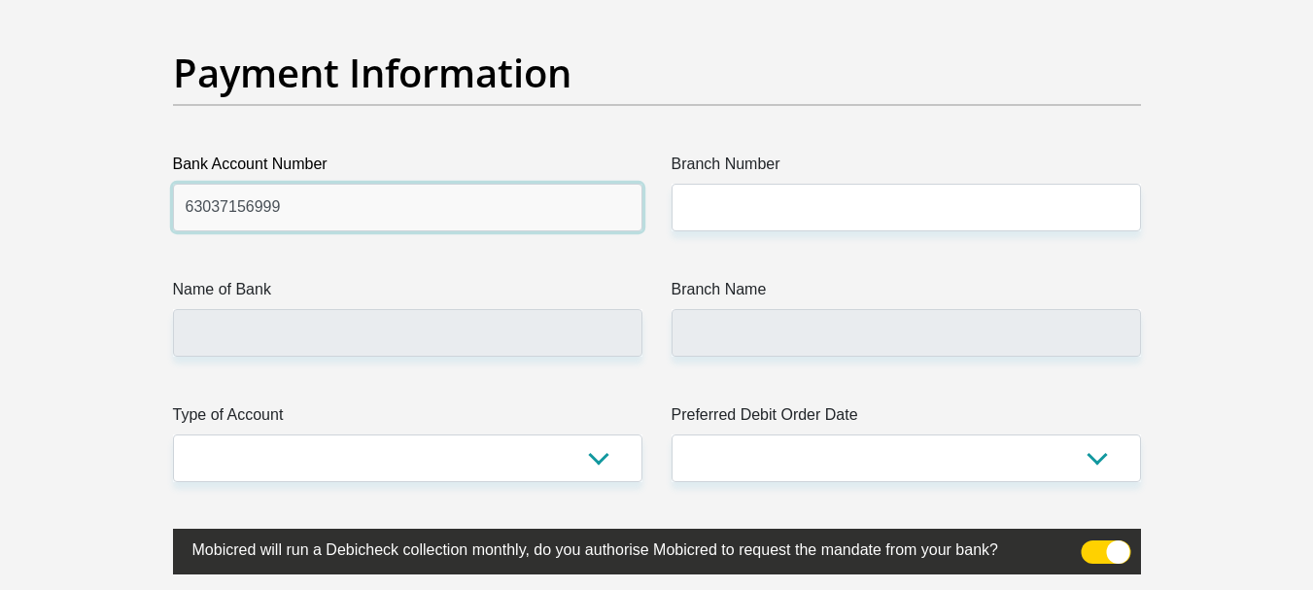
type input "63037156999"
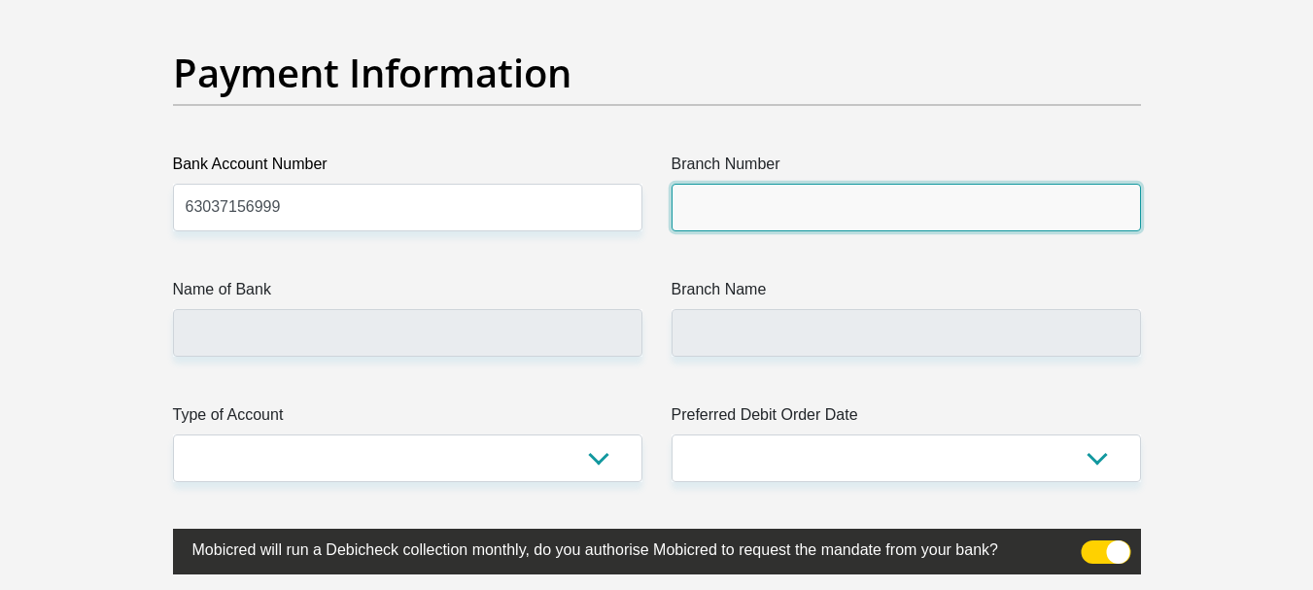
click at [756, 215] on input "Branch Number" at bounding box center [905, 208] width 469 height 48
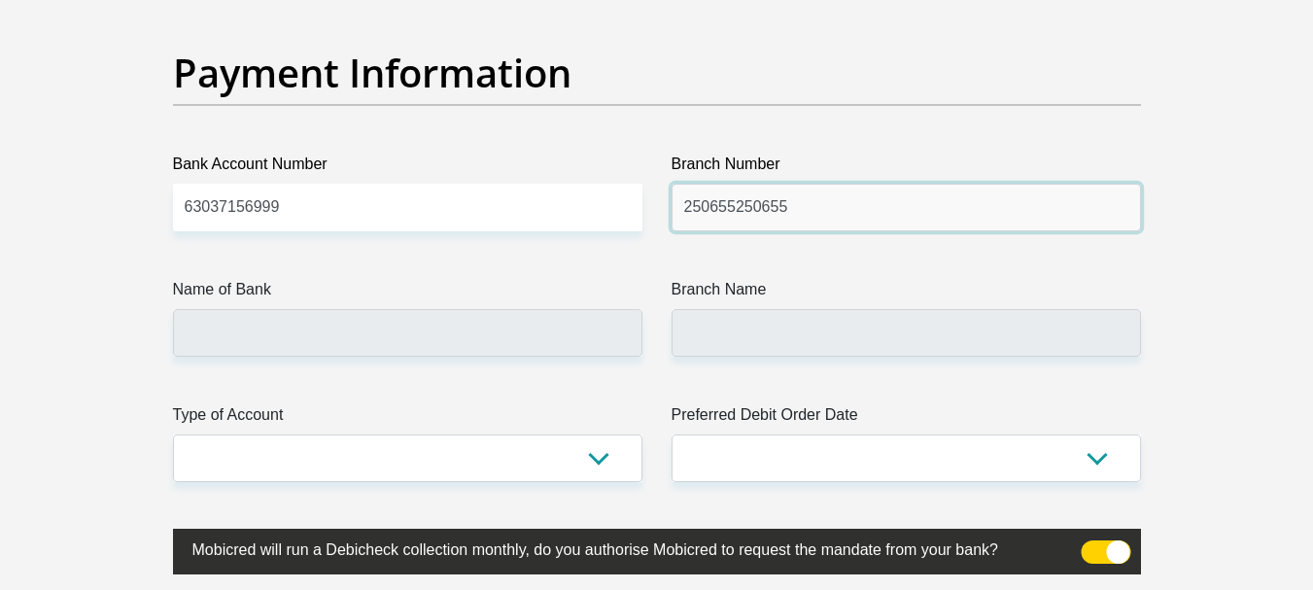
drag, startPoint x: 734, startPoint y: 207, endPoint x: 629, endPoint y: 209, distance: 104.9
type input "250655"
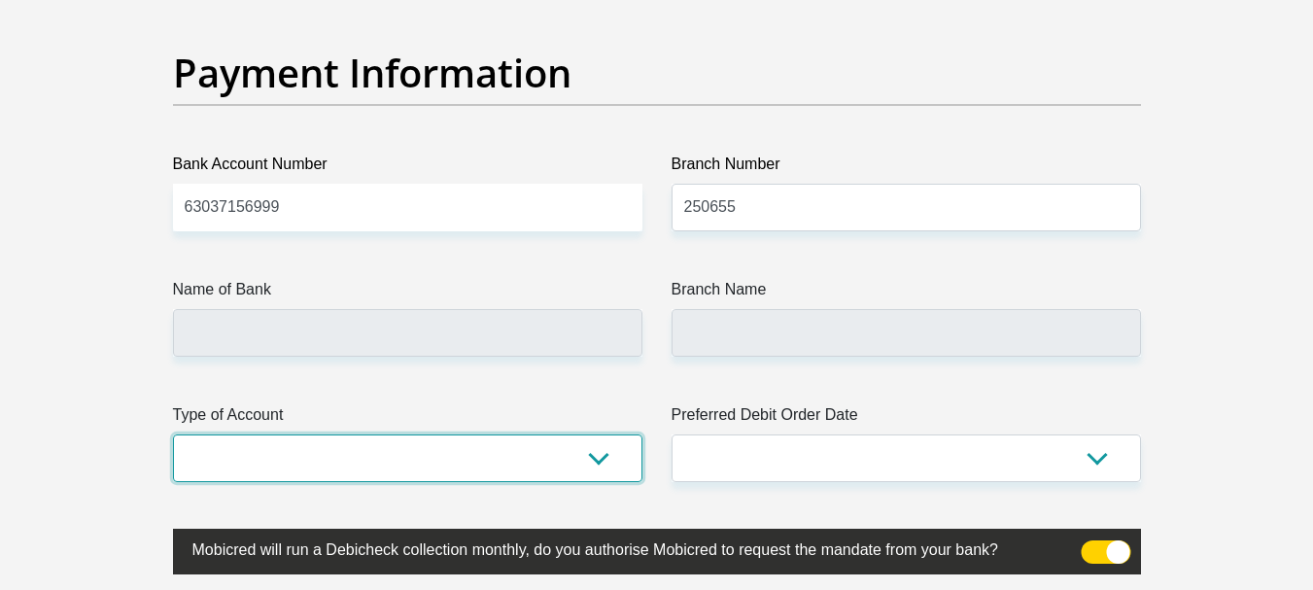
click at [544, 464] on select "Cheque Savings" at bounding box center [407, 458] width 469 height 48
type input "FIRSTRAND BANK"
type input "BRANCH 560"
click at [173, 434] on select "Cheque Savings" at bounding box center [407, 458] width 469 height 48
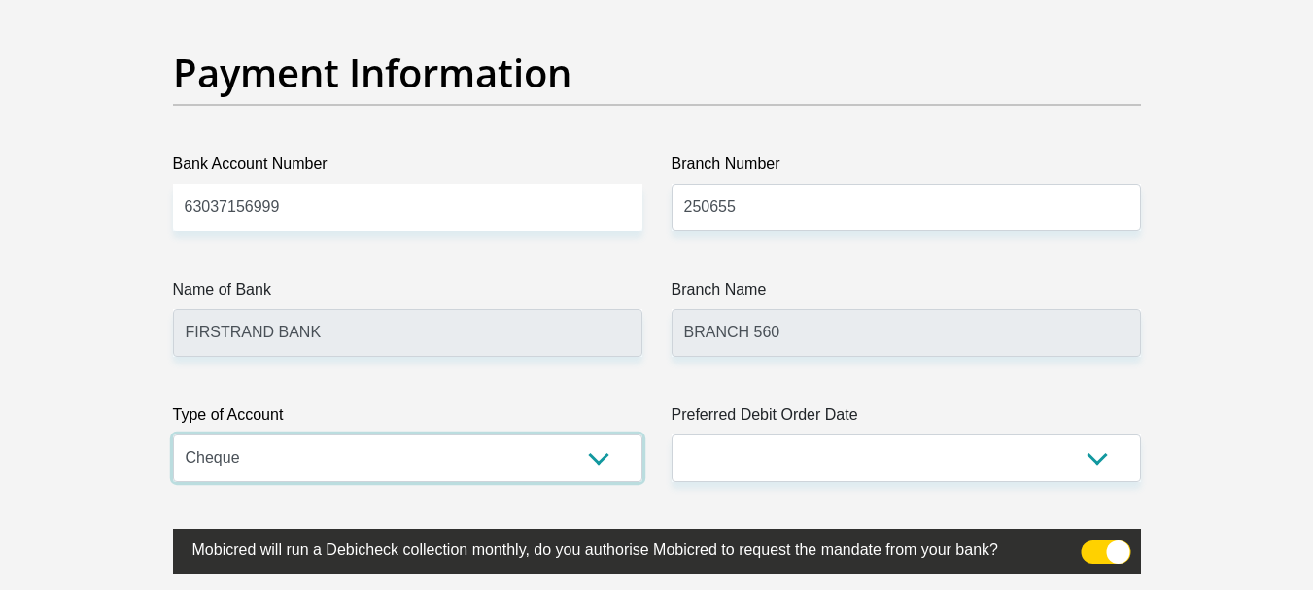
click at [557, 467] on select "Cheque Savings" at bounding box center [407, 458] width 469 height 48
select select "SAV"
click at [173, 434] on select "Cheque Savings" at bounding box center [407, 458] width 469 height 48
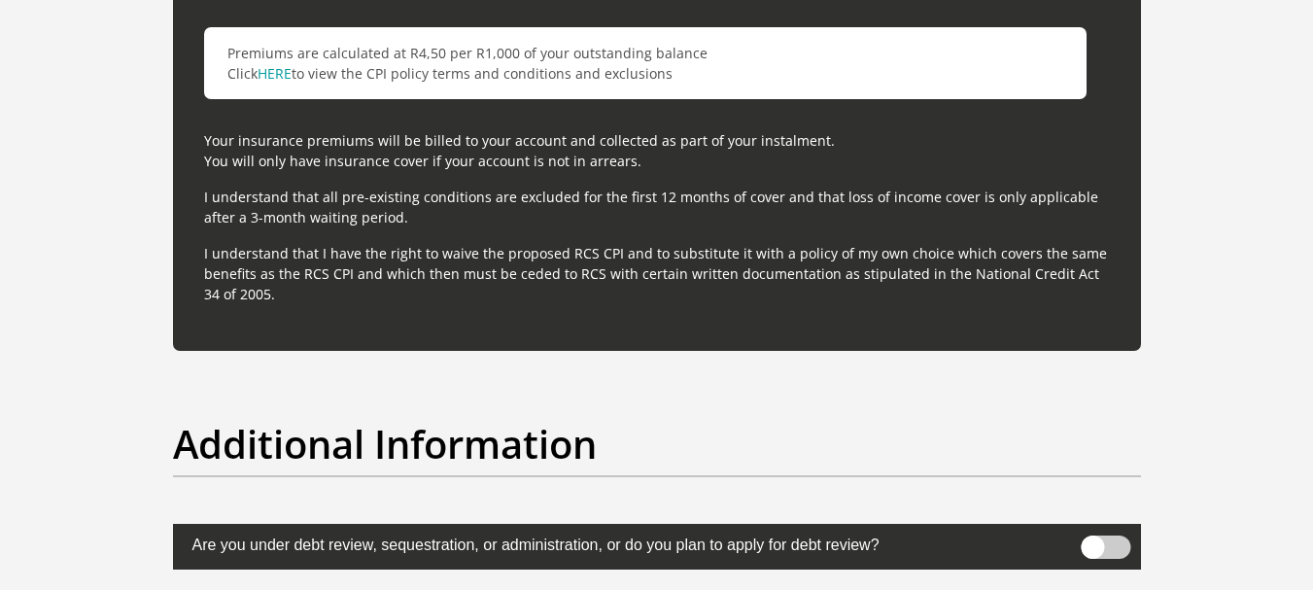
scroll to position [6024, 0]
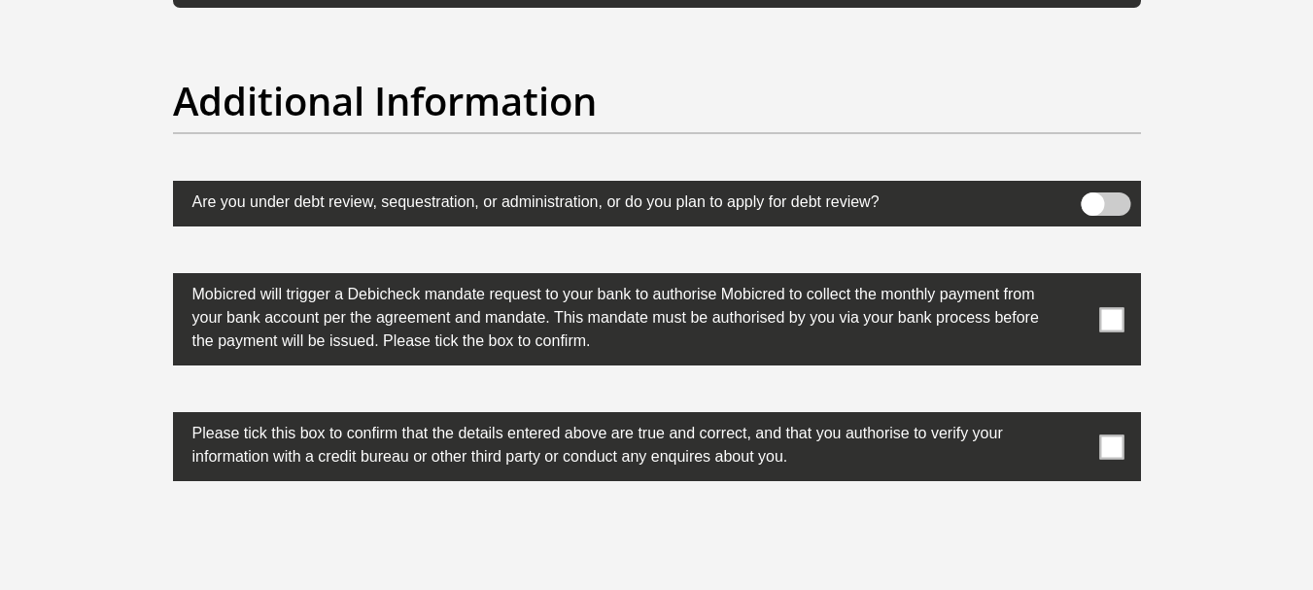
drag, startPoint x: 1108, startPoint y: 313, endPoint x: 1106, endPoint y: 326, distance: 13.7
click at [1106, 313] on span at bounding box center [1111, 319] width 24 height 24
click at [1073, 278] on input "checkbox" at bounding box center [1073, 278] width 0 height 0
click at [1112, 456] on span at bounding box center [1111, 446] width 24 height 24
click at [1073, 417] on input "checkbox" at bounding box center [1073, 417] width 0 height 0
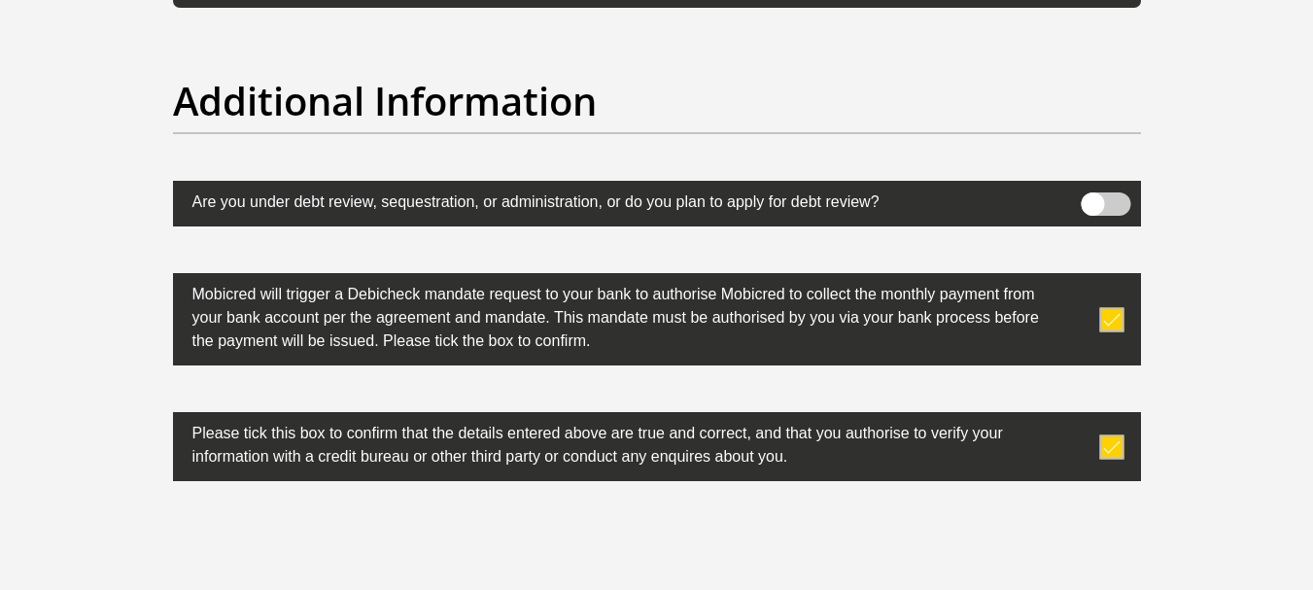
click at [1094, 197] on span at bounding box center [1105, 203] width 50 height 23
click at [1092, 197] on input "checkbox" at bounding box center [1092, 197] width 0 height 0
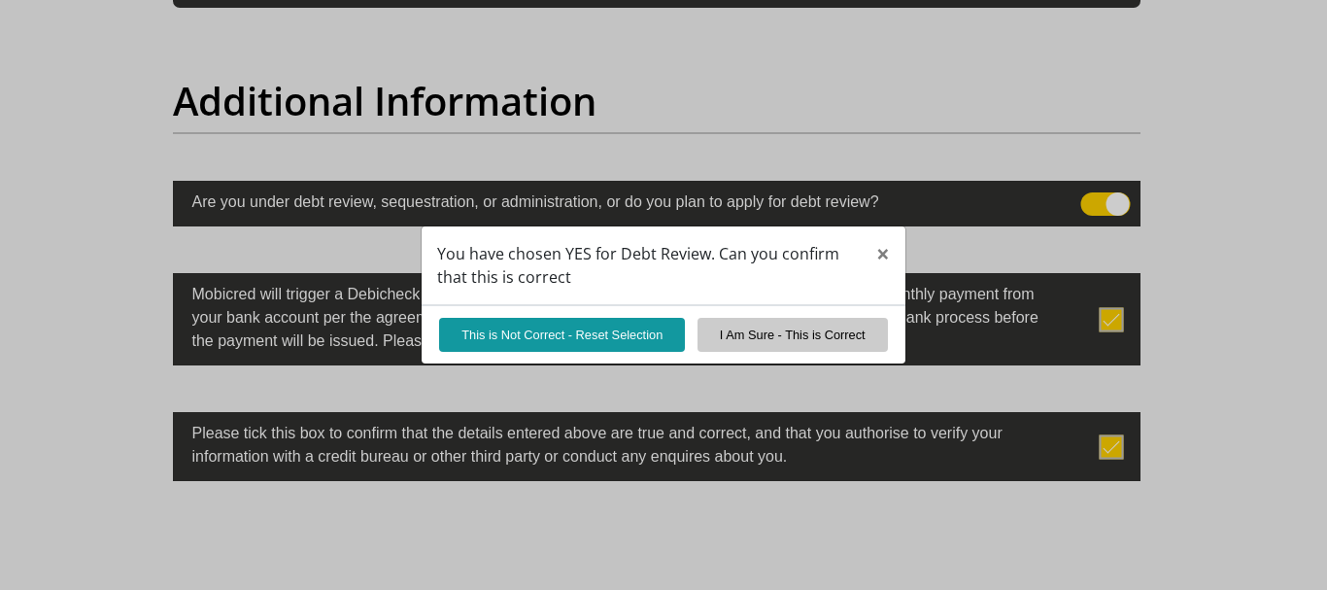
click at [1093, 204] on div "You have chosen YES for Debt Review. Can you confirm that this is correct × Thi…" at bounding box center [663, 295] width 1327 height 590
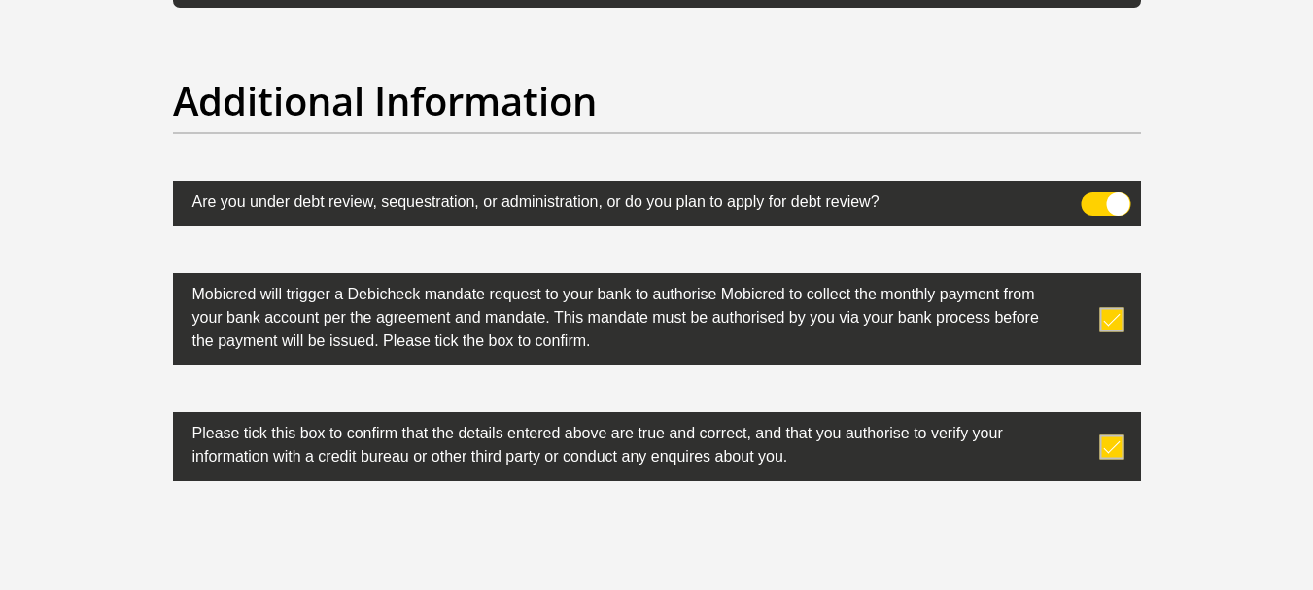
click at [1087, 205] on span at bounding box center [1105, 203] width 50 height 23
click at [1092, 197] on input "checkbox" at bounding box center [1092, 197] width 0 height 0
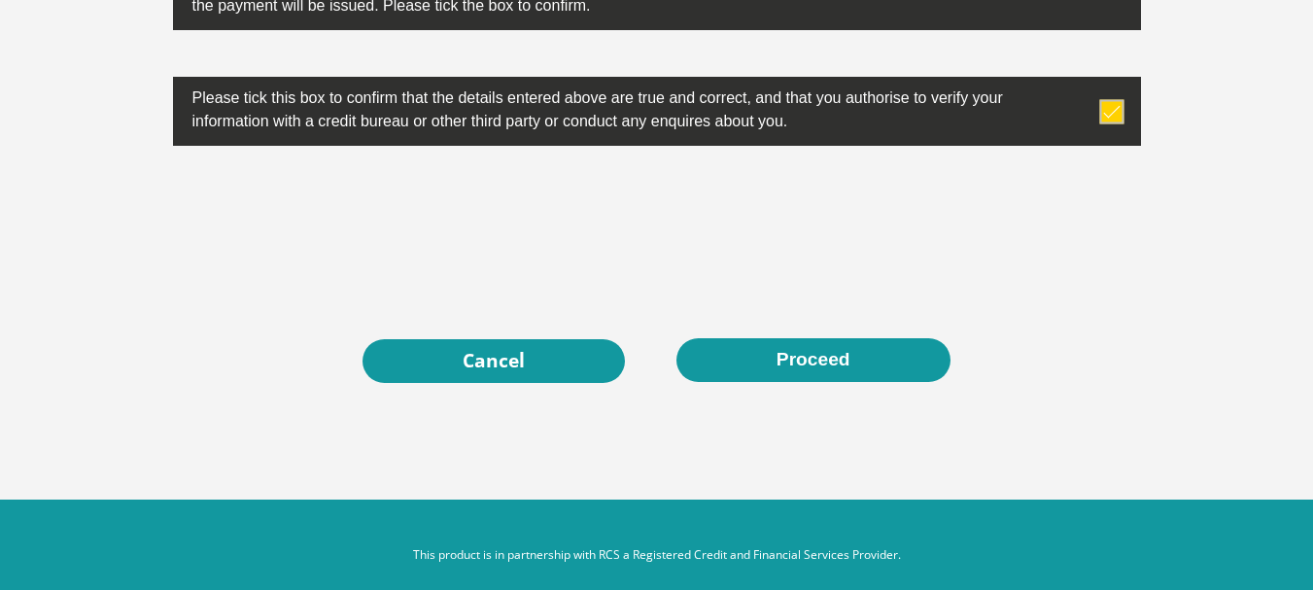
scroll to position [6381, 0]
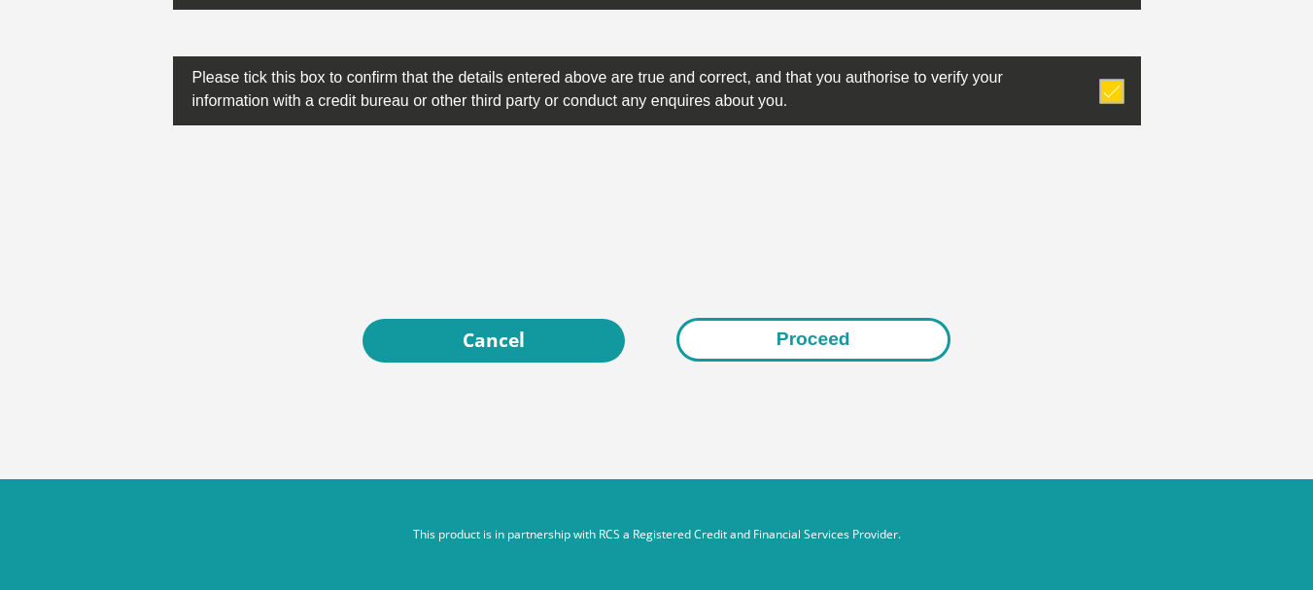
click at [827, 340] on button "Proceed" at bounding box center [813, 340] width 274 height 44
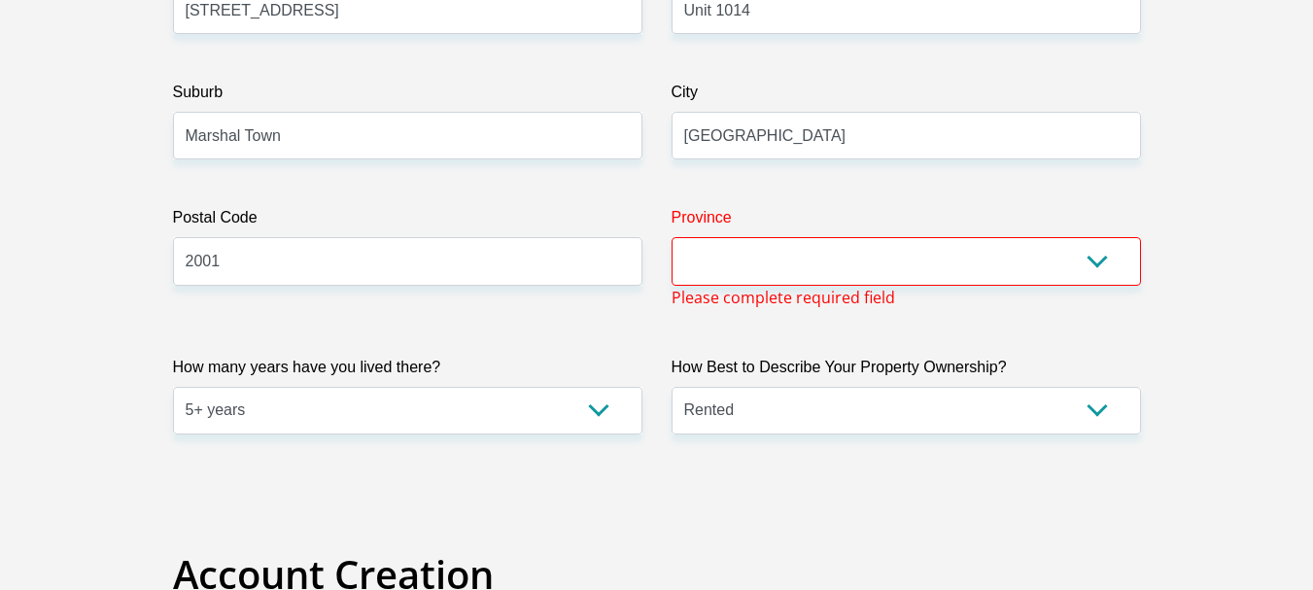
scroll to position [1144, 0]
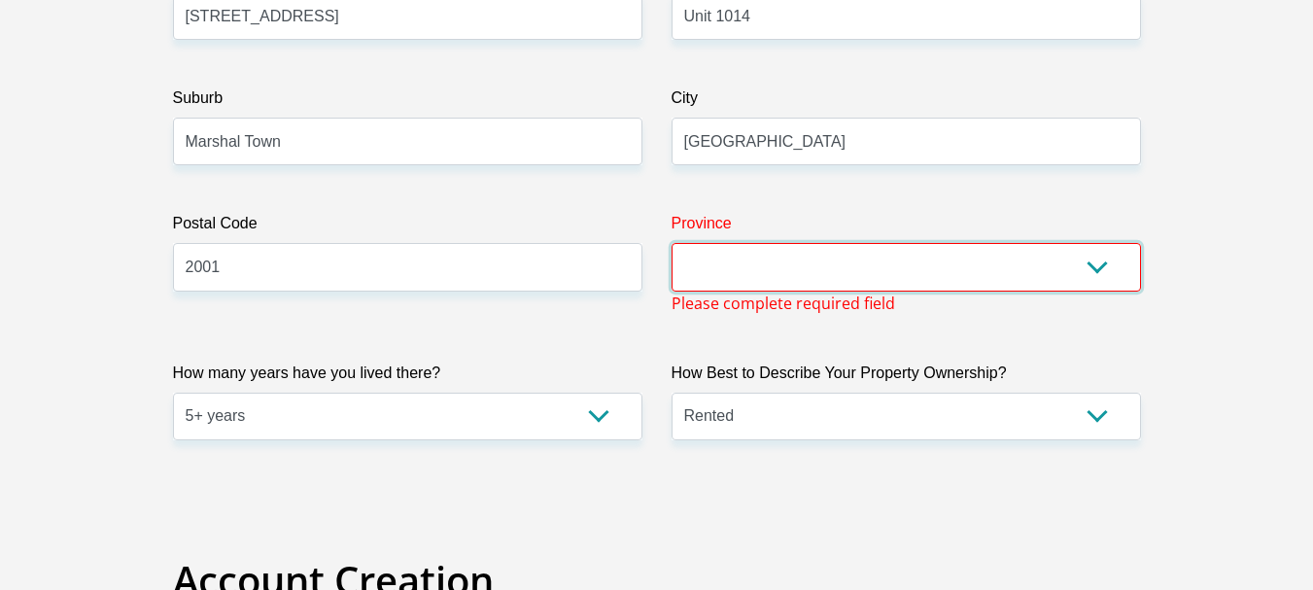
click at [733, 266] on select "Eastern Cape Free State Gauteng KwaZulu-Natal Limpopo Mpumalanga Northern Cape …" at bounding box center [905, 267] width 469 height 48
select select "Gauteng"
click at [671, 243] on select "Eastern Cape Free State Gauteng KwaZulu-Natal Limpopo Mpumalanga Northern Cape …" at bounding box center [905, 267] width 469 height 48
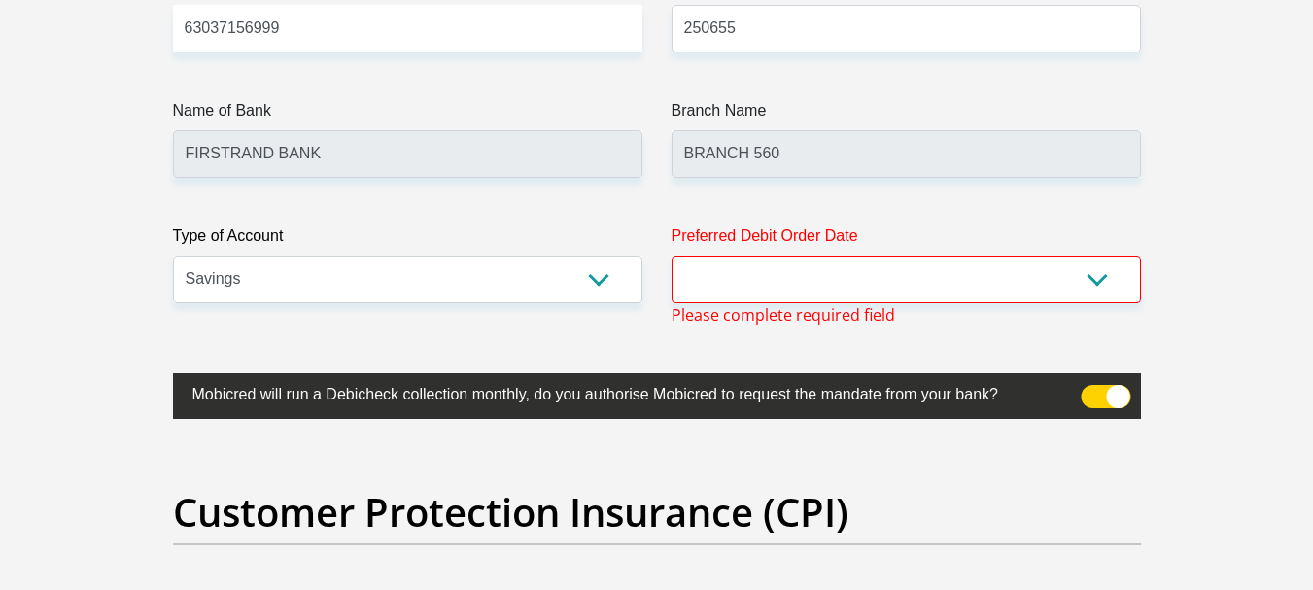
scroll to position [4739, 0]
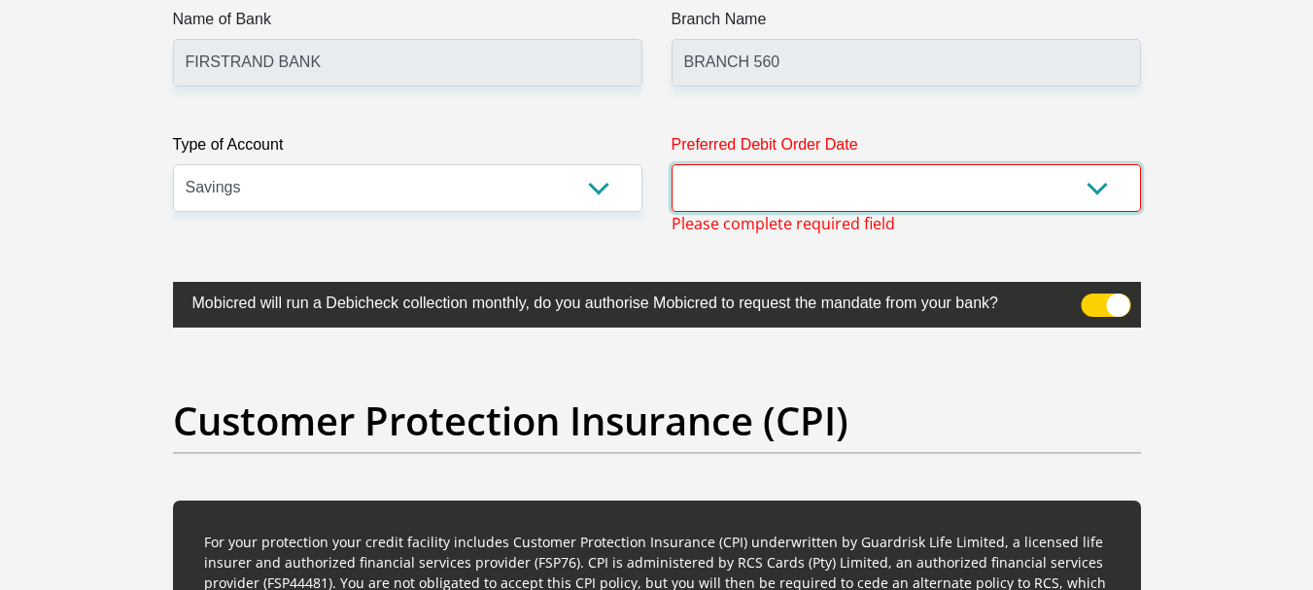
click at [749, 180] on select "1st 2nd 3rd 4th 5th 7th 18th 19th 20th 21st 22nd 23rd 24th 25th 26th 27th 28th …" at bounding box center [905, 188] width 469 height 48
select select "27"
click at [671, 164] on select "1st 2nd 3rd 4th 5th 7th 18th 19th 20th 21st 22nd 23rd 24th 25th 26th 27th 28th …" at bounding box center [905, 188] width 469 height 48
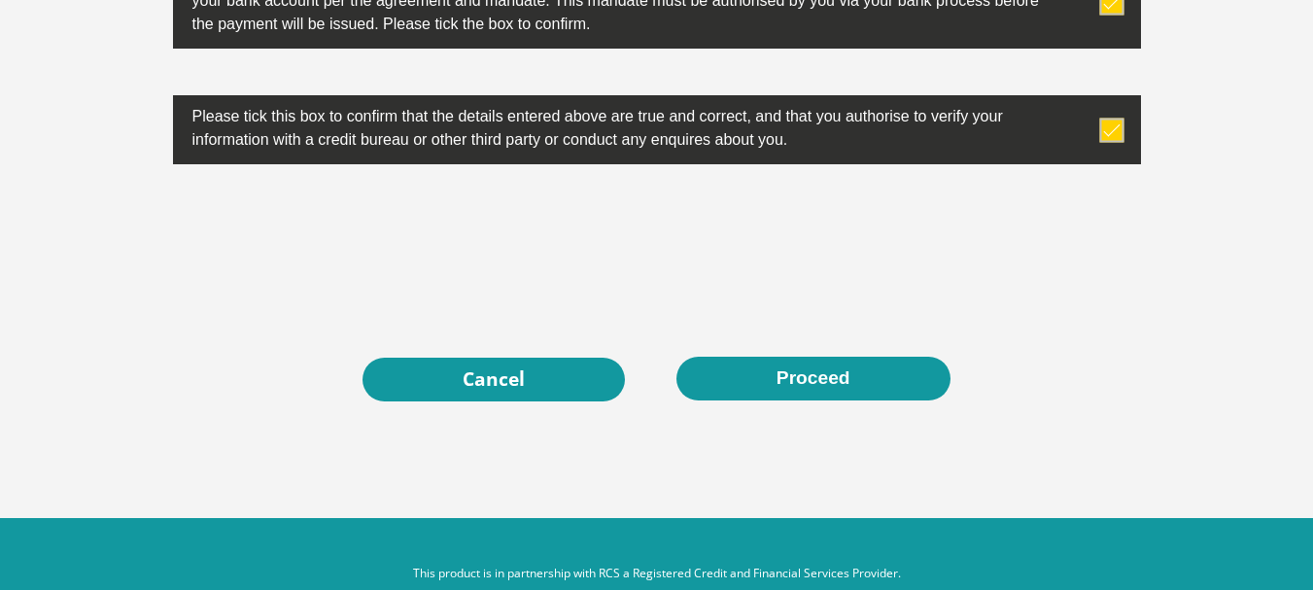
scroll to position [6381, 0]
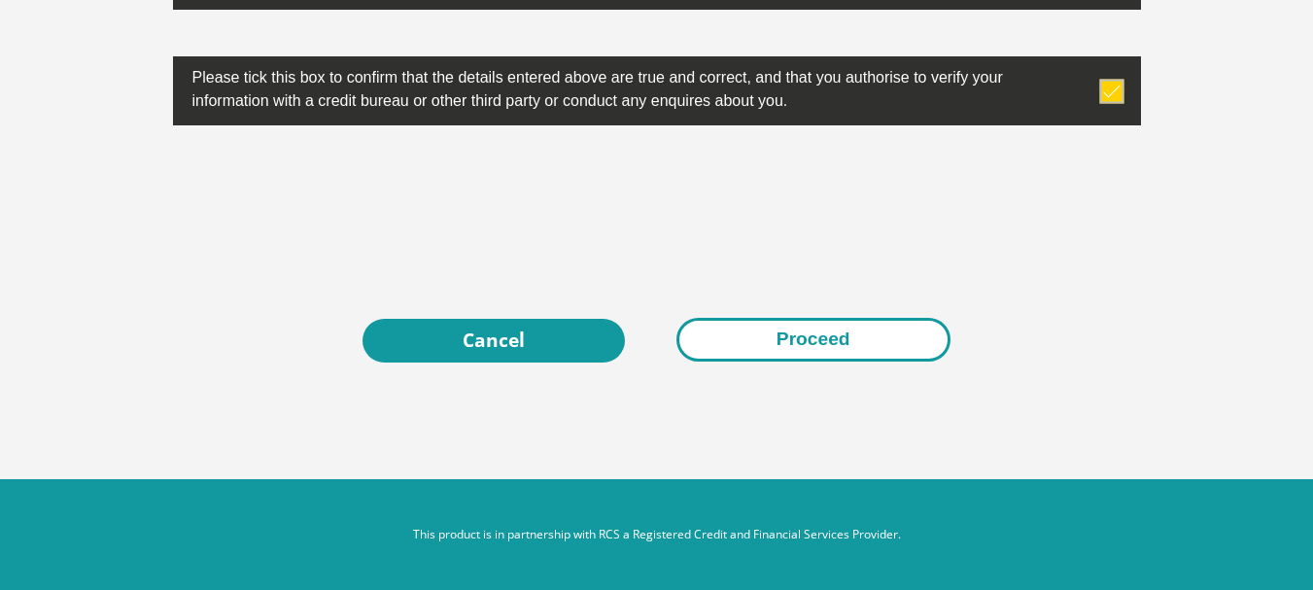
click at [786, 320] on button "Proceed" at bounding box center [813, 340] width 274 height 44
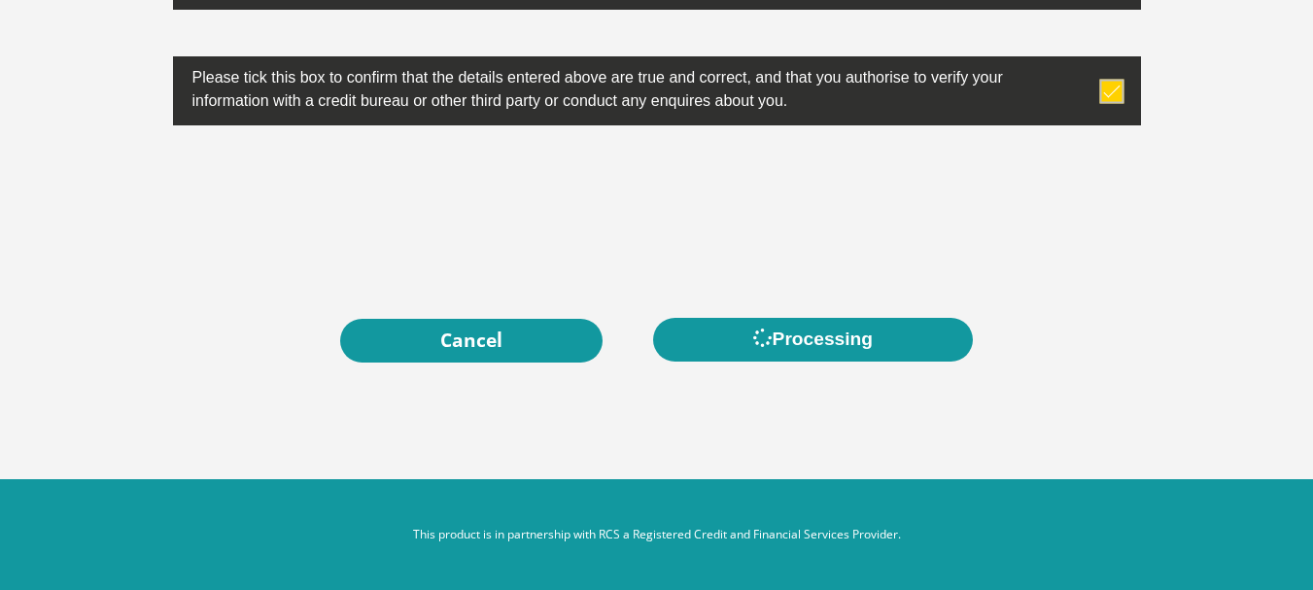
scroll to position [0, 0]
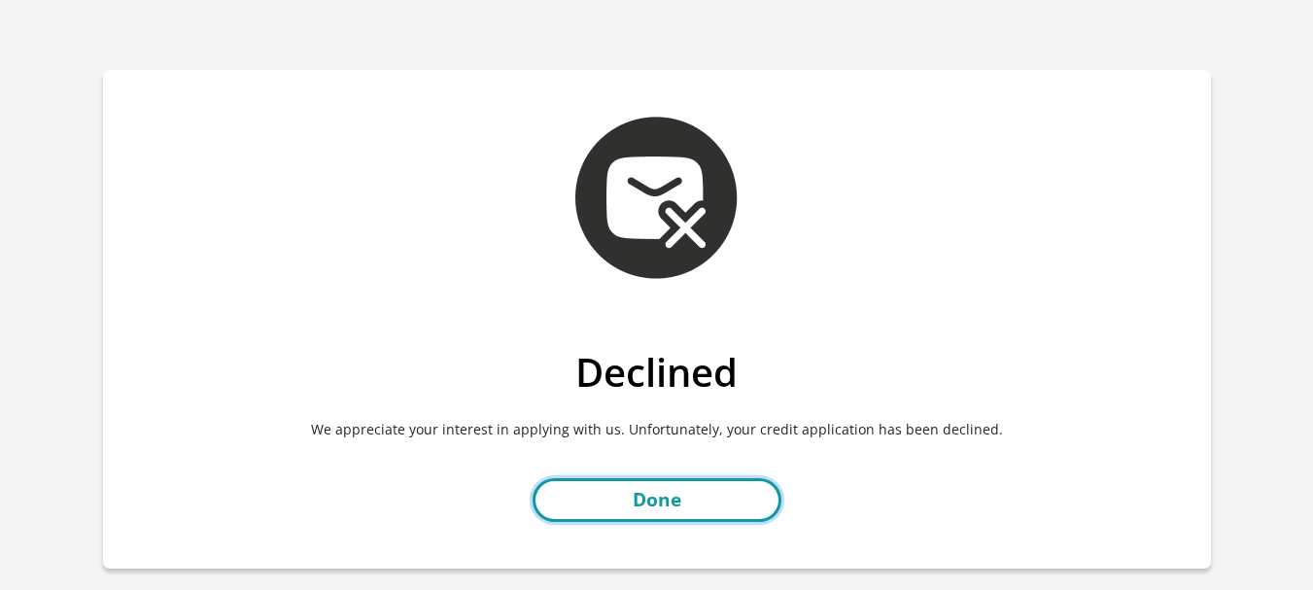
click at [671, 499] on link "Done" at bounding box center [656, 500] width 249 height 44
